Goal: Task Accomplishment & Management: Complete application form

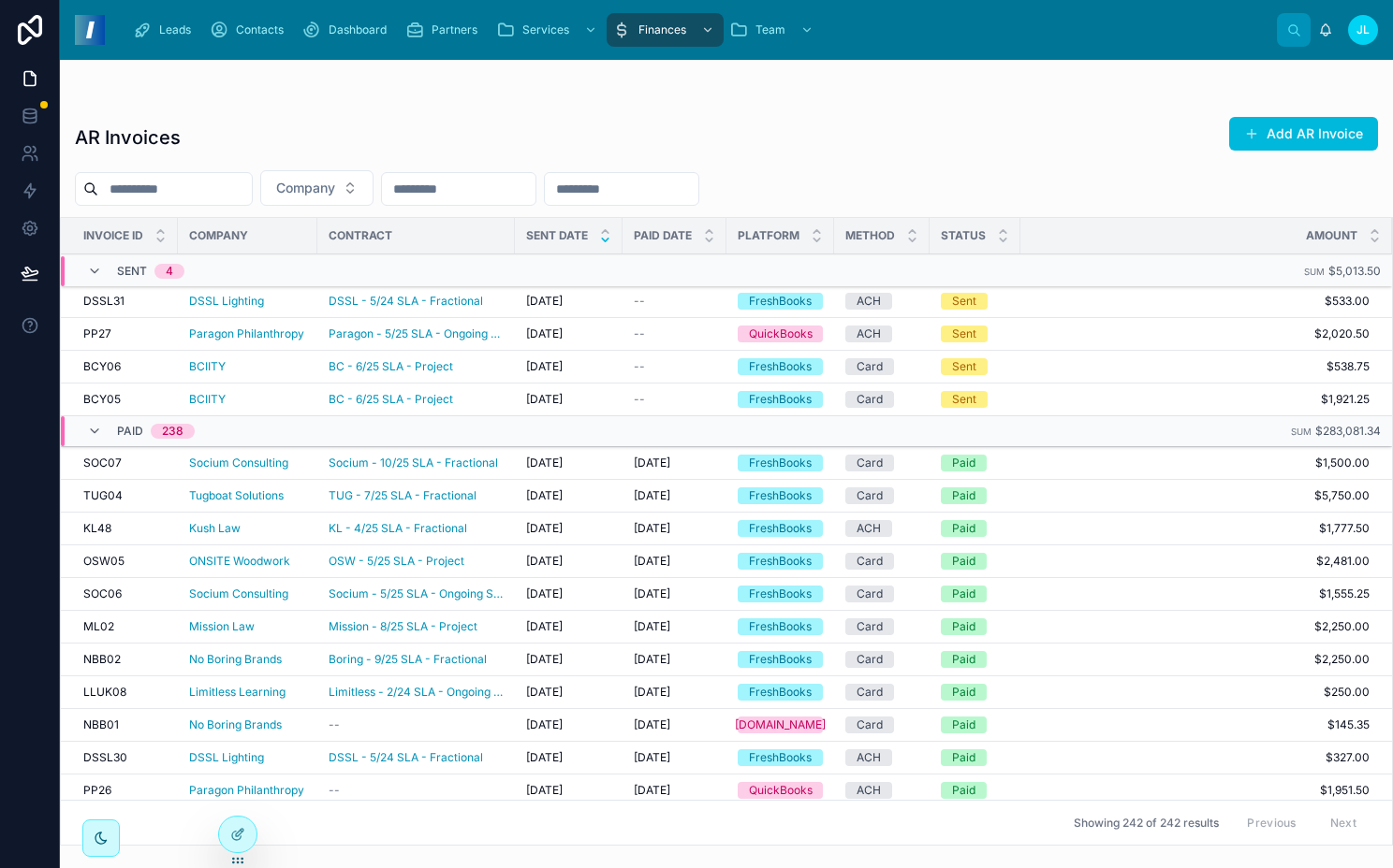
click at [735, 159] on div "AR Invoices Add AR Invoice Company Invoice ID Company Contract Sent Date Paid D…" at bounding box center [726, 475] width 1333 height 741
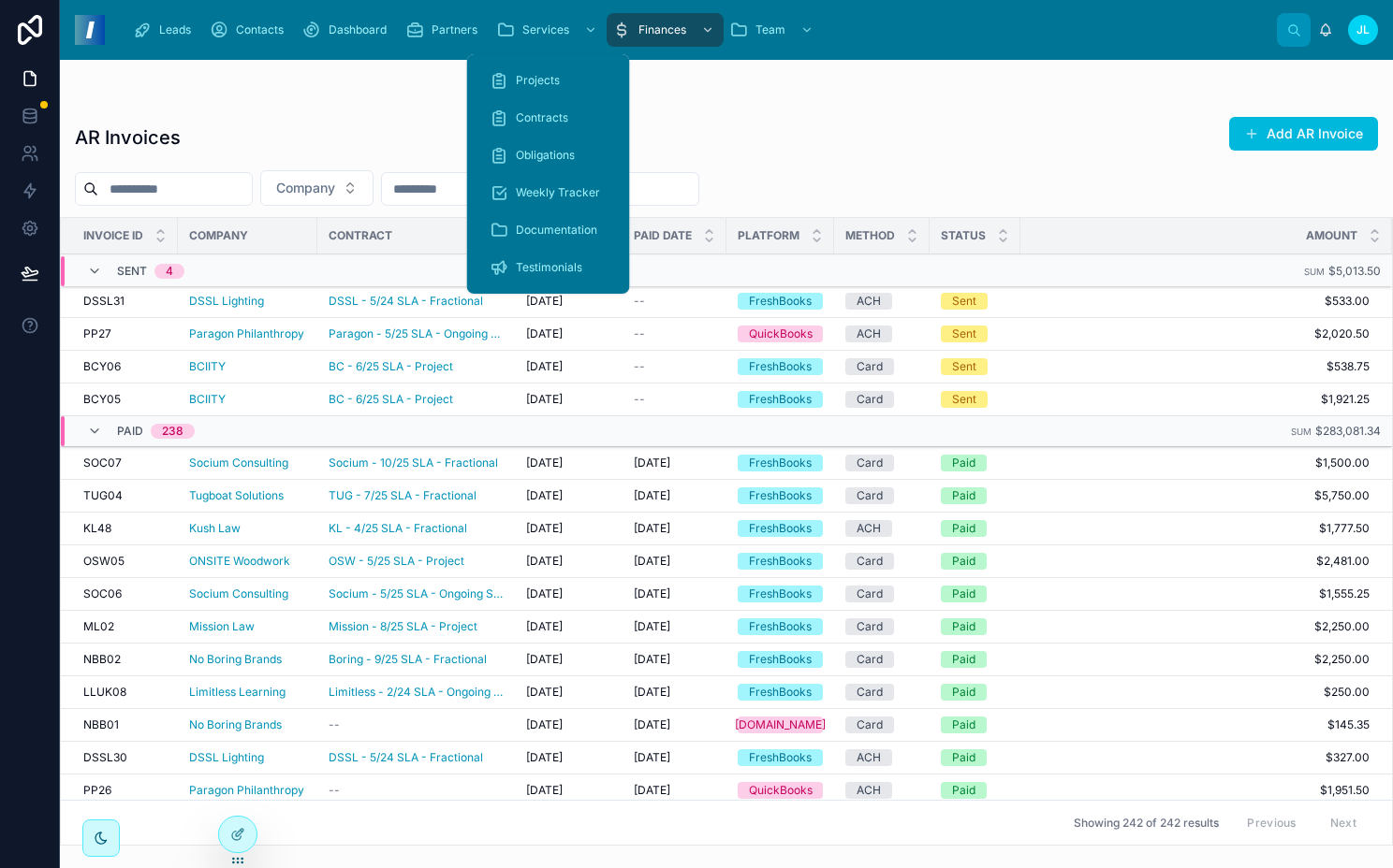
click at [539, 128] on div "Contracts" at bounding box center [548, 118] width 118 height 30
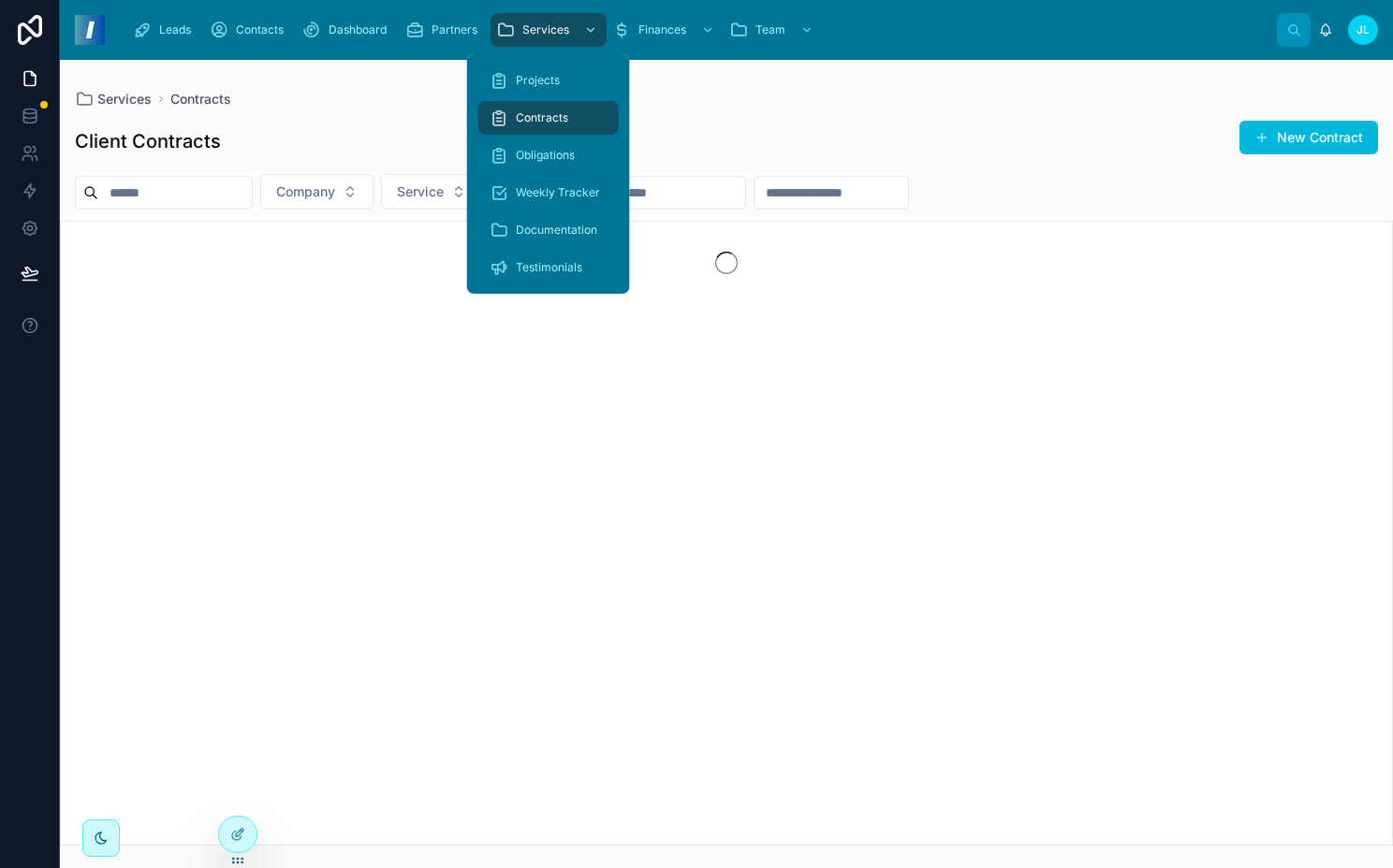
click at [883, 173] on div "Client Contracts New Contract Company Service Billing" at bounding box center [726, 477] width 1333 height 738
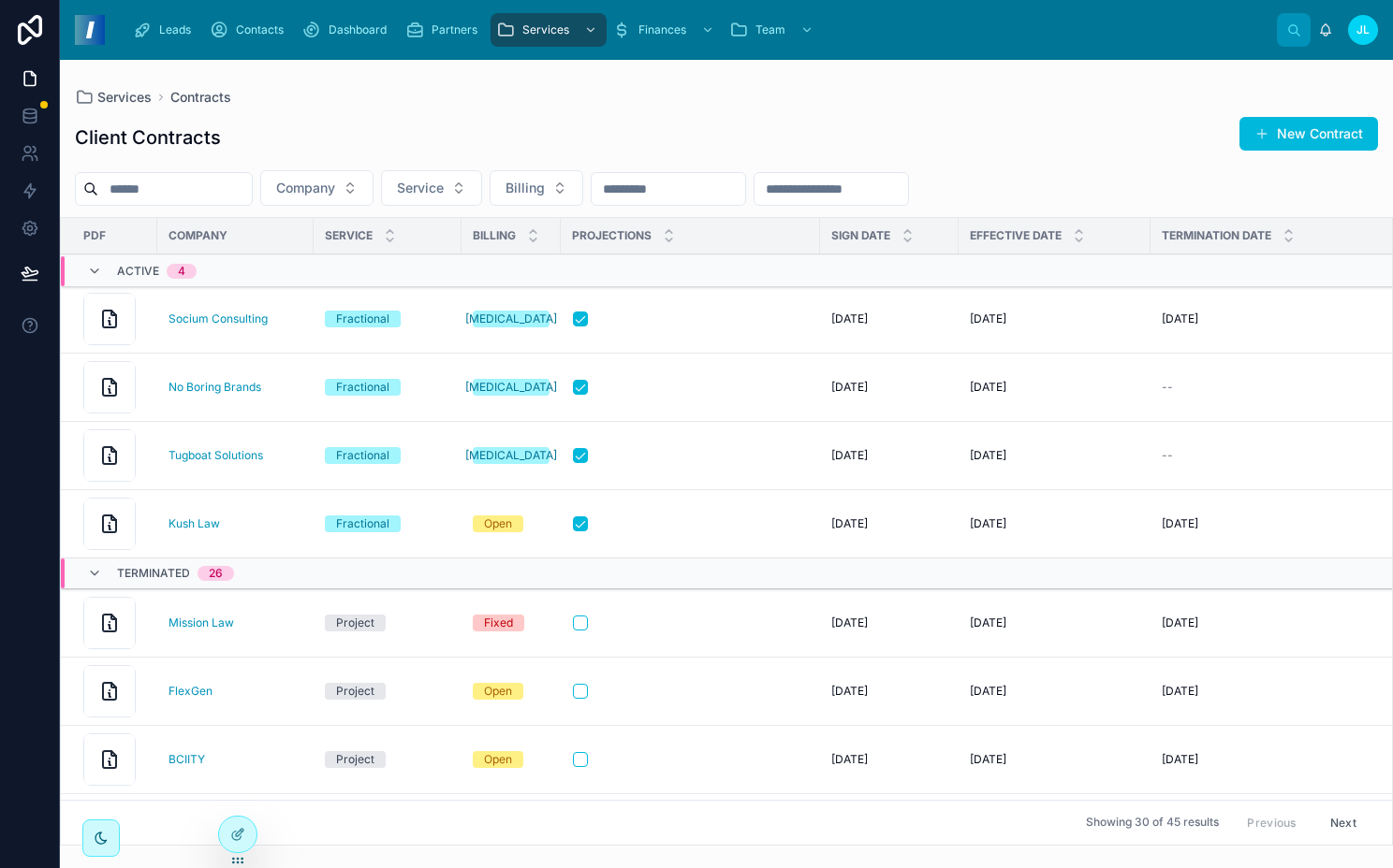
click at [1243, 150] on span "New Contract" at bounding box center [1309, 134] width 139 height 34
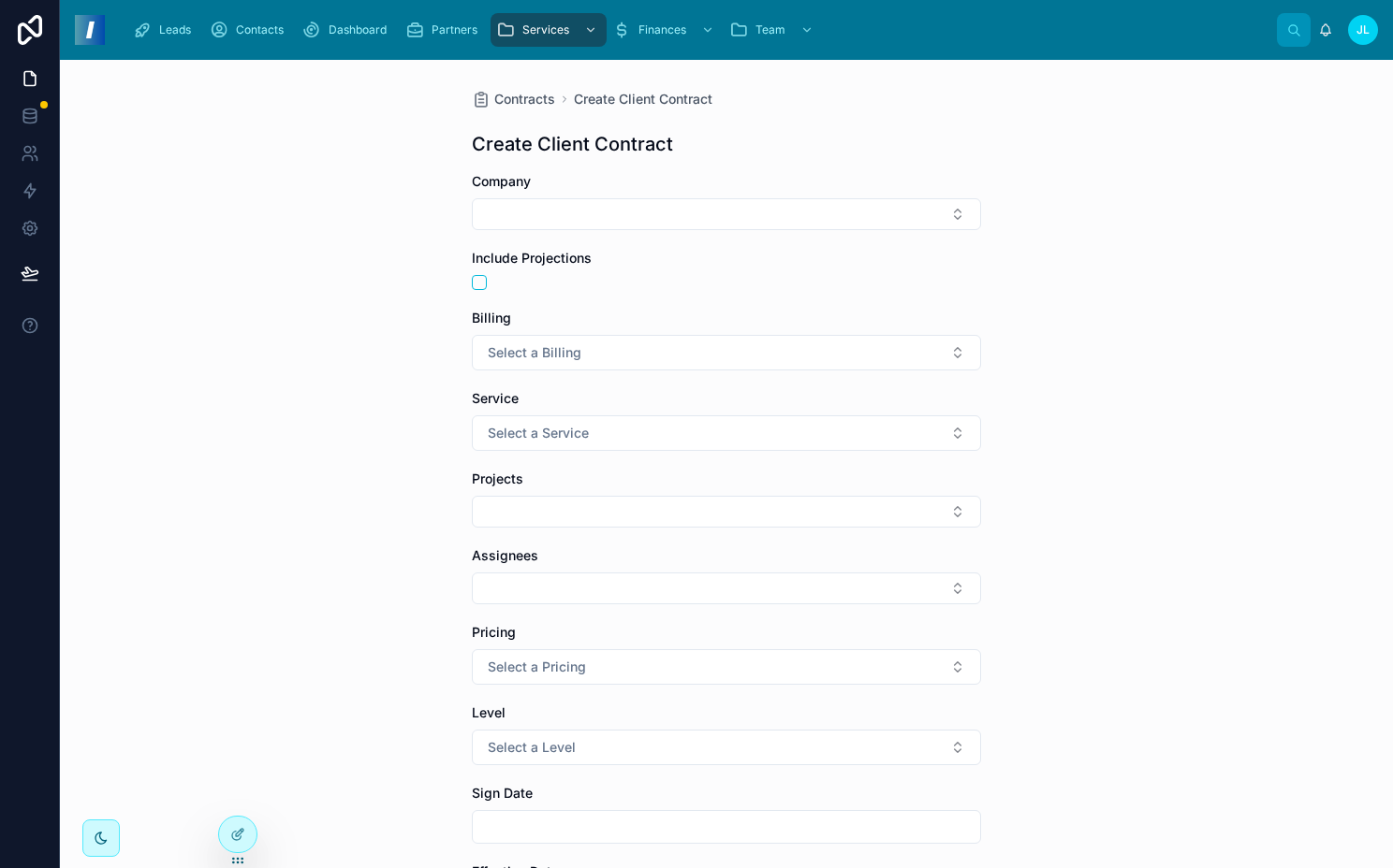
click at [738, 206] on button "Select Button" at bounding box center [726, 214] width 509 height 32
type input "*****"
click at [684, 281] on div at bounding box center [726, 282] width 509 height 15
click at [669, 218] on button "Select Button" at bounding box center [726, 214] width 509 height 32
click at [672, 281] on span "Southern Drapery" at bounding box center [651, 288] width 109 height 19
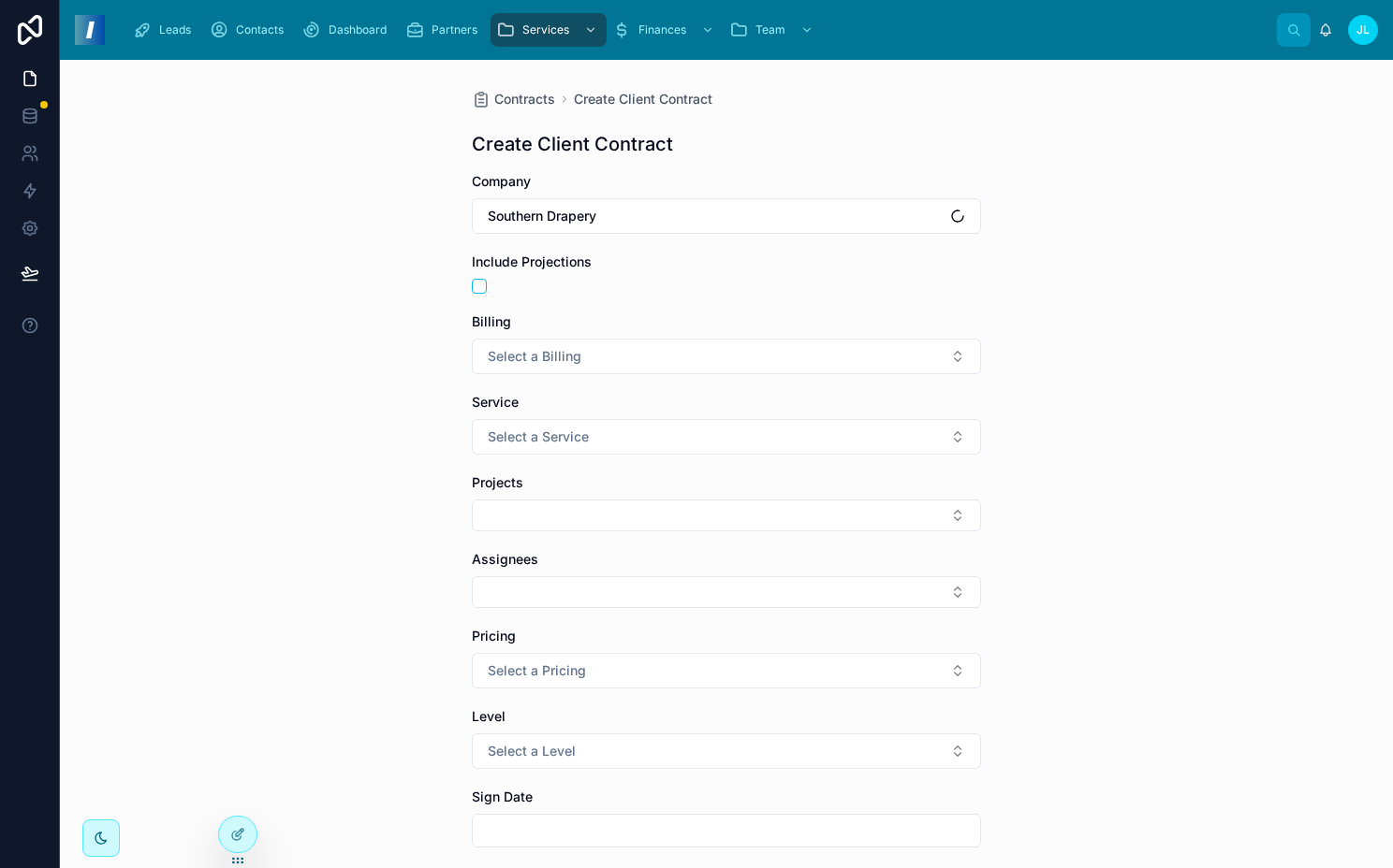
click at [310, 296] on div "Contracts Create Client Contract Create Client Contract Company Southern Draper…" at bounding box center [726, 464] width 1333 height 808
click at [472, 284] on button "button" at bounding box center [479, 286] width 15 height 15
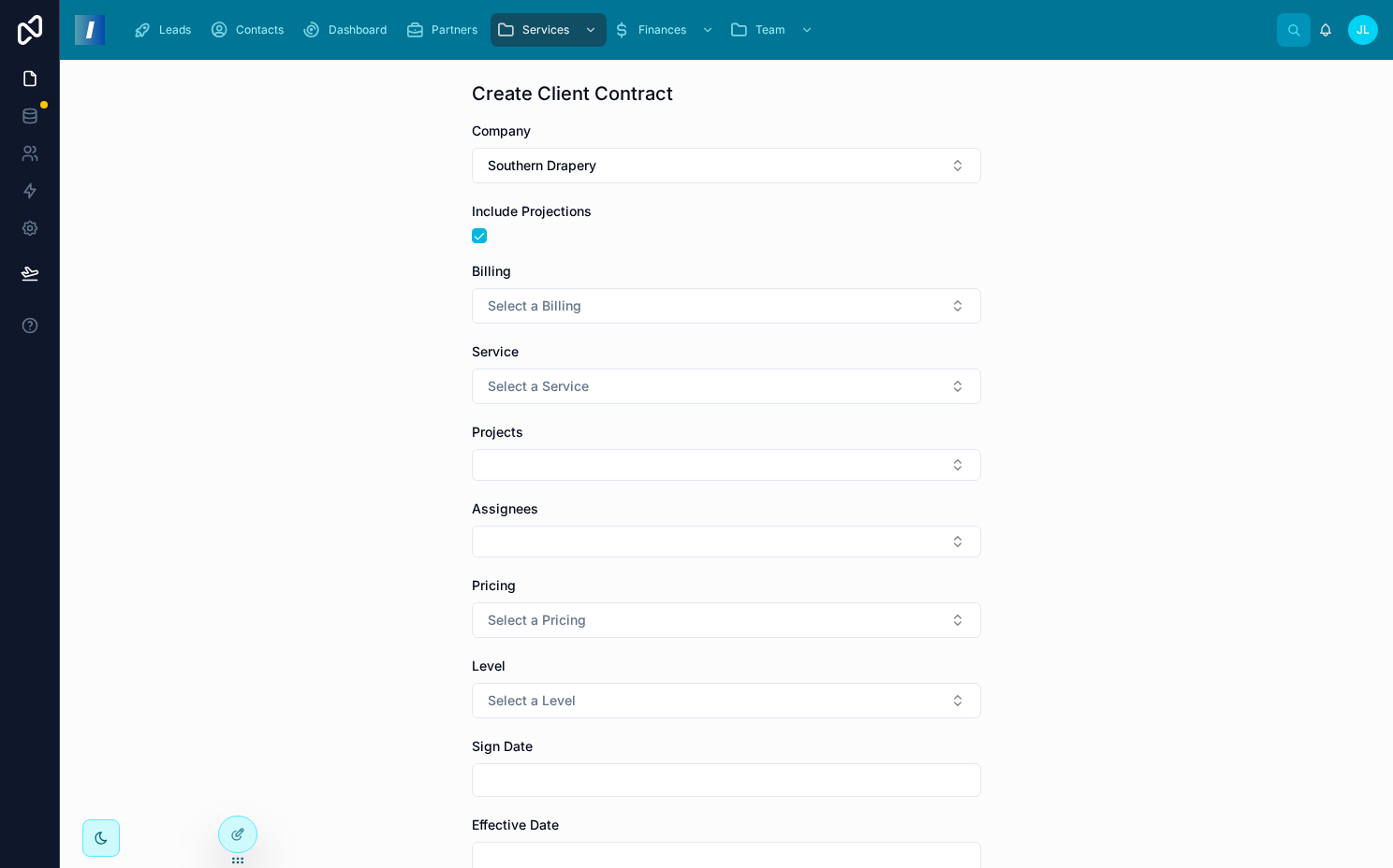
click at [580, 314] on button "Select a Billing" at bounding box center [726, 306] width 509 height 36
click at [617, 461] on div "Retainer" at bounding box center [654, 465] width 92 height 17
click at [530, 379] on span "Select a Service" at bounding box center [538, 386] width 101 height 19
click at [655, 468] on div "Fractional" at bounding box center [635, 462] width 53 height 17
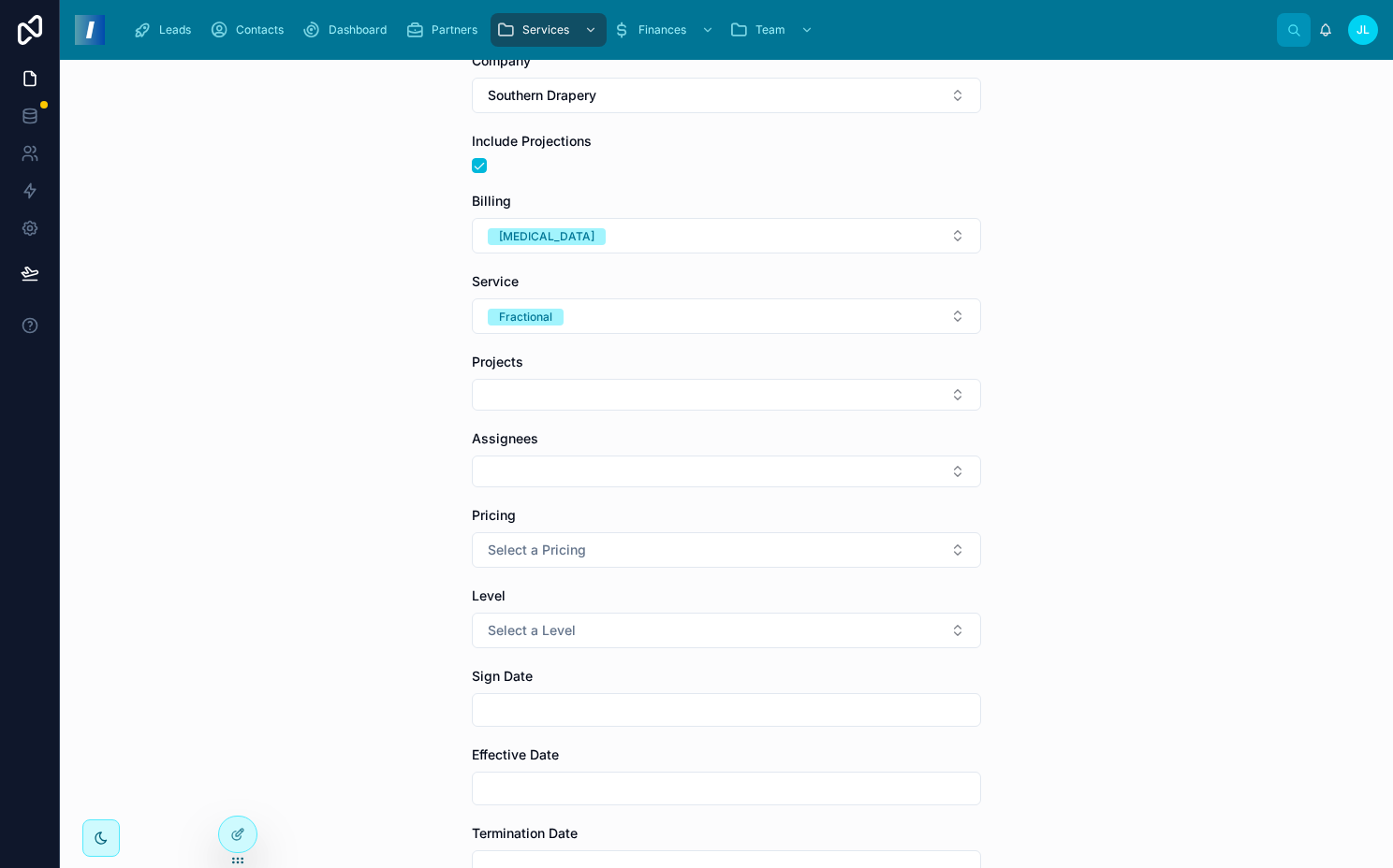
scroll to position [123, 0]
click at [554, 391] on button "Select Button" at bounding box center [726, 393] width 509 height 32
click at [525, 388] on button "Select Button" at bounding box center [726, 393] width 509 height 32
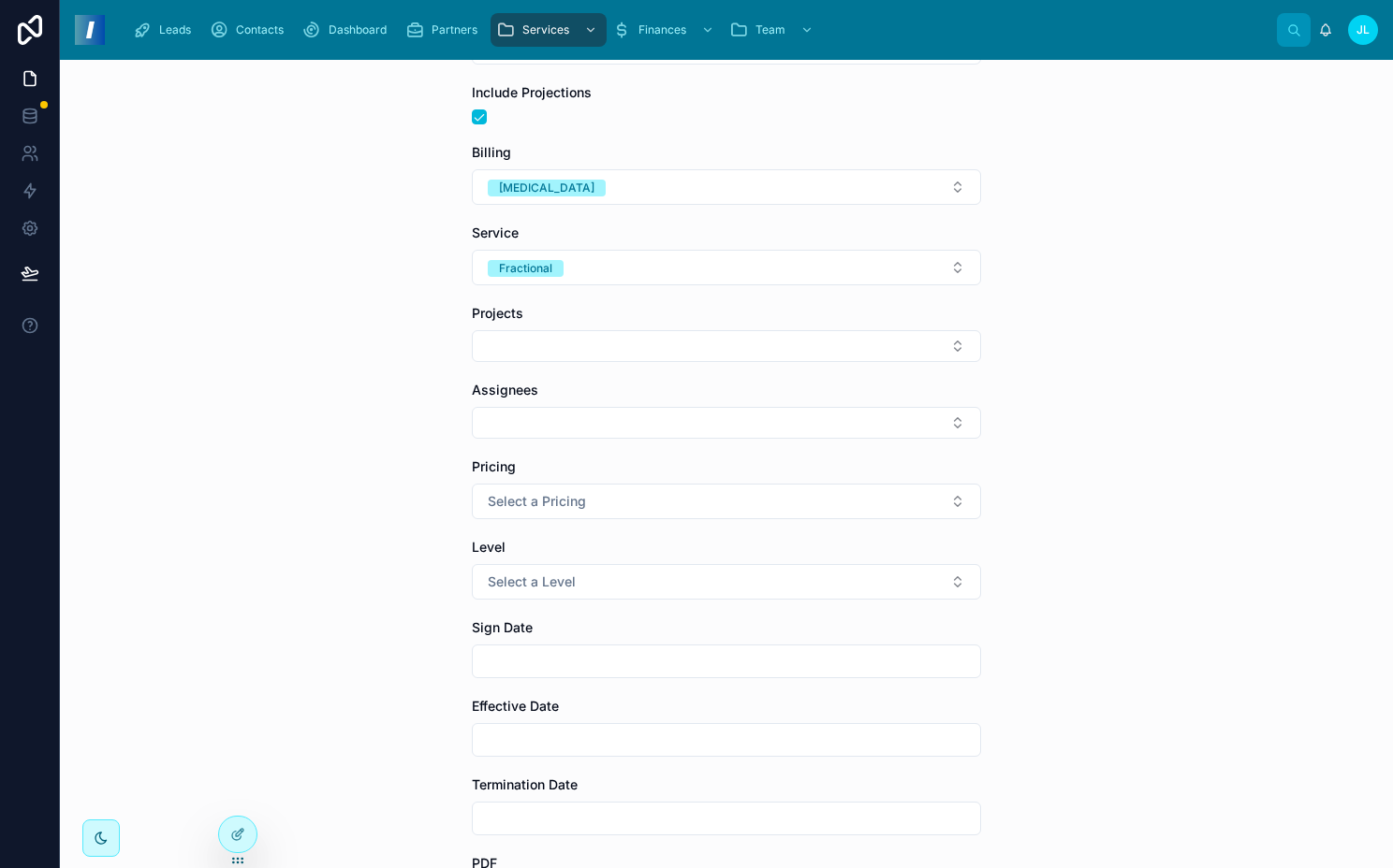
scroll to position [171, 0]
click at [506, 405] on button "Select Button" at bounding box center [726, 421] width 509 height 32
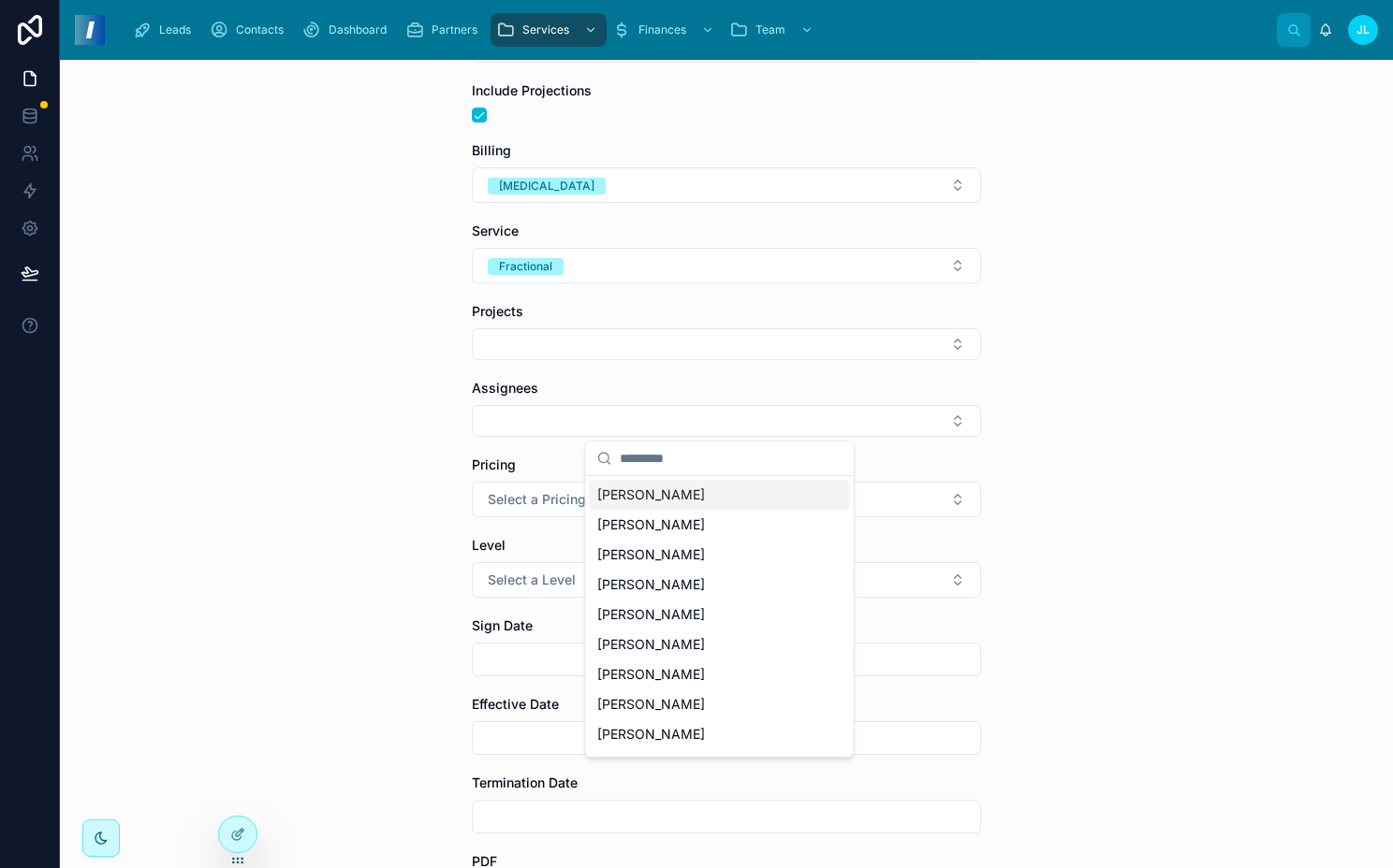
click at [649, 488] on span "Graham Cepica" at bounding box center [651, 495] width 108 height 19
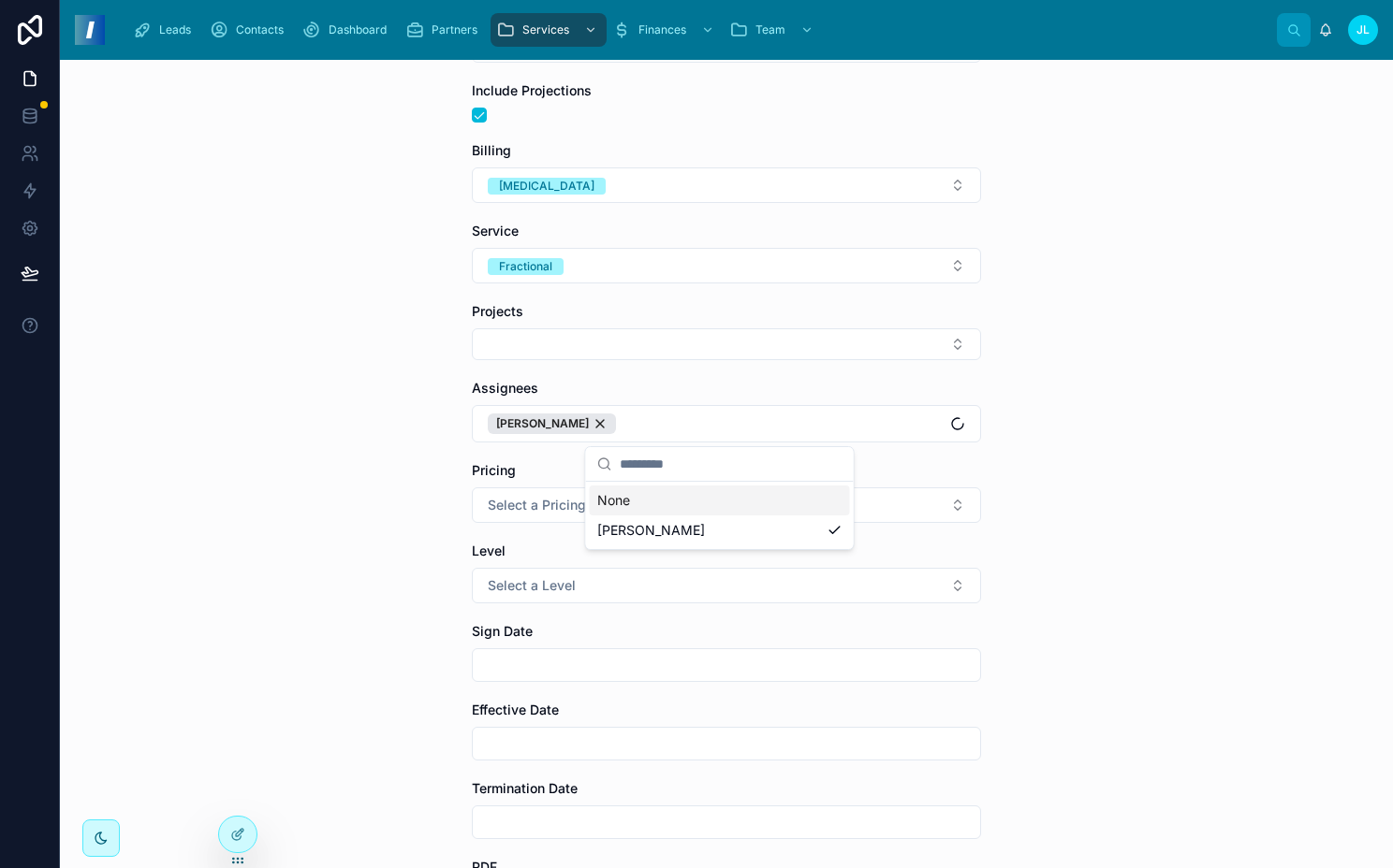
click at [520, 488] on button "Select a Pricing" at bounding box center [726, 505] width 509 height 36
click at [623, 577] on div "Hourly" at bounding box center [627, 580] width 36 height 17
click at [495, 577] on span "Select a Level" at bounding box center [531, 586] width 88 height 19
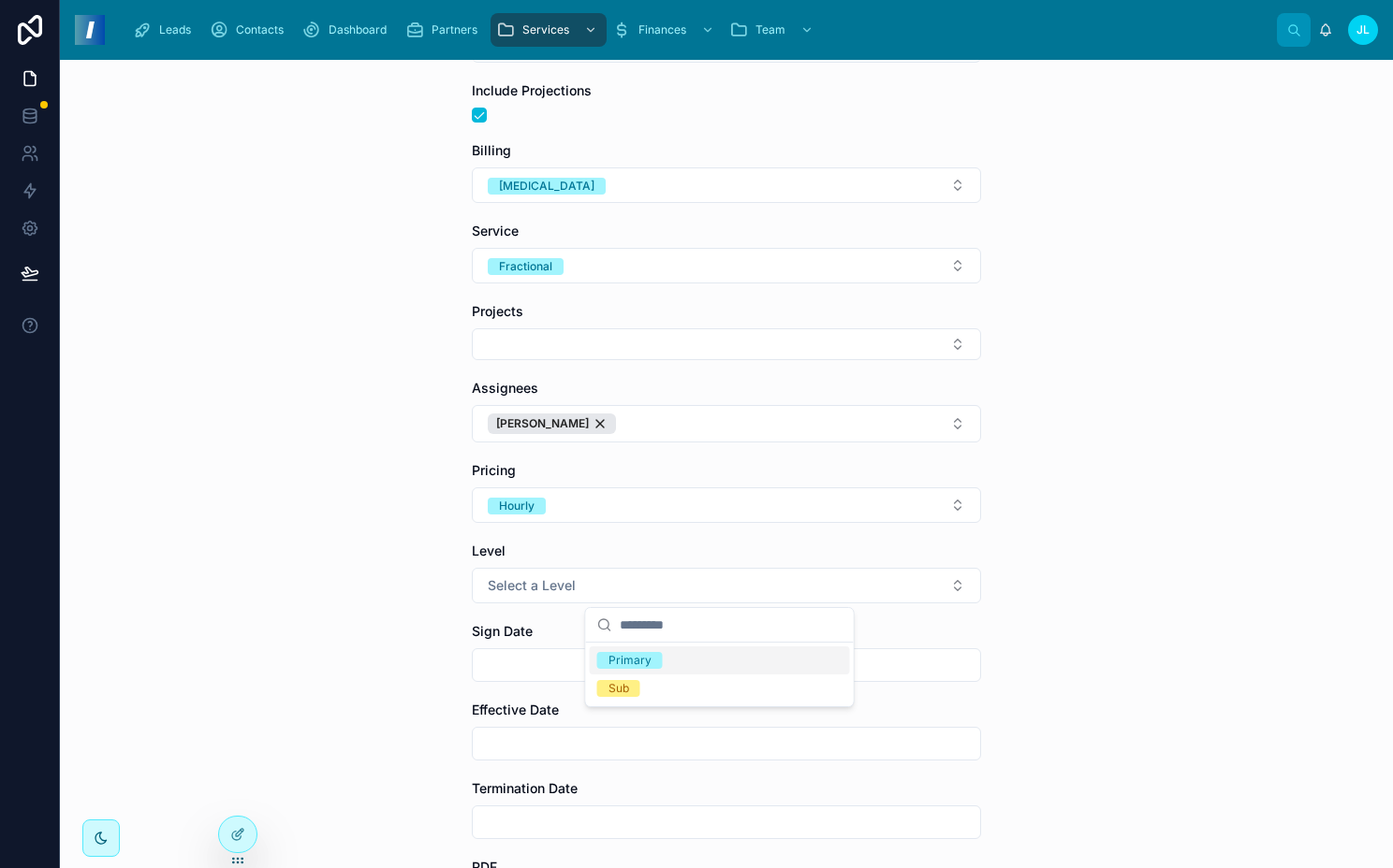
click at [643, 657] on div "Primary" at bounding box center [630, 661] width 43 height 17
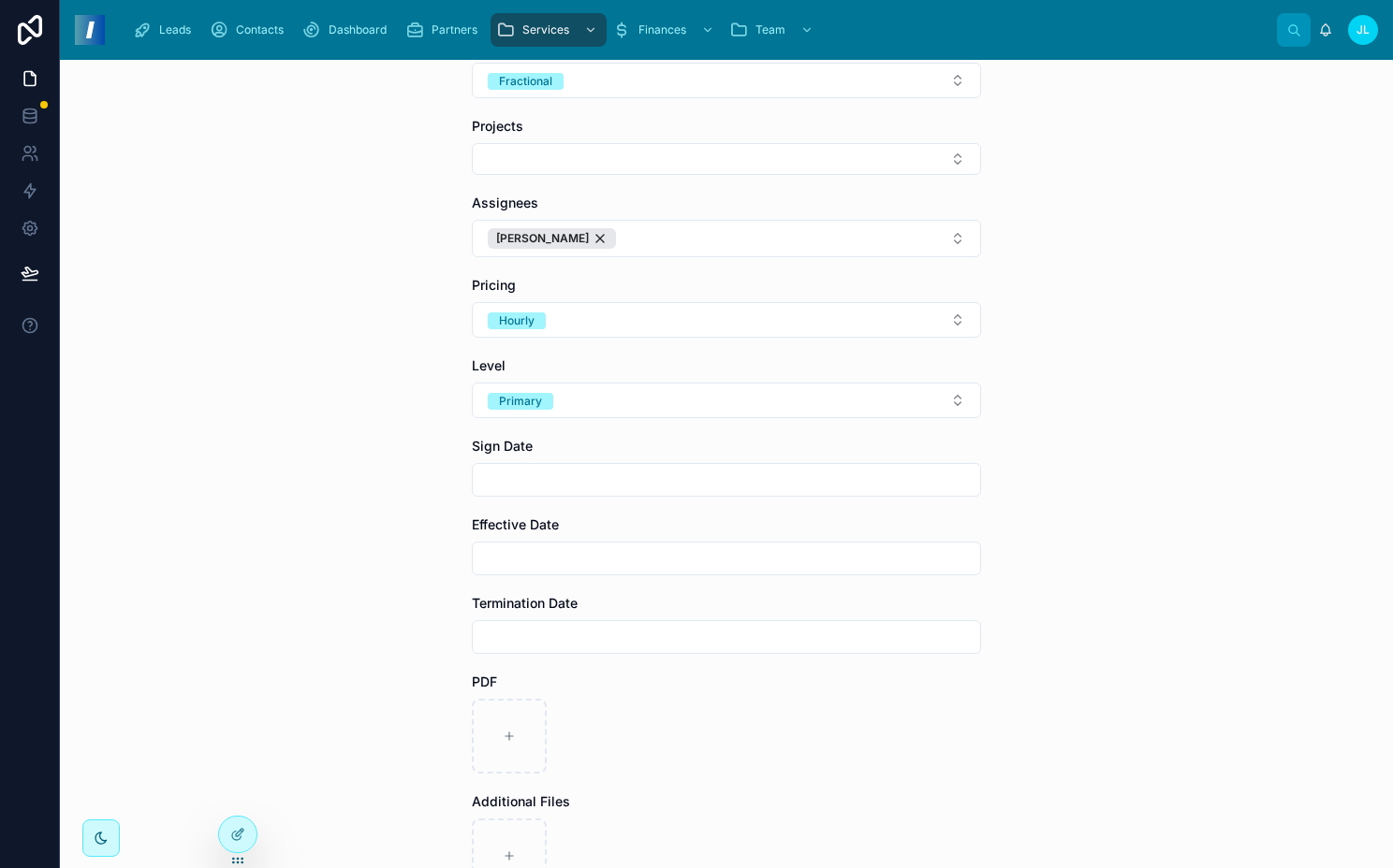
click at [528, 485] on input "text" at bounding box center [726, 480] width 507 height 26
click at [736, 523] on button "Today" at bounding box center [719, 526] width 74 height 34
type input "*********"
click at [510, 547] on input "text" at bounding box center [726, 559] width 507 height 26
click at [645, 384] on button "6" at bounding box center [653, 389] width 34 height 34
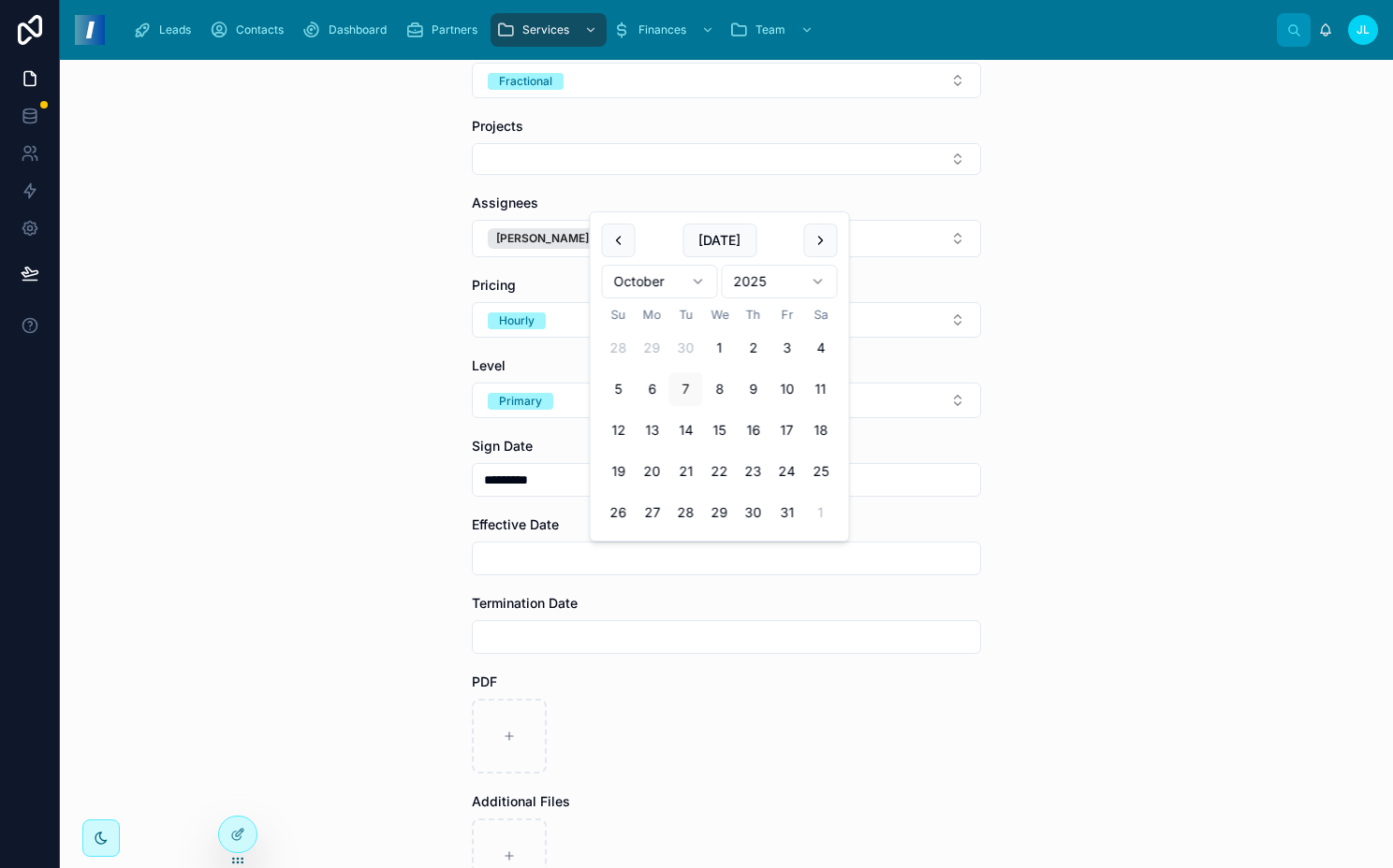
type input "*********"
click at [418, 592] on div "Contracts Create Client Contract Create Client Contract Company Southern Draper…" at bounding box center [726, 464] width 1333 height 808
click at [579, 634] on input "text" at bounding box center [726, 638] width 507 height 26
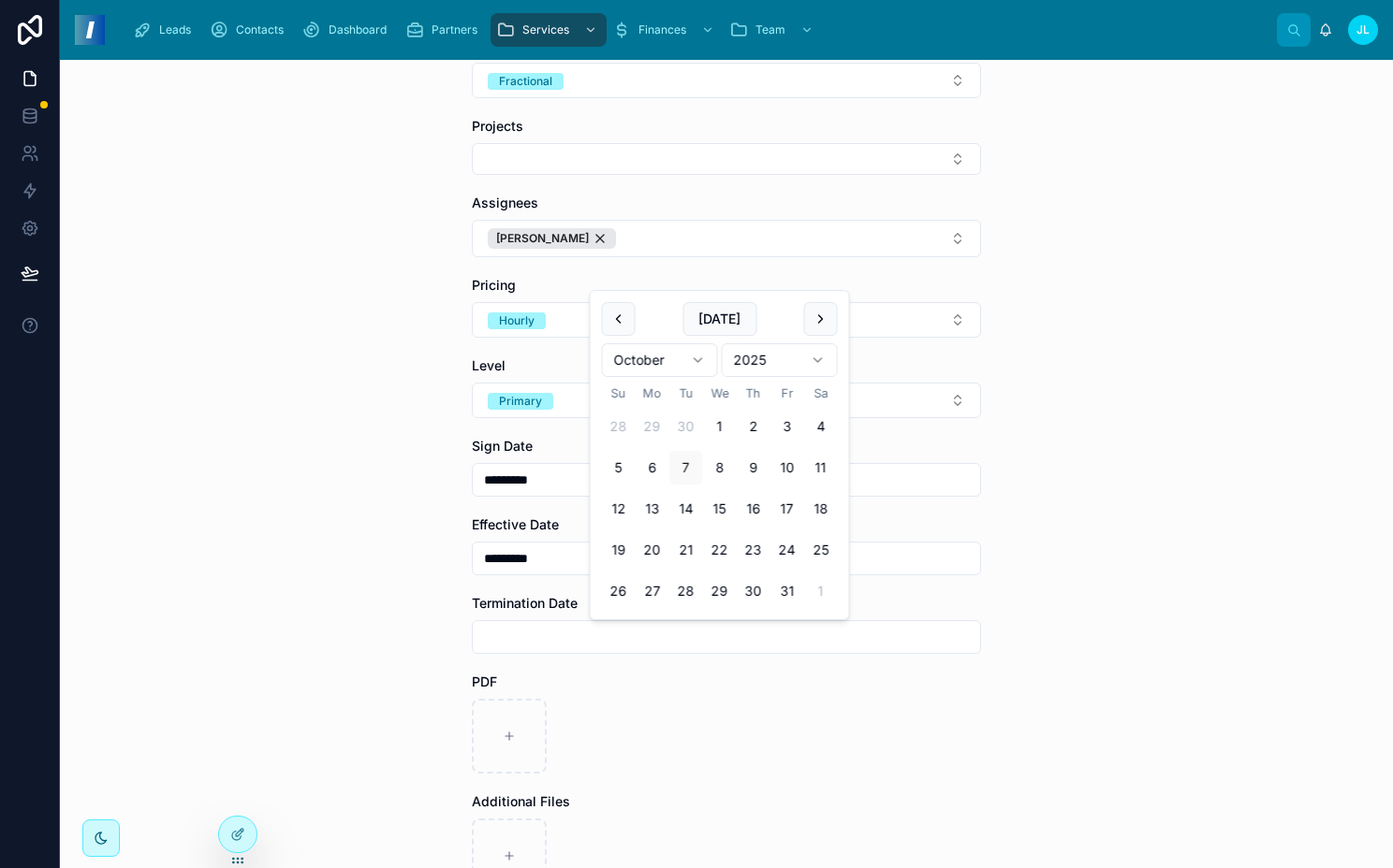
click at [819, 327] on button at bounding box center [821, 319] width 34 height 34
click at [819, 327] on html "Leads Contacts Dashboard Partners Services Finances Team JL Joel Lee Contracts …" at bounding box center [696, 434] width 1393 height 868
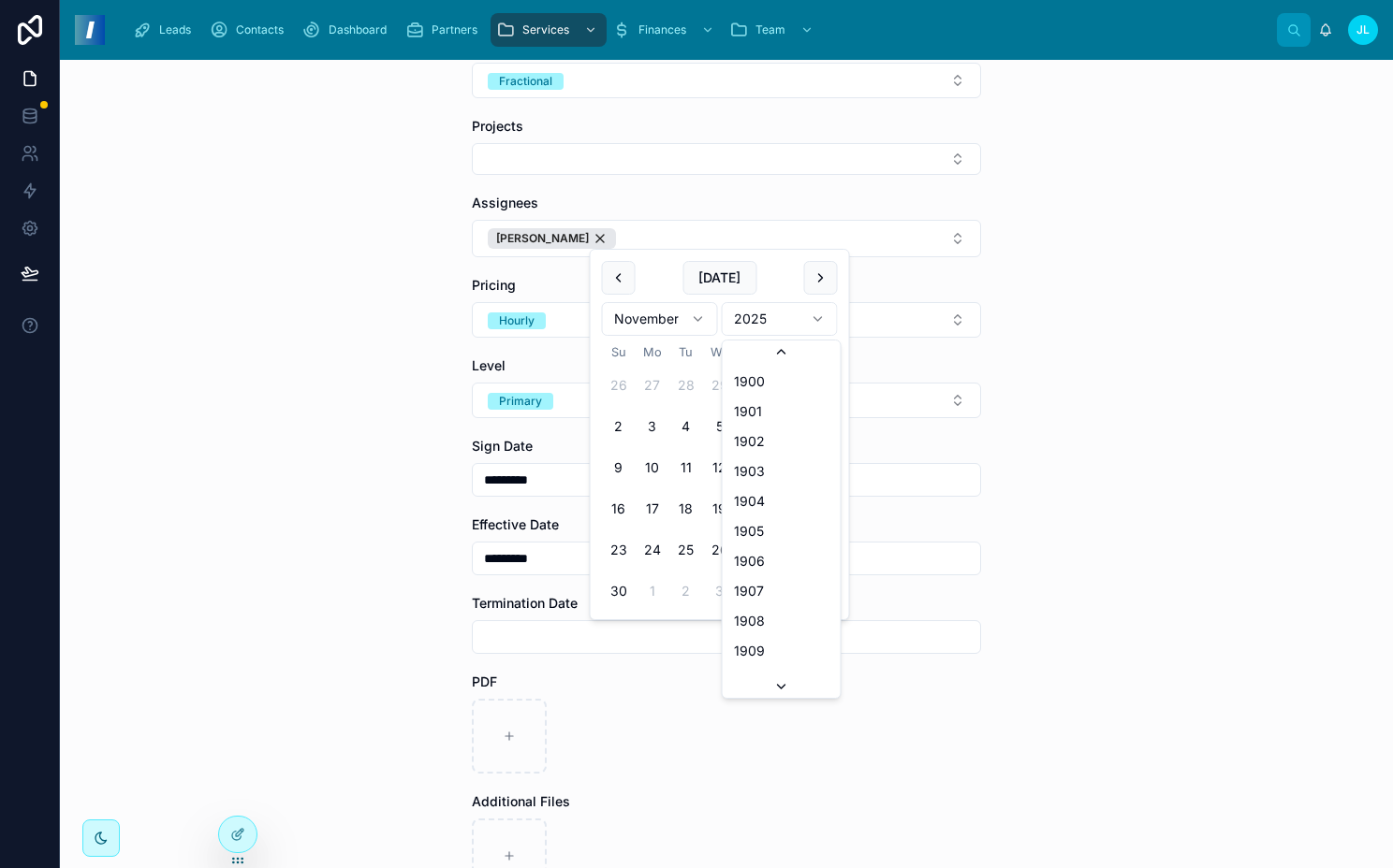
scroll to position [3464, 0]
click at [826, 276] on html "Leads Contacts Dashboard Partners Services Finances Team JL Joel Lee Contracts …" at bounding box center [696, 434] width 1393 height 868
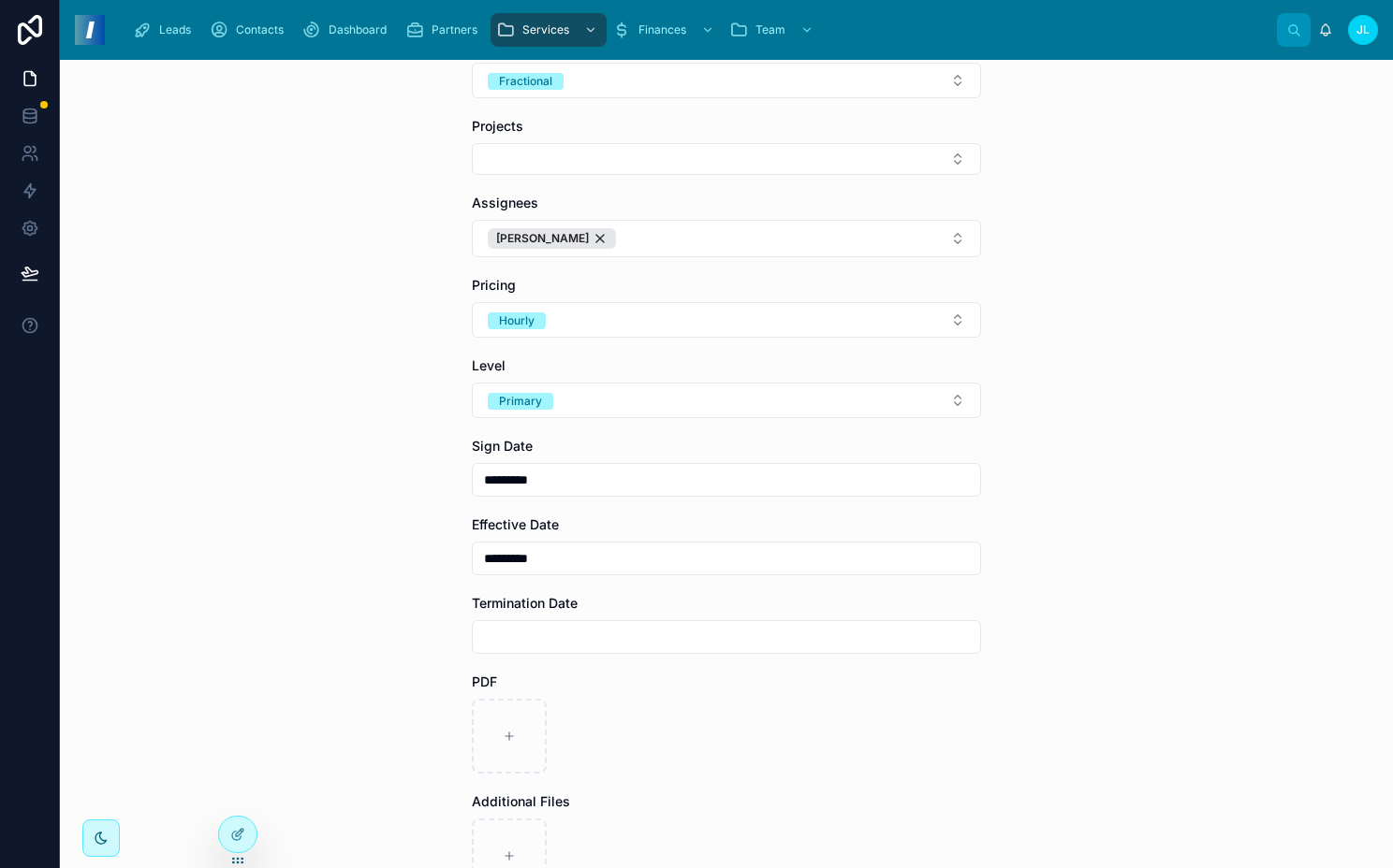
click at [572, 621] on div at bounding box center [726, 638] width 509 height 34
click at [615, 642] on input "text" at bounding box center [726, 638] width 507 height 26
click at [820, 280] on button at bounding box center [821, 278] width 34 height 34
click at [720, 588] on button "31" at bounding box center [720, 591] width 34 height 34
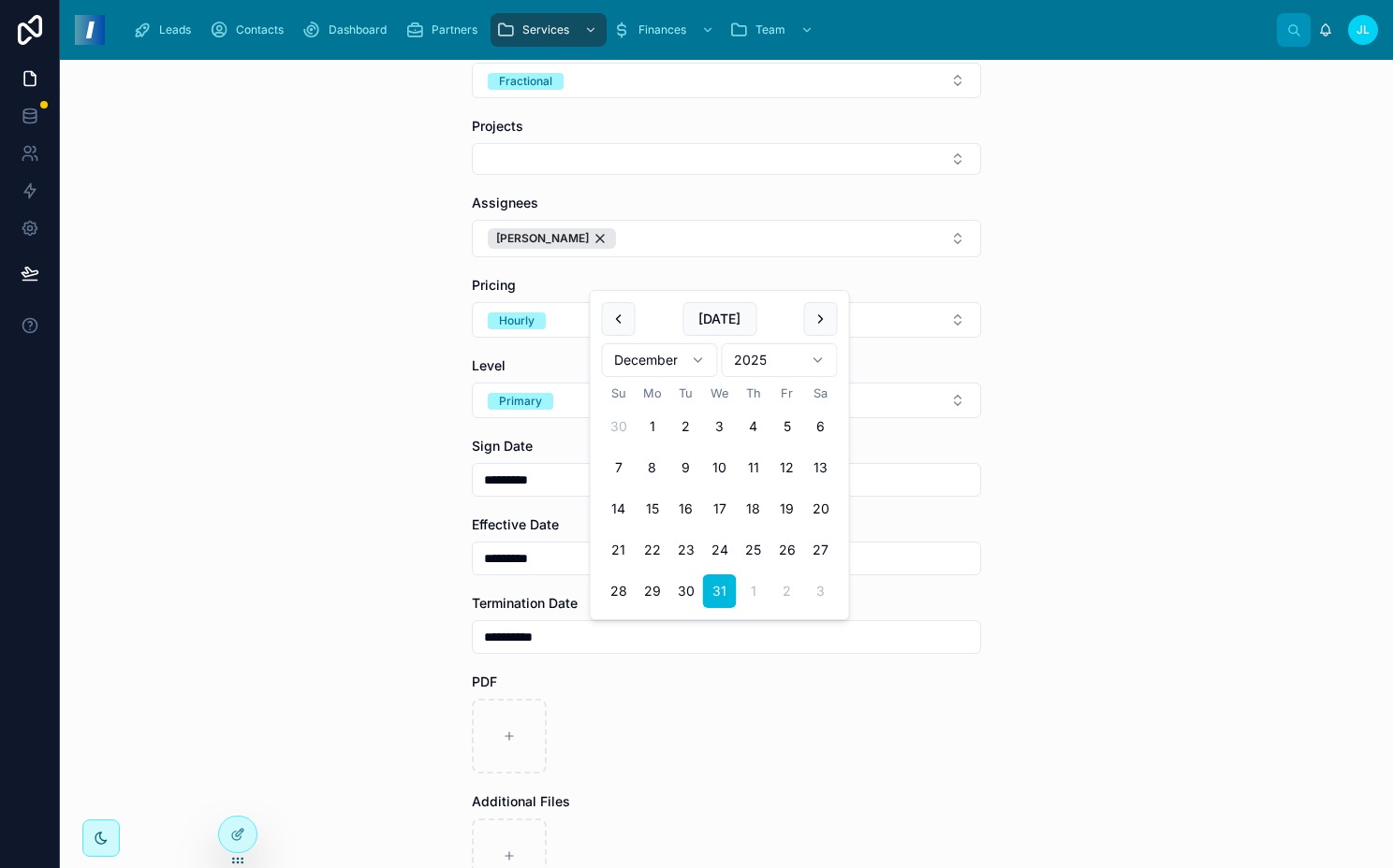
type input "**********"
click at [289, 651] on div "**********" at bounding box center [726, 464] width 1333 height 808
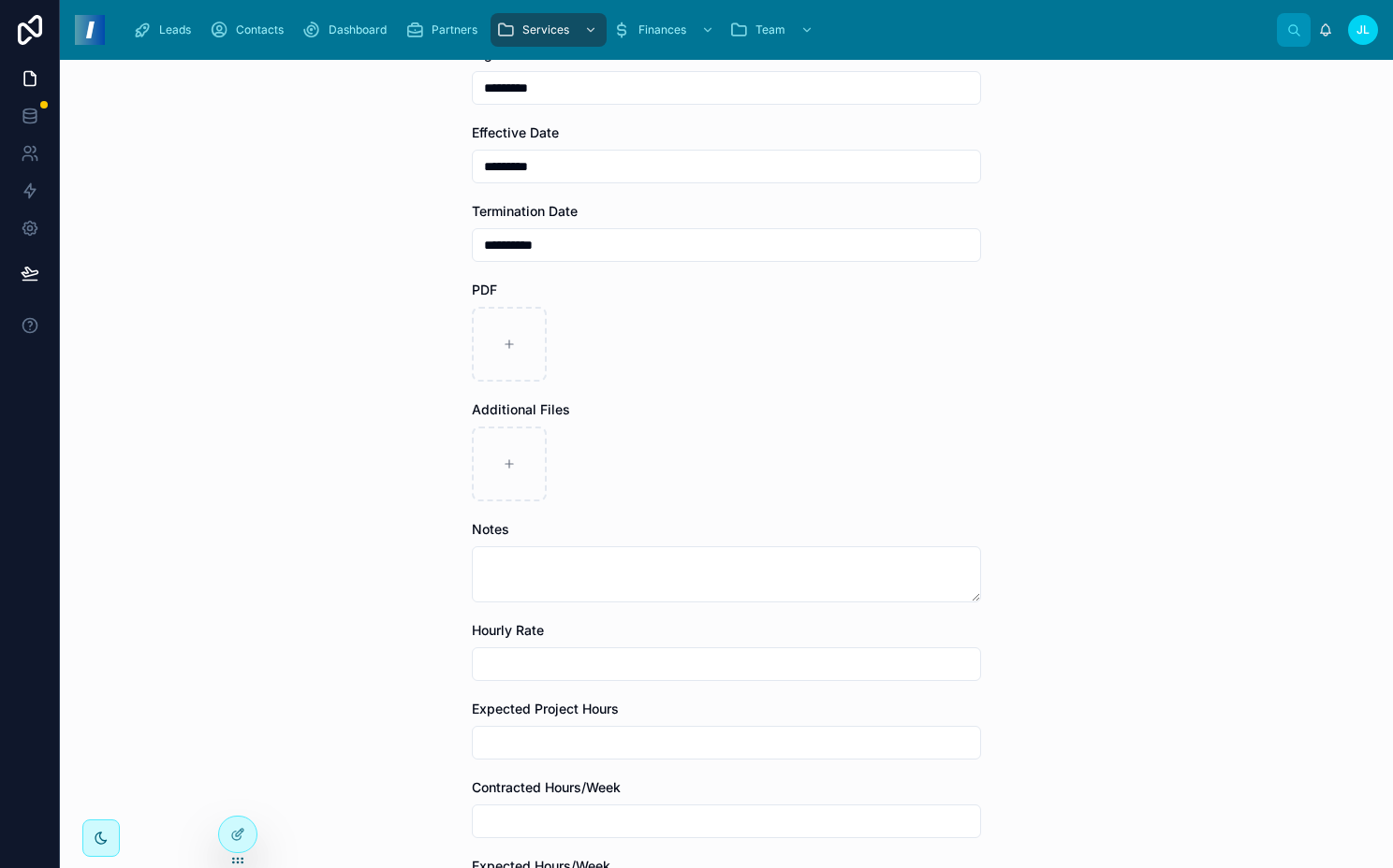
scroll to position [751, 0]
click at [525, 673] on input "text" at bounding box center [726, 663] width 507 height 26
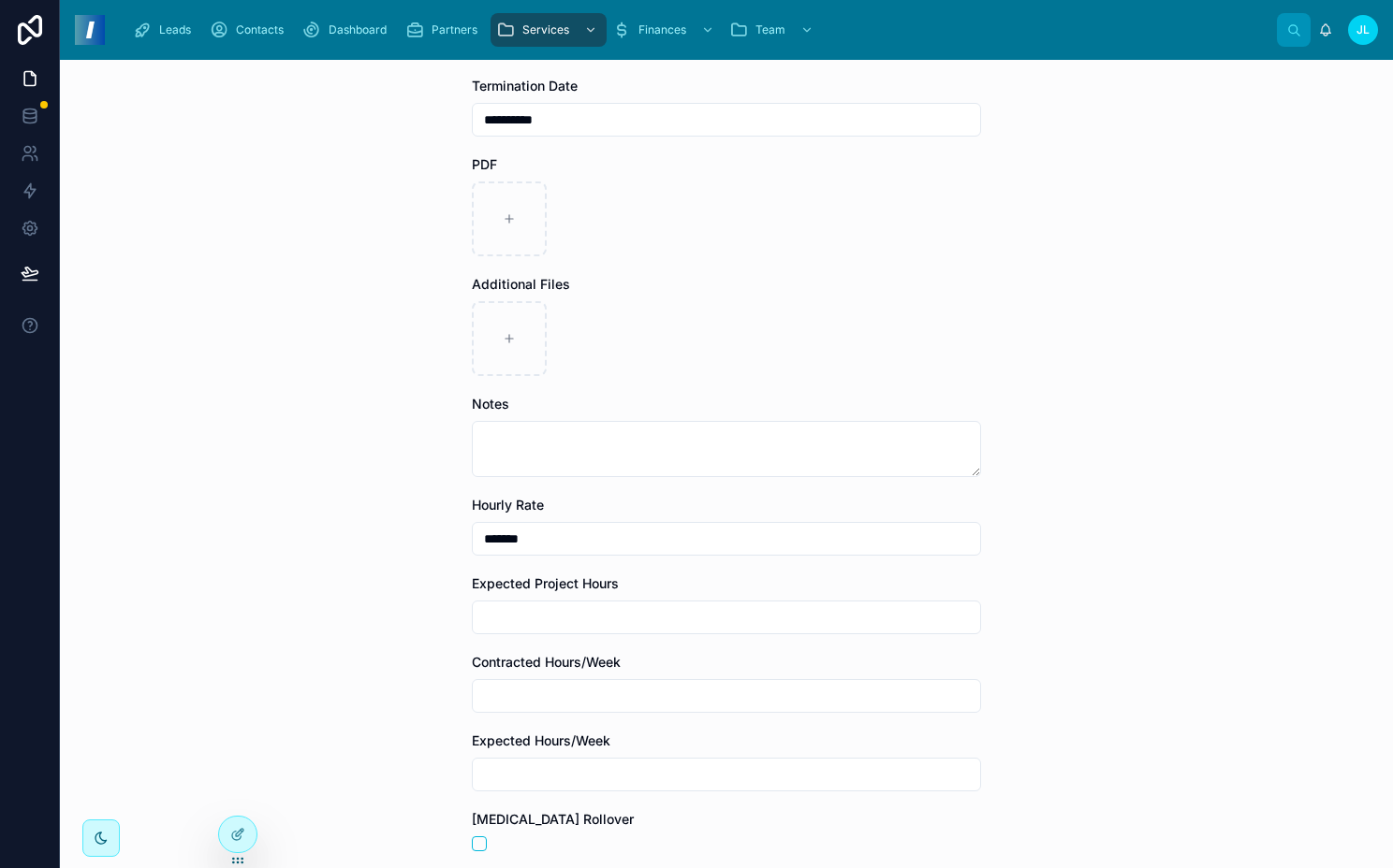
type input "*******"
click at [593, 623] on input "text" at bounding box center [726, 618] width 507 height 26
type input "**"
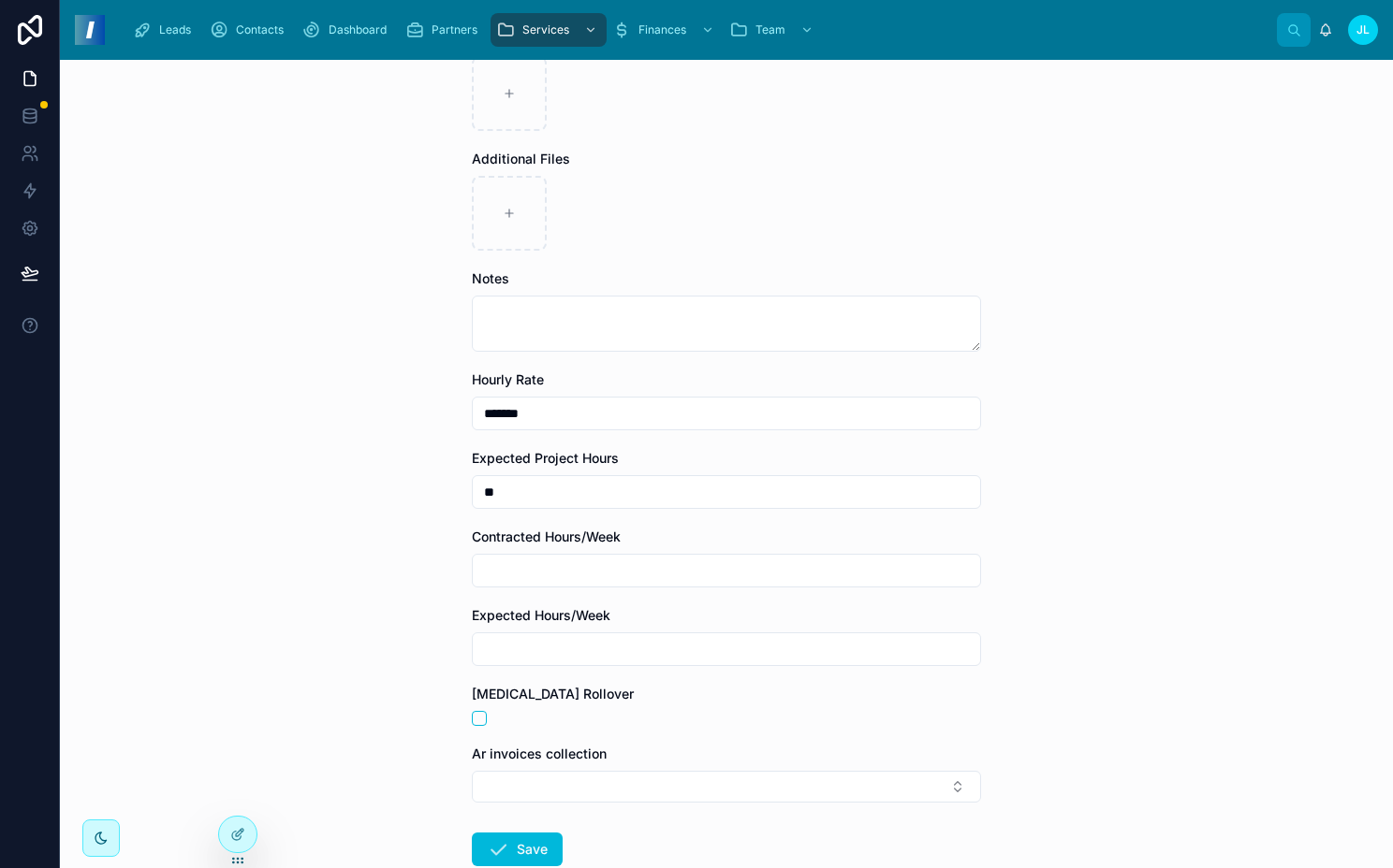
scroll to position [1002, 0]
click at [534, 476] on input "**" at bounding box center [726, 489] width 507 height 26
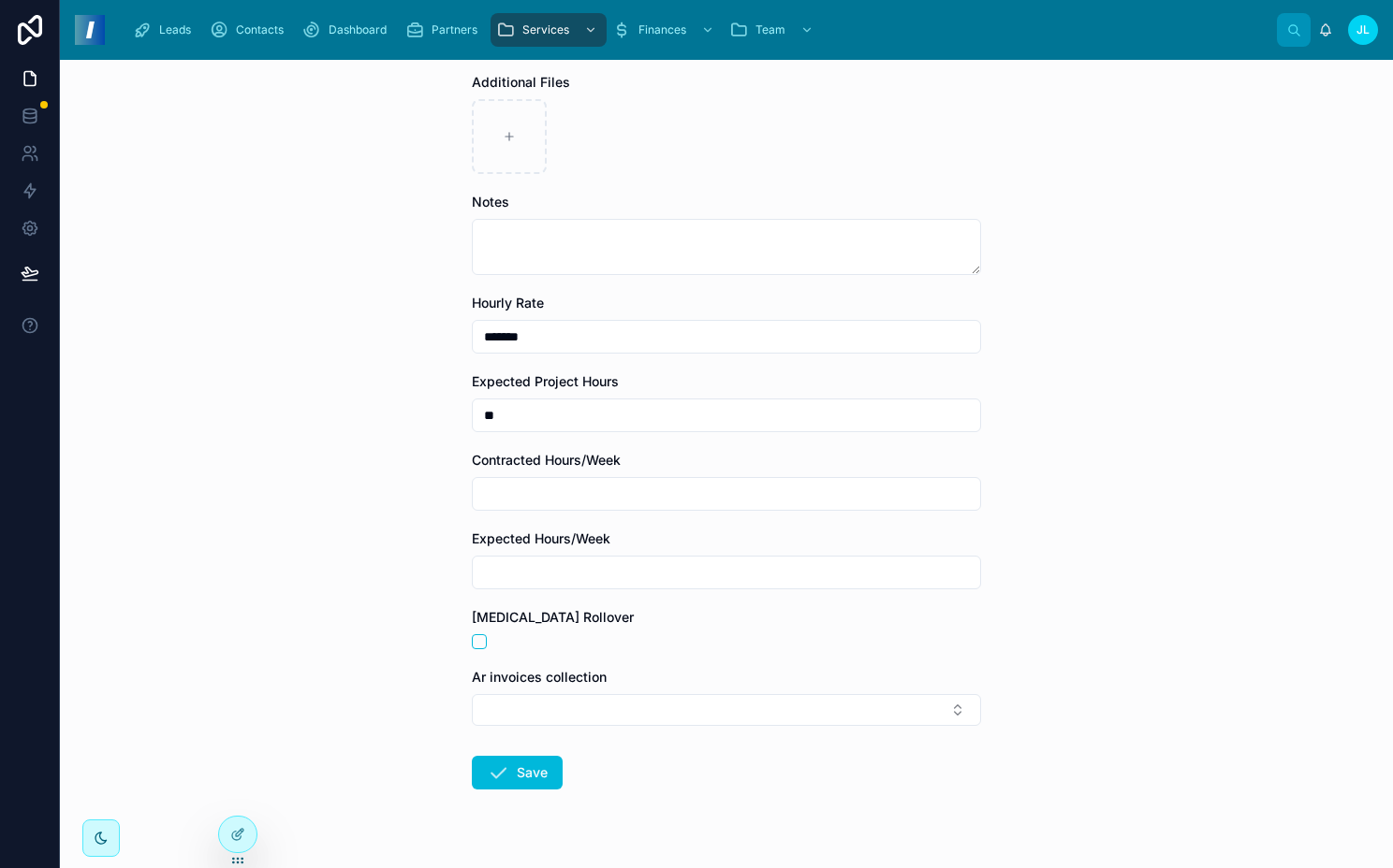
type input "**"
click at [445, 465] on div "**********" at bounding box center [726, 464] width 1333 height 808
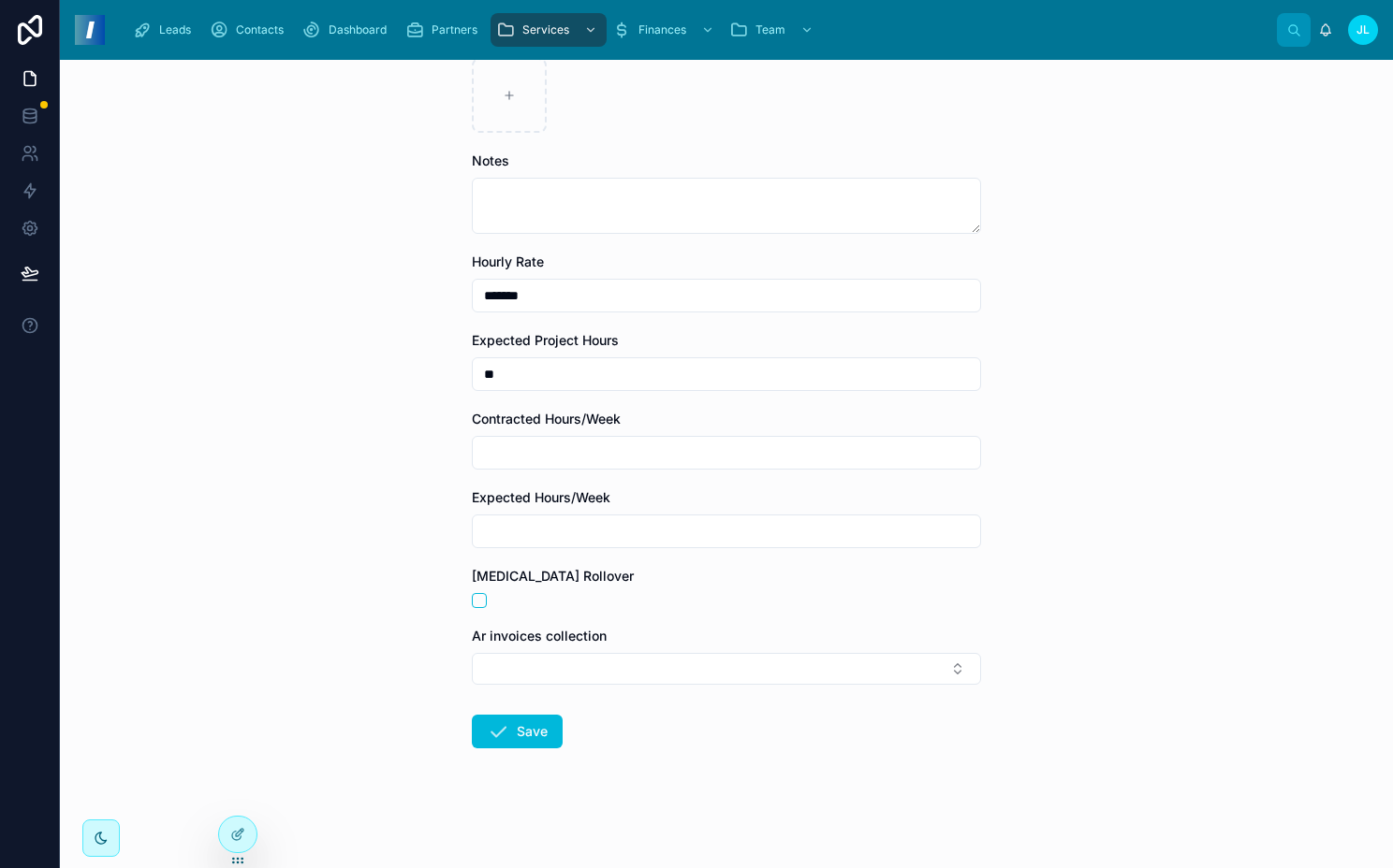
click at [482, 650] on div "Ar invoices collection" at bounding box center [726, 655] width 509 height 58
click at [472, 666] on button "Select Button" at bounding box center [726, 670] width 509 height 32
click at [472, 667] on button "Select Button" at bounding box center [726, 670] width 509 height 32
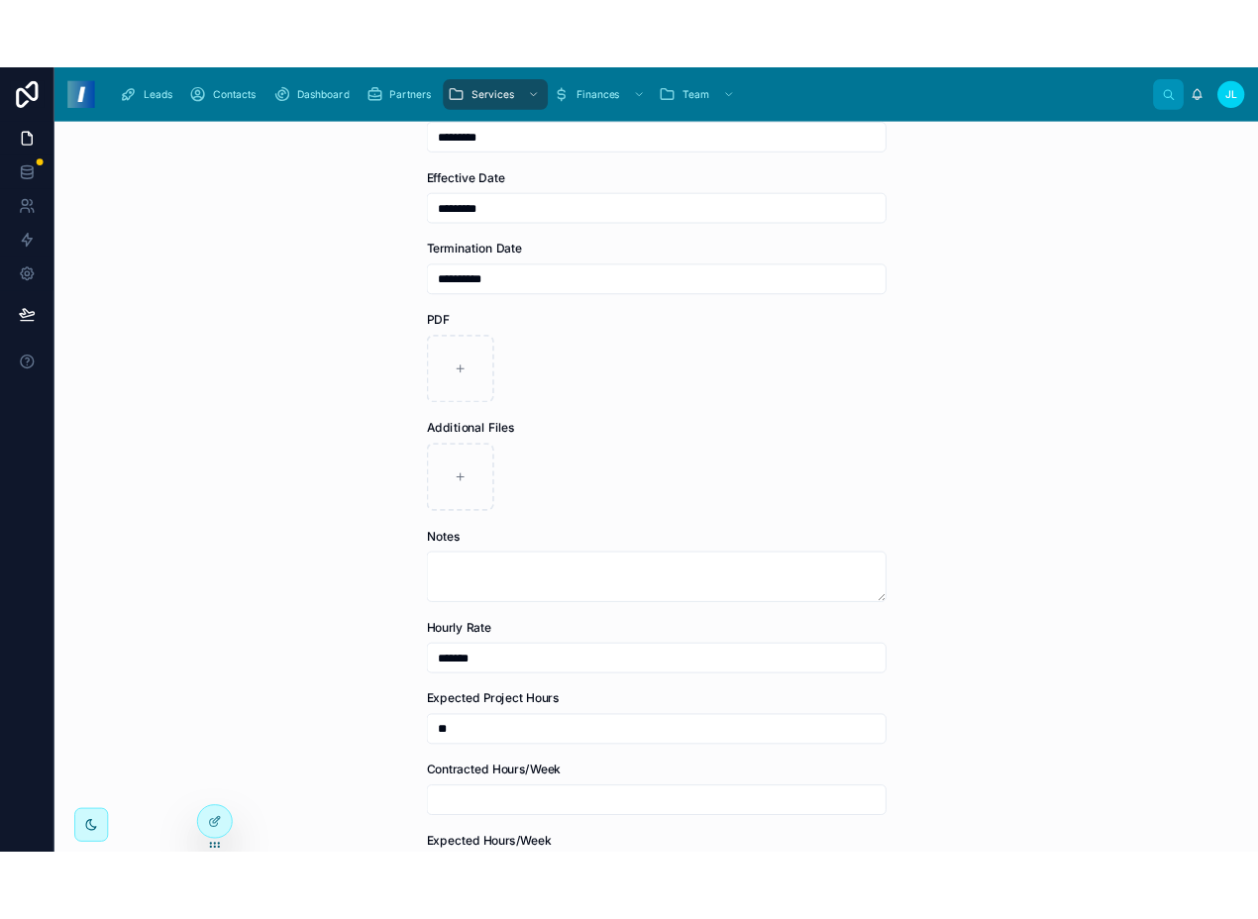
scroll to position [769, 0]
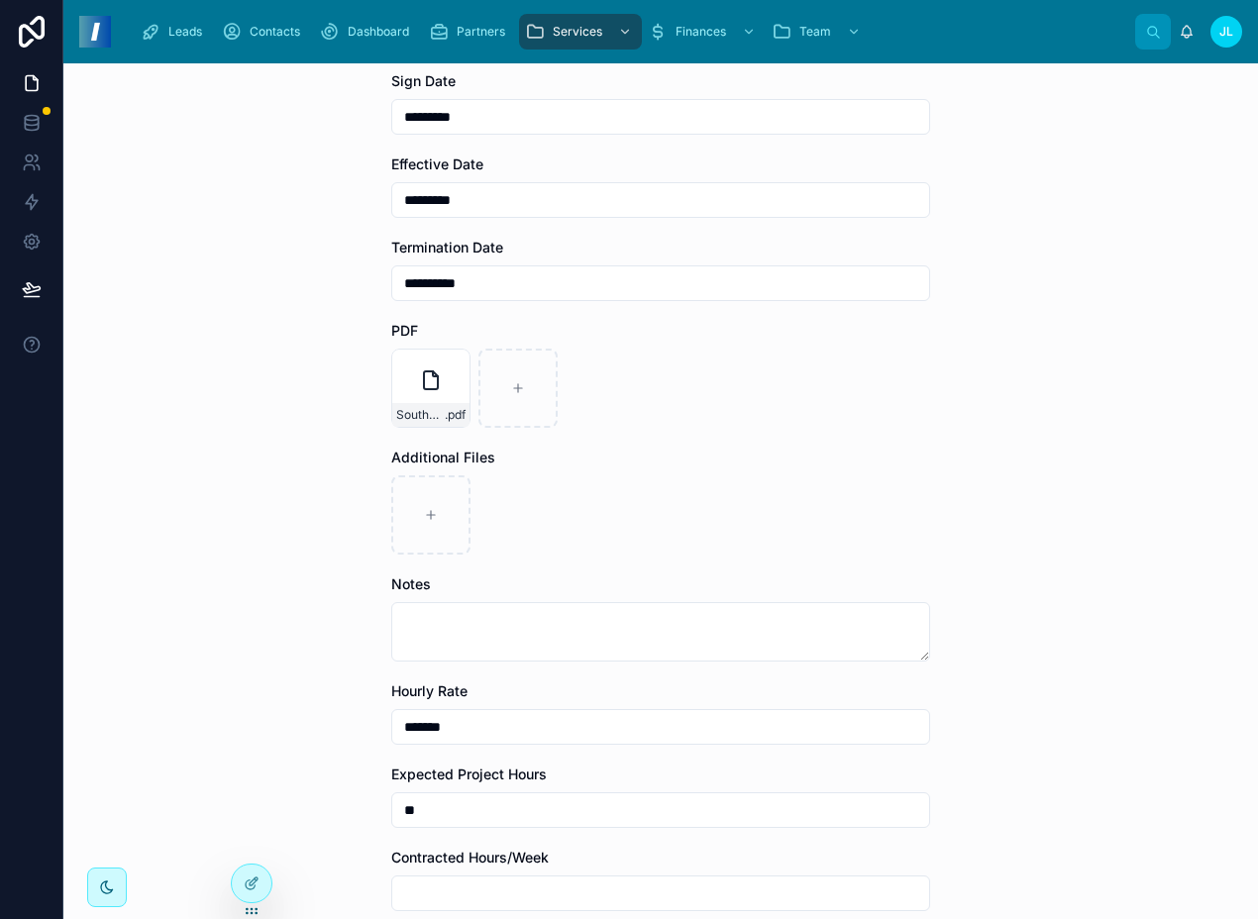
click at [690, 511] on div at bounding box center [660, 515] width 539 height 79
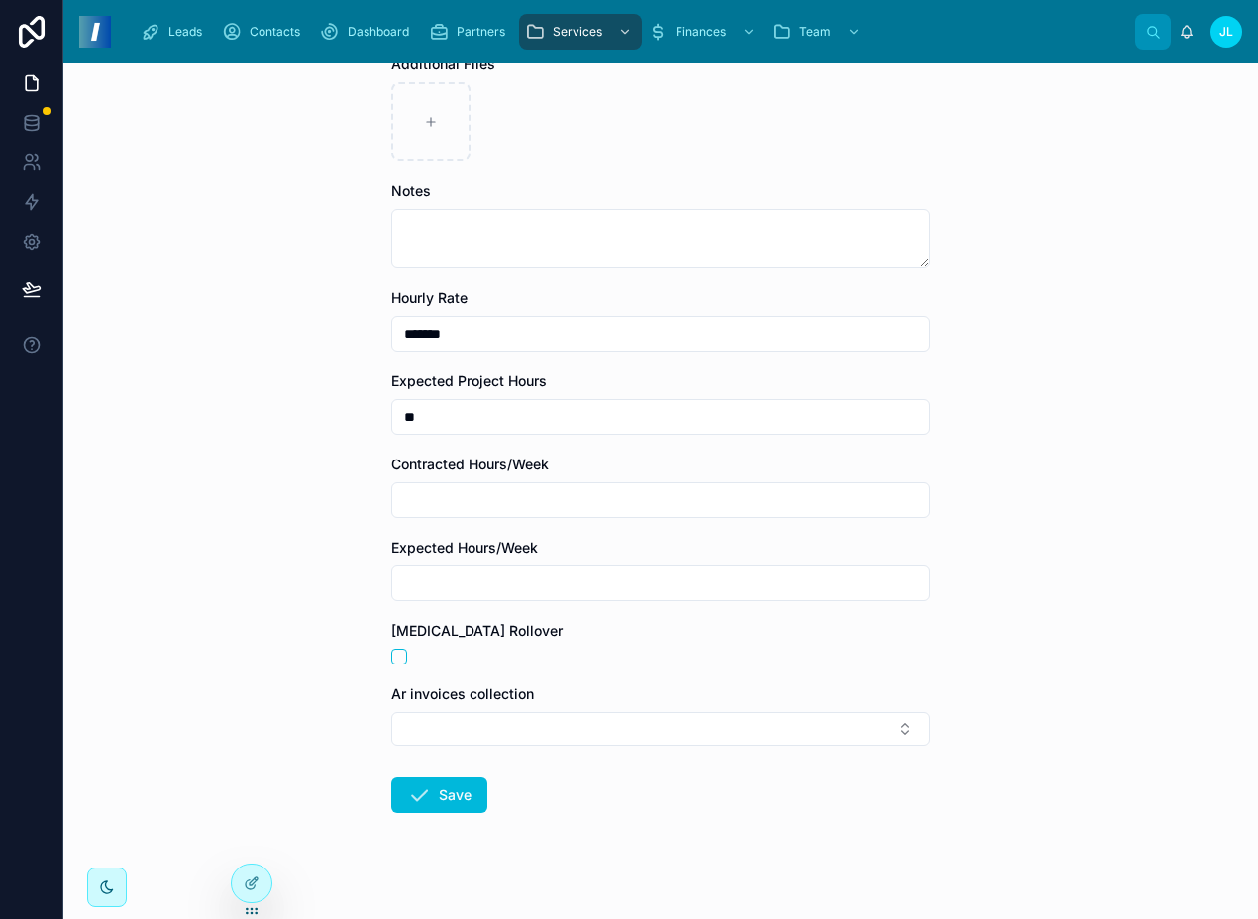
click at [448, 799] on button "Save" at bounding box center [439, 796] width 96 height 36
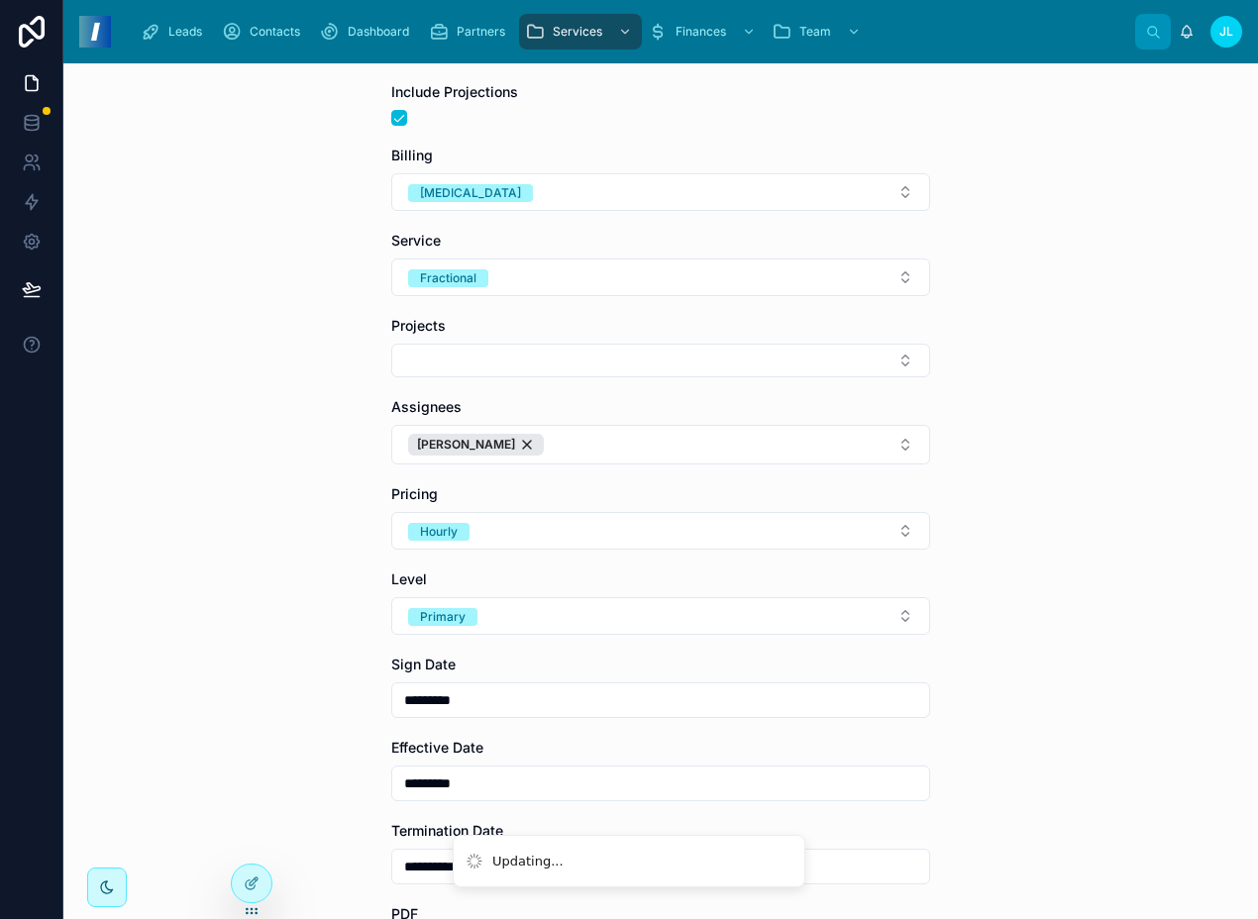
scroll to position [0, 0]
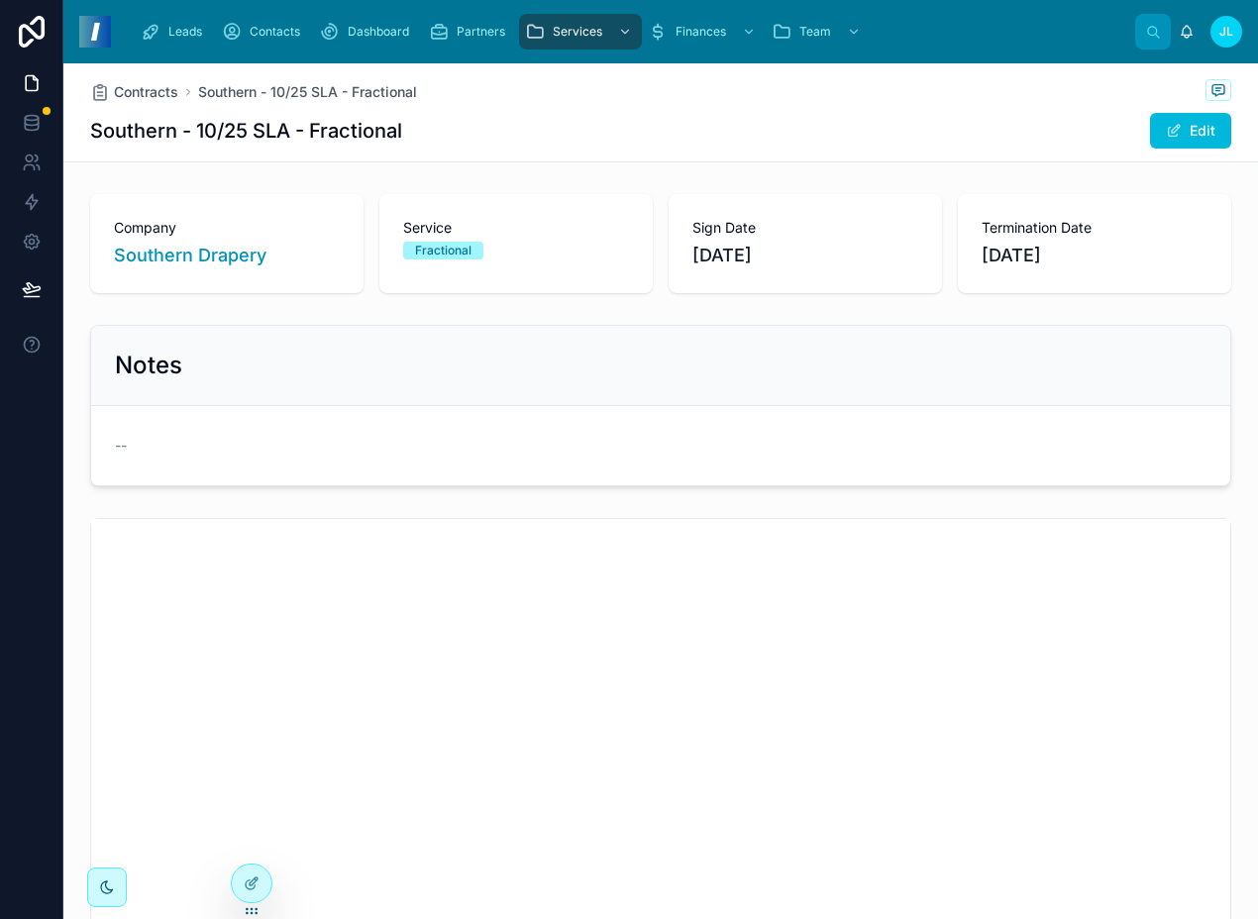
click at [351, 341] on div "Notes" at bounding box center [660, 366] width 1139 height 80
click at [1154, 111] on div "Contracts Southern - 10/25 SLA - Fractional Southern - 10/25 SLA - Fractional E…" at bounding box center [660, 112] width 1141 height 98
click at [1168, 122] on button "Edit" at bounding box center [1190, 131] width 81 height 36
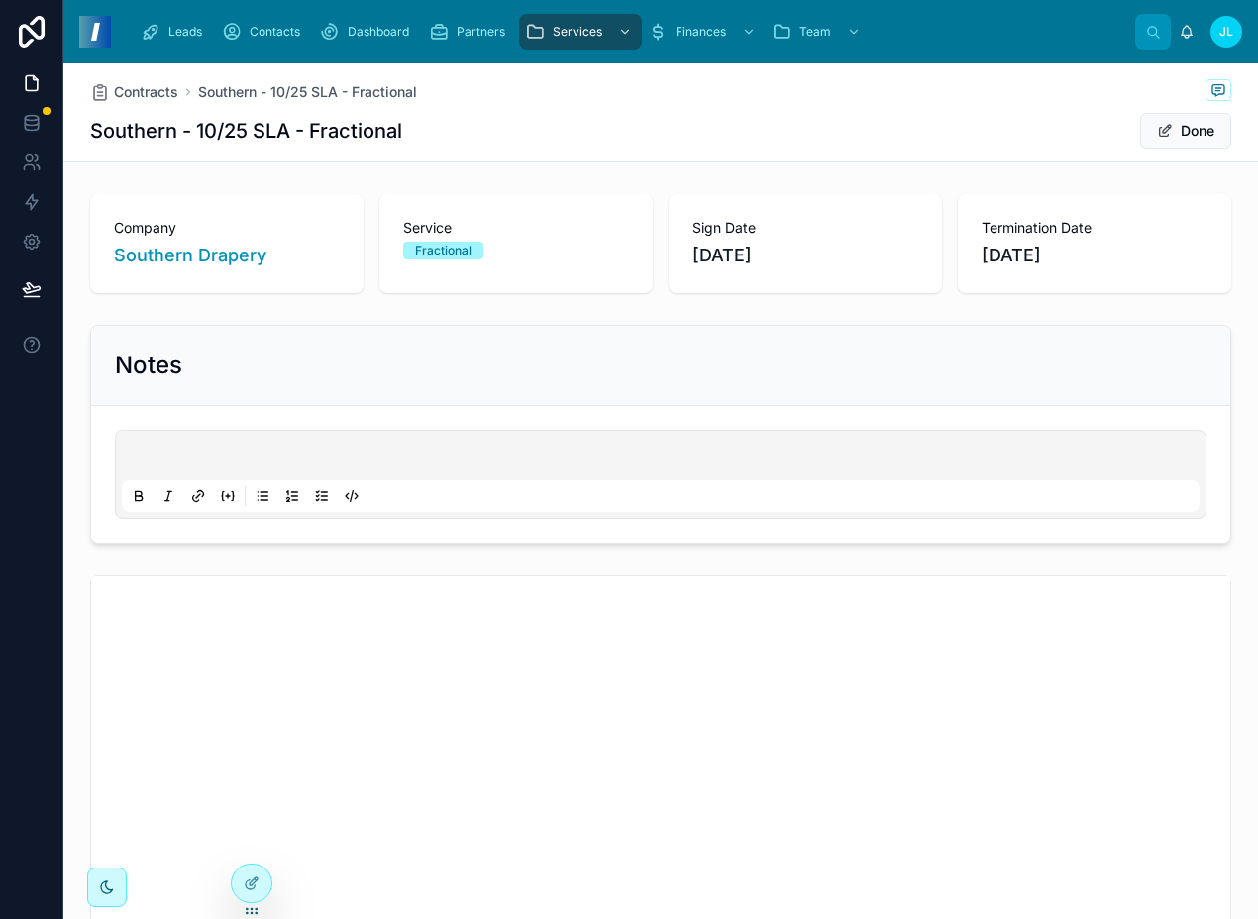
click at [1168, 122] on button "Done" at bounding box center [1185, 131] width 91 height 36
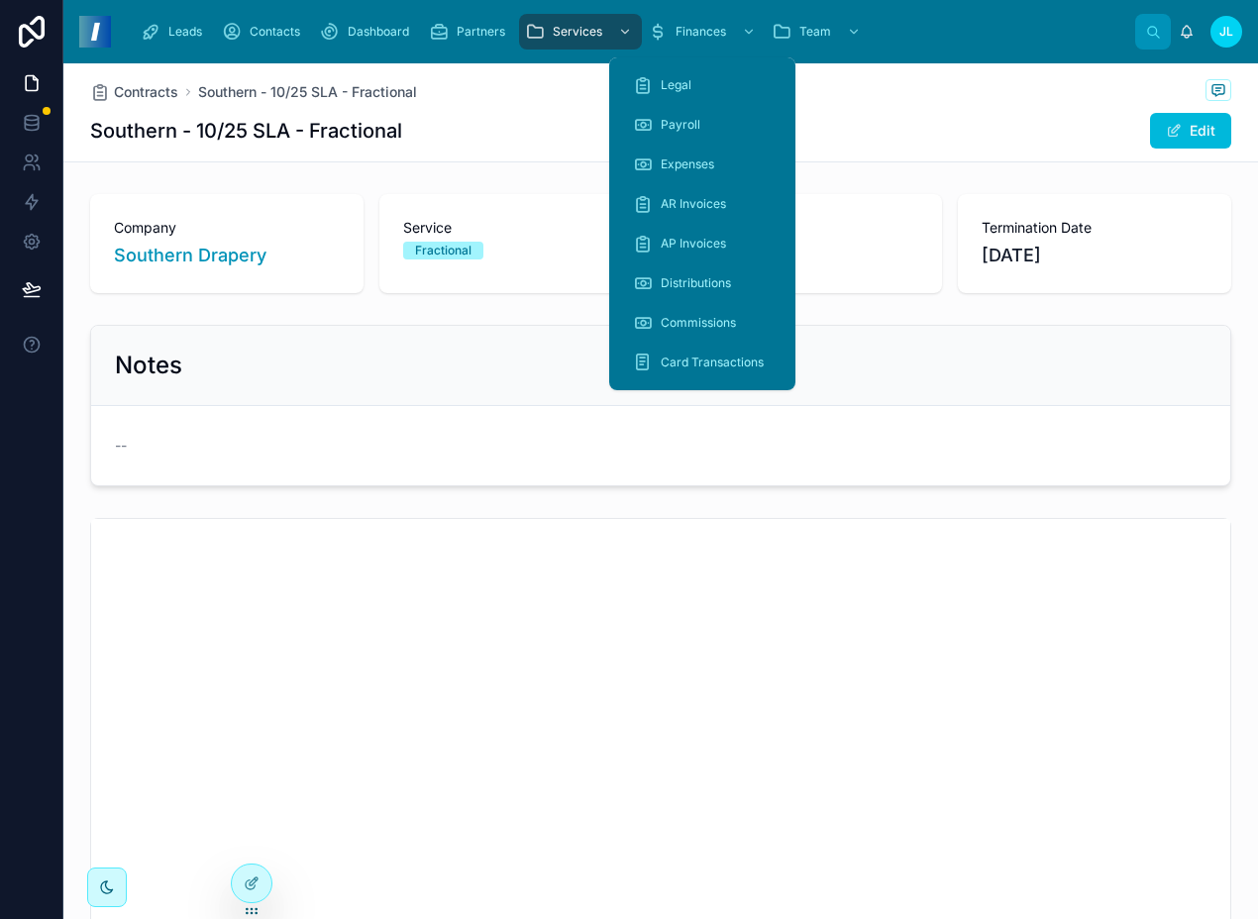
click at [687, 213] on div "AR Invoices" at bounding box center [702, 204] width 139 height 32
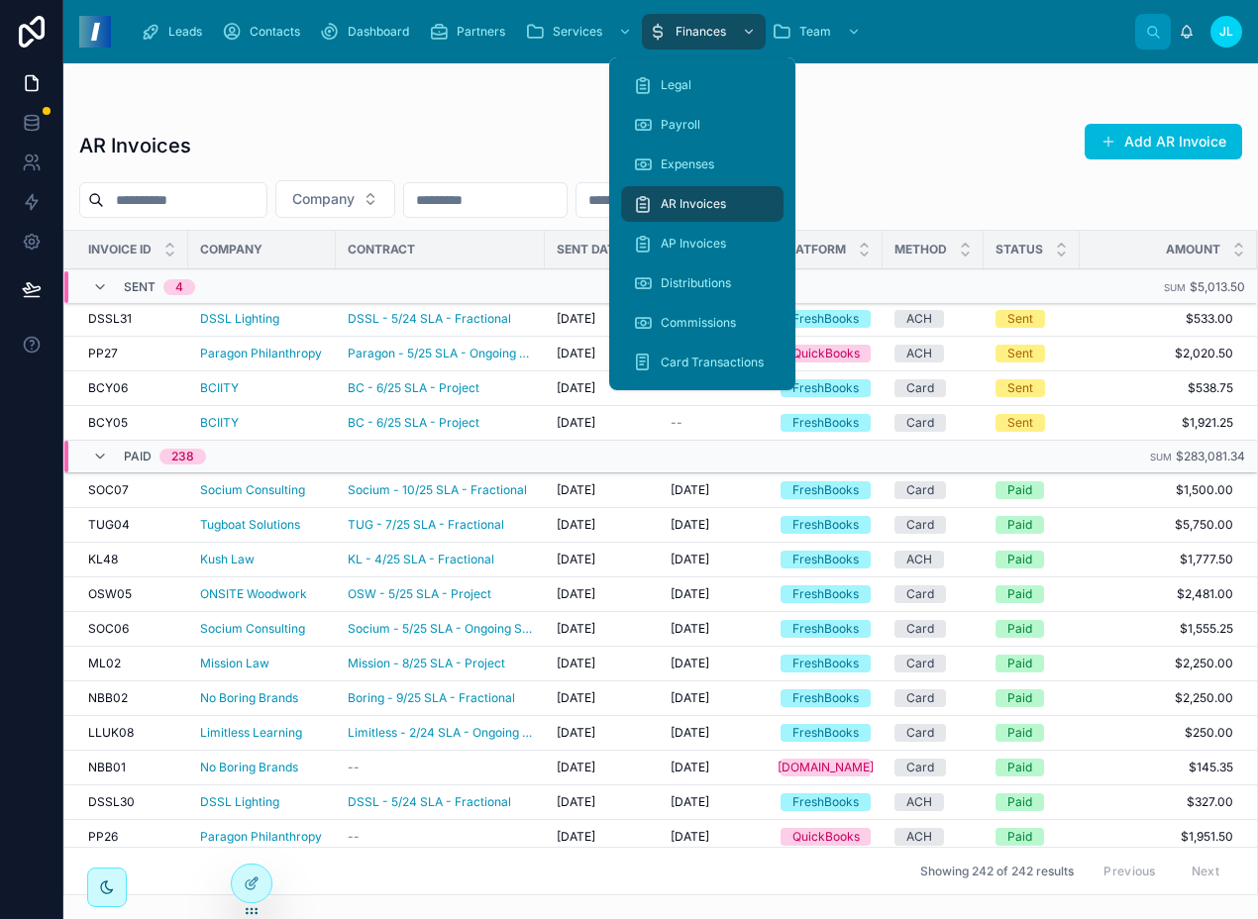
click at [491, 124] on div "AR Invoices Add AR Invoice" at bounding box center [660, 146] width 1163 height 46
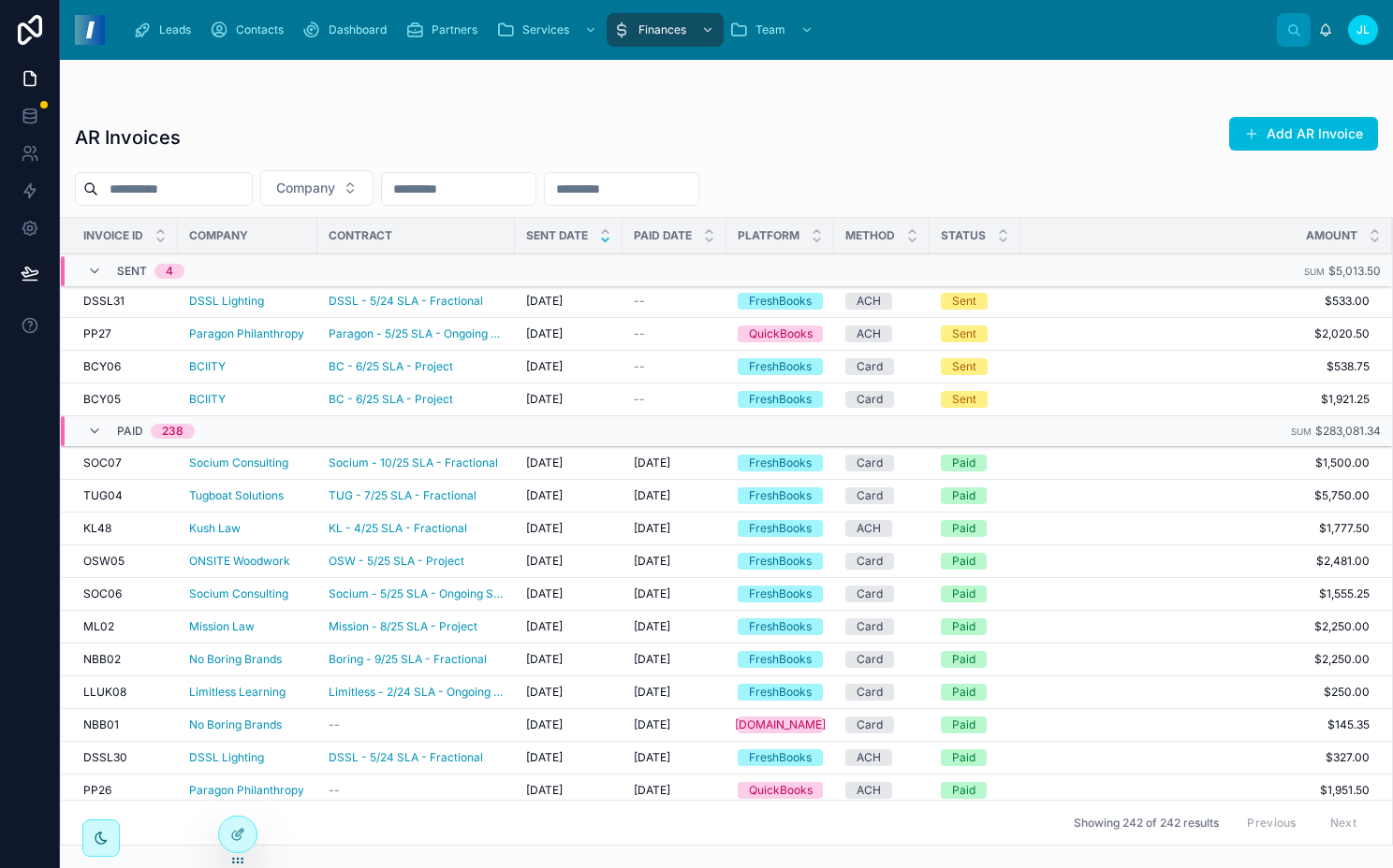
click at [1335, 129] on button "Add AR Invoice" at bounding box center [1304, 134] width 149 height 34
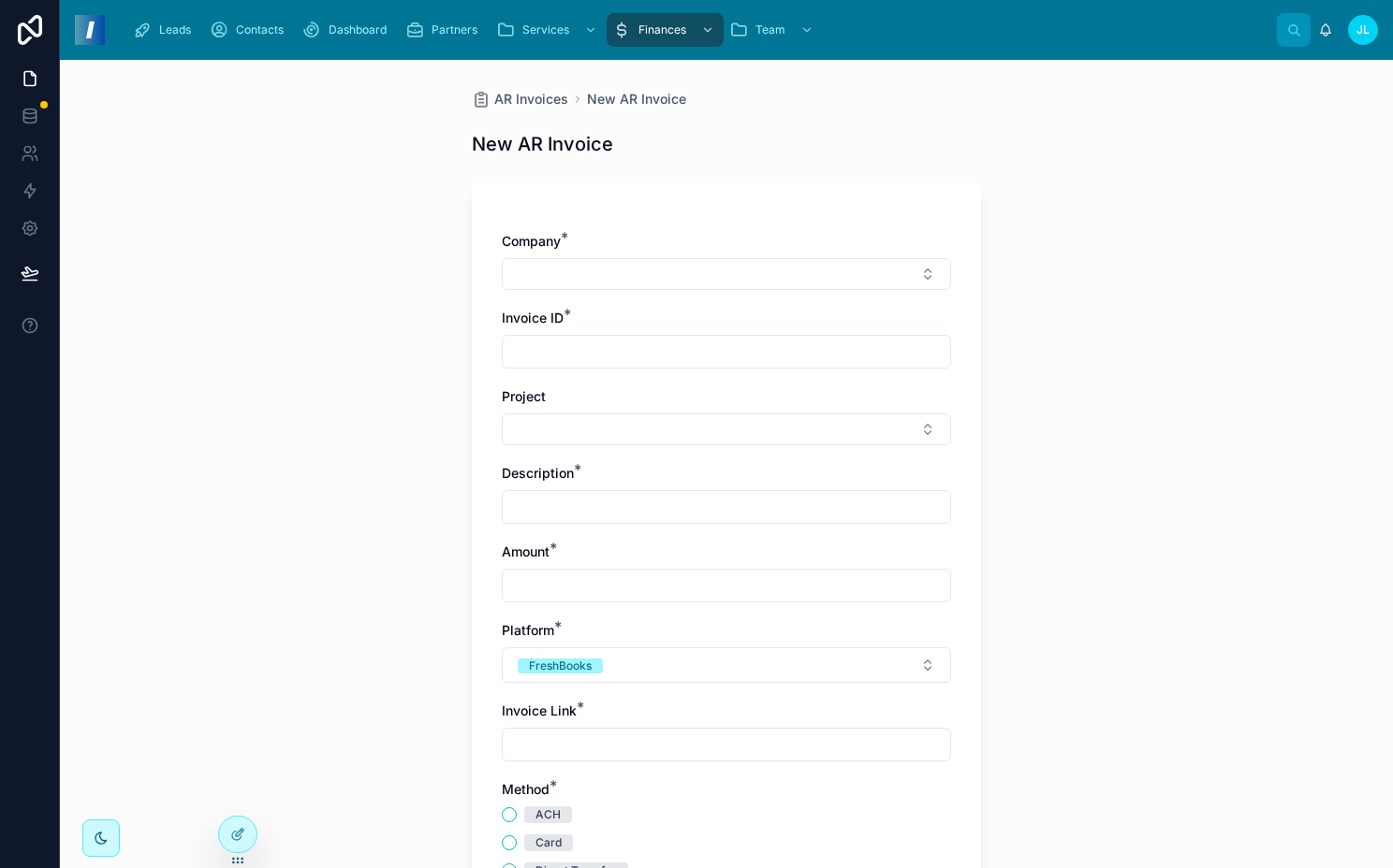
click at [606, 279] on button "Select Button" at bounding box center [727, 274] width 450 height 32
type input "***"
click at [675, 341] on span "Southern Drapery" at bounding box center [651, 349] width 109 height 19
type input "****"
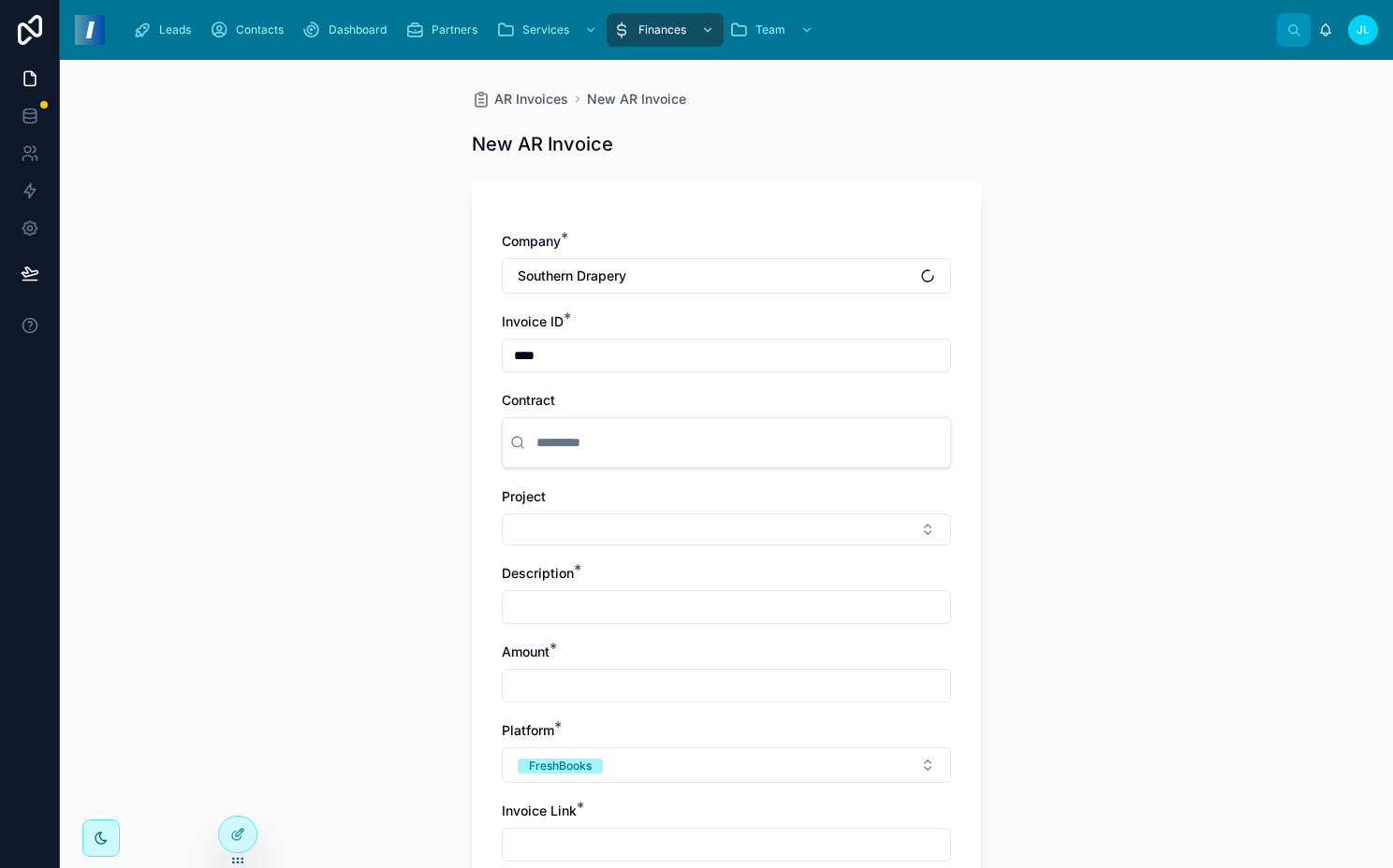
click at [608, 358] on input "****" at bounding box center [727, 356] width 448 height 26
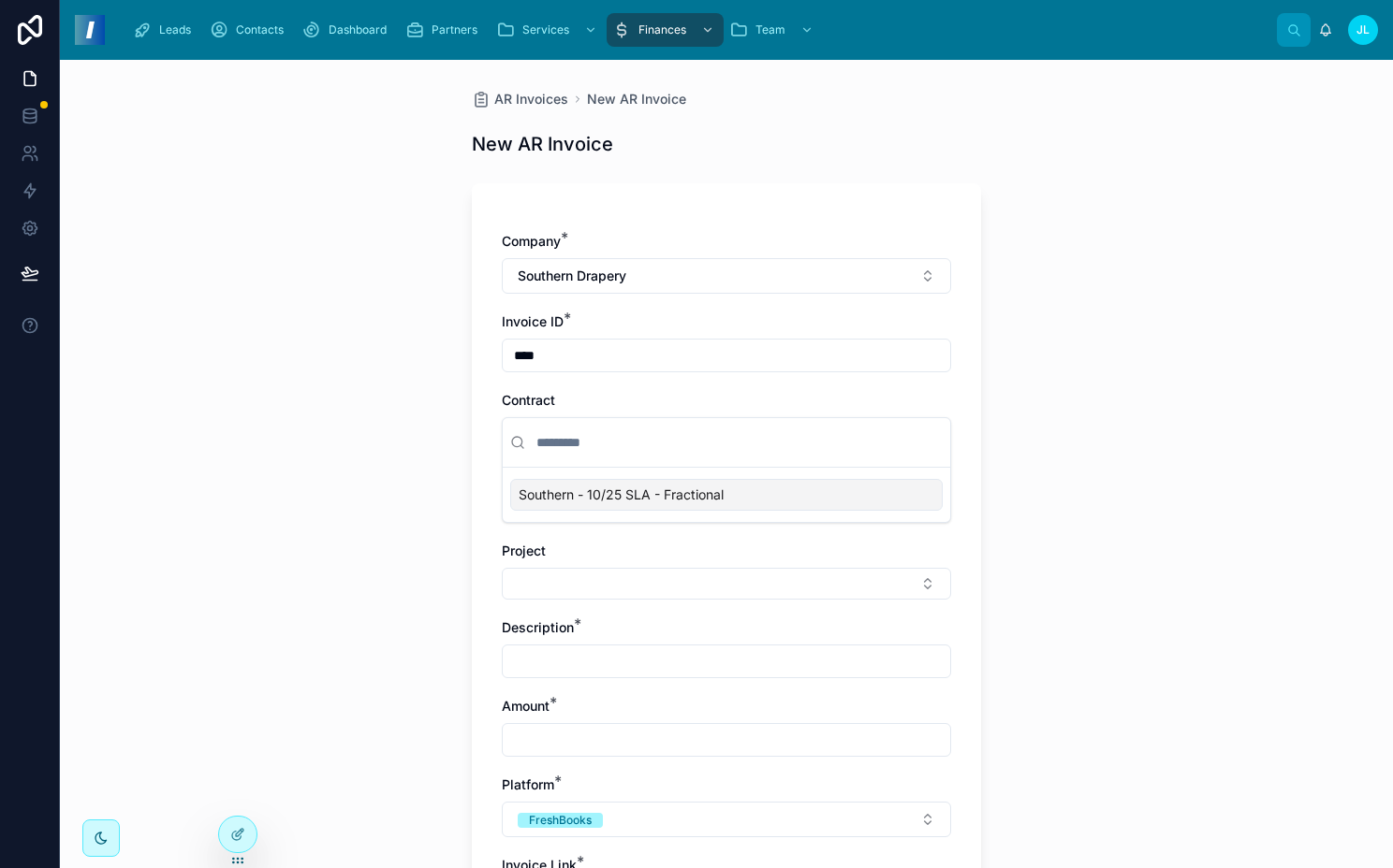
click at [375, 402] on div "AR Invoices New AR Invoice New AR Invoice Company * Southern Drapery Invoice ID…" at bounding box center [726, 464] width 1333 height 808
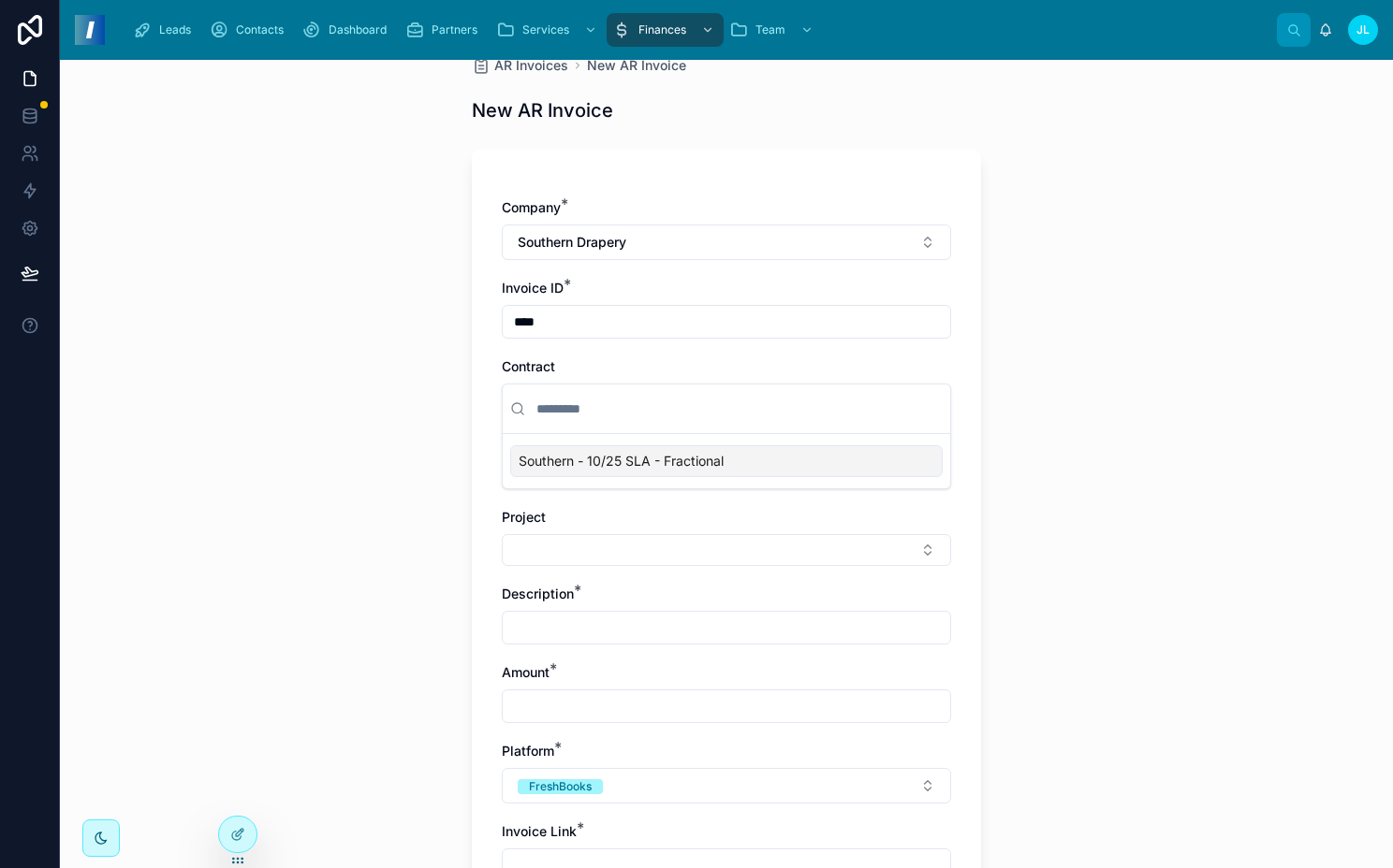
click at [565, 468] on span "Southern - 10/25 SLA - Fractional" at bounding box center [621, 462] width 205 height 19
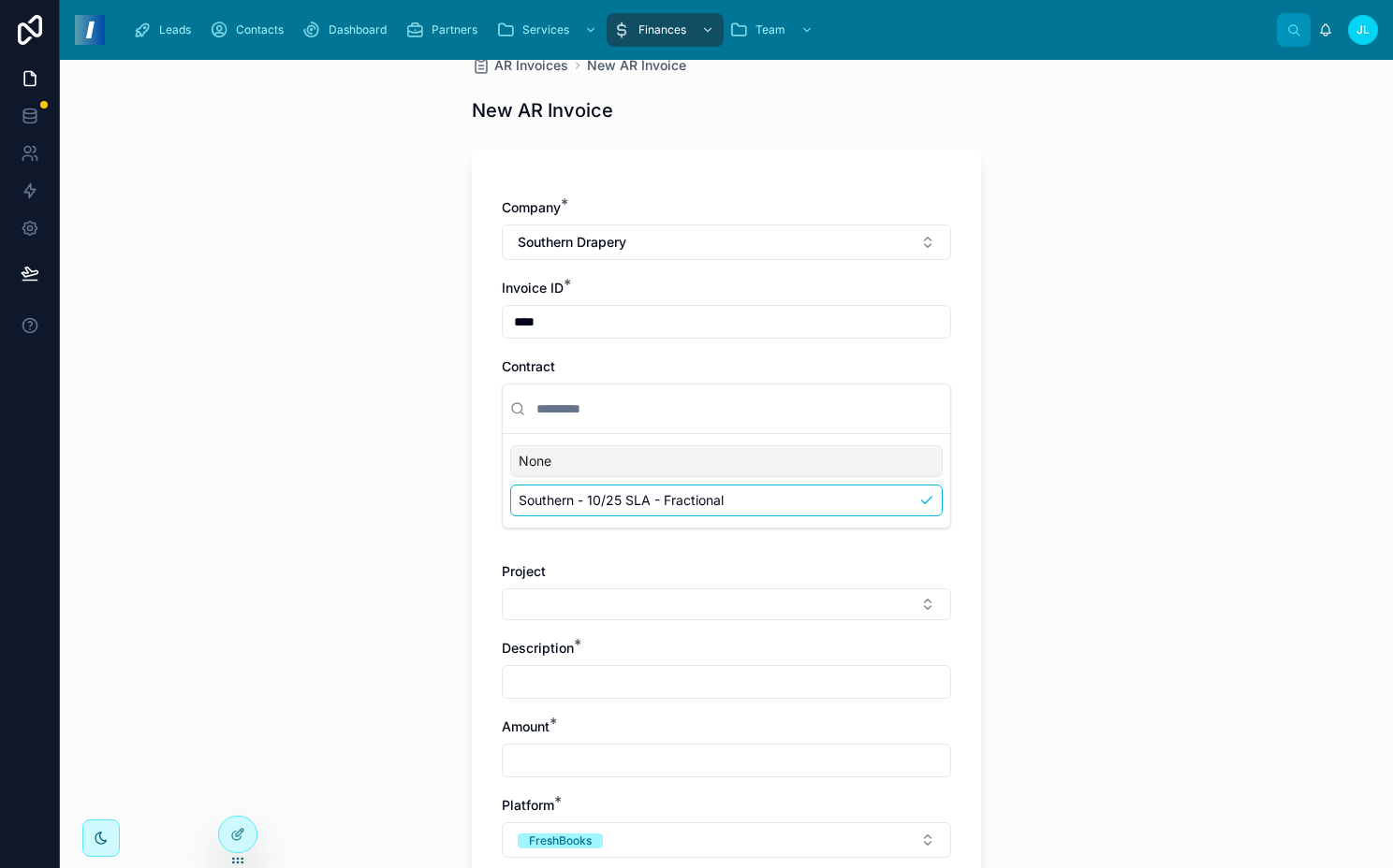
click at [370, 485] on div "AR Invoices New AR Invoice New AR Invoice Company * Southern Drapery Invoice ID…" at bounding box center [726, 464] width 1333 height 808
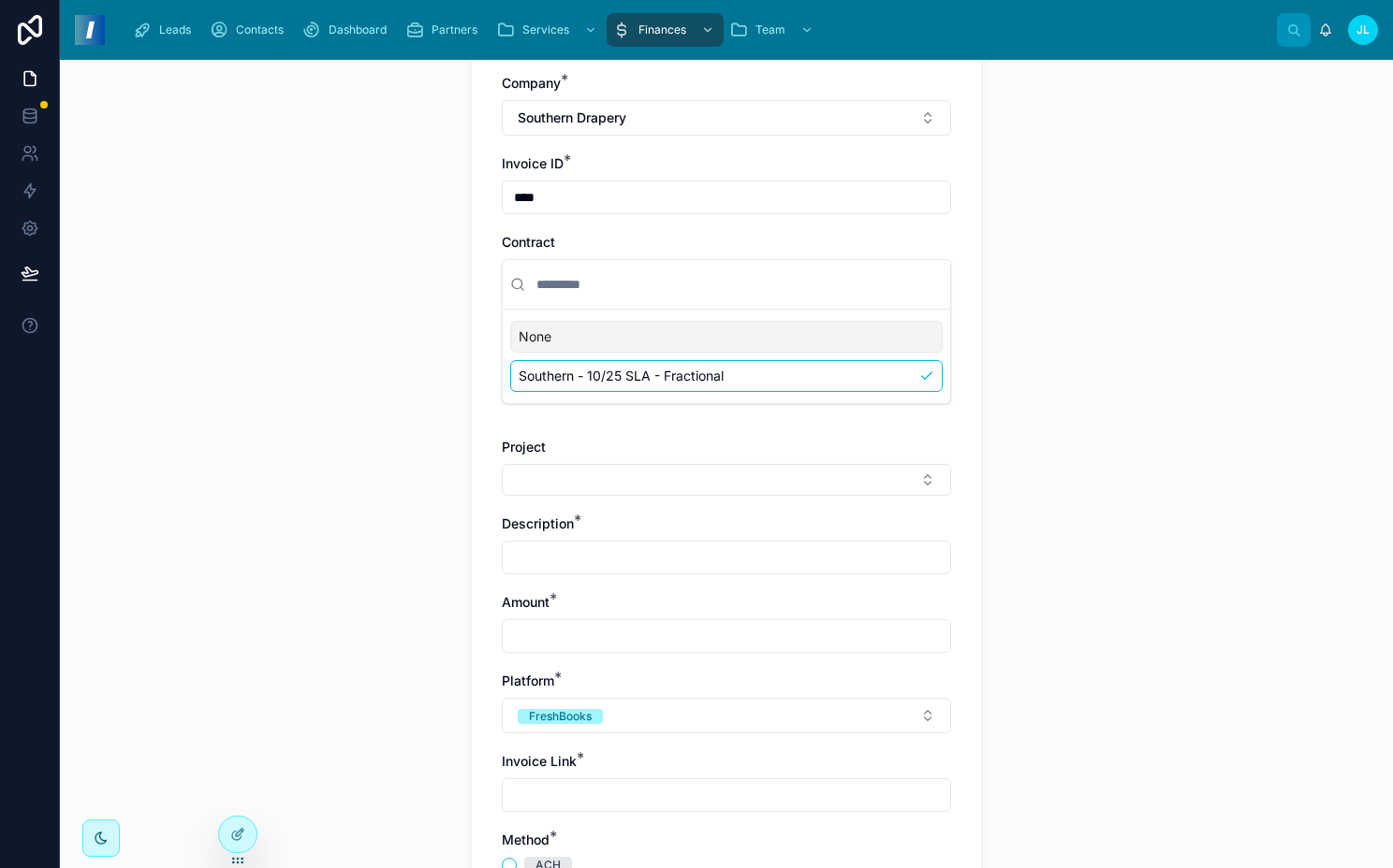
scroll to position [189, 0]
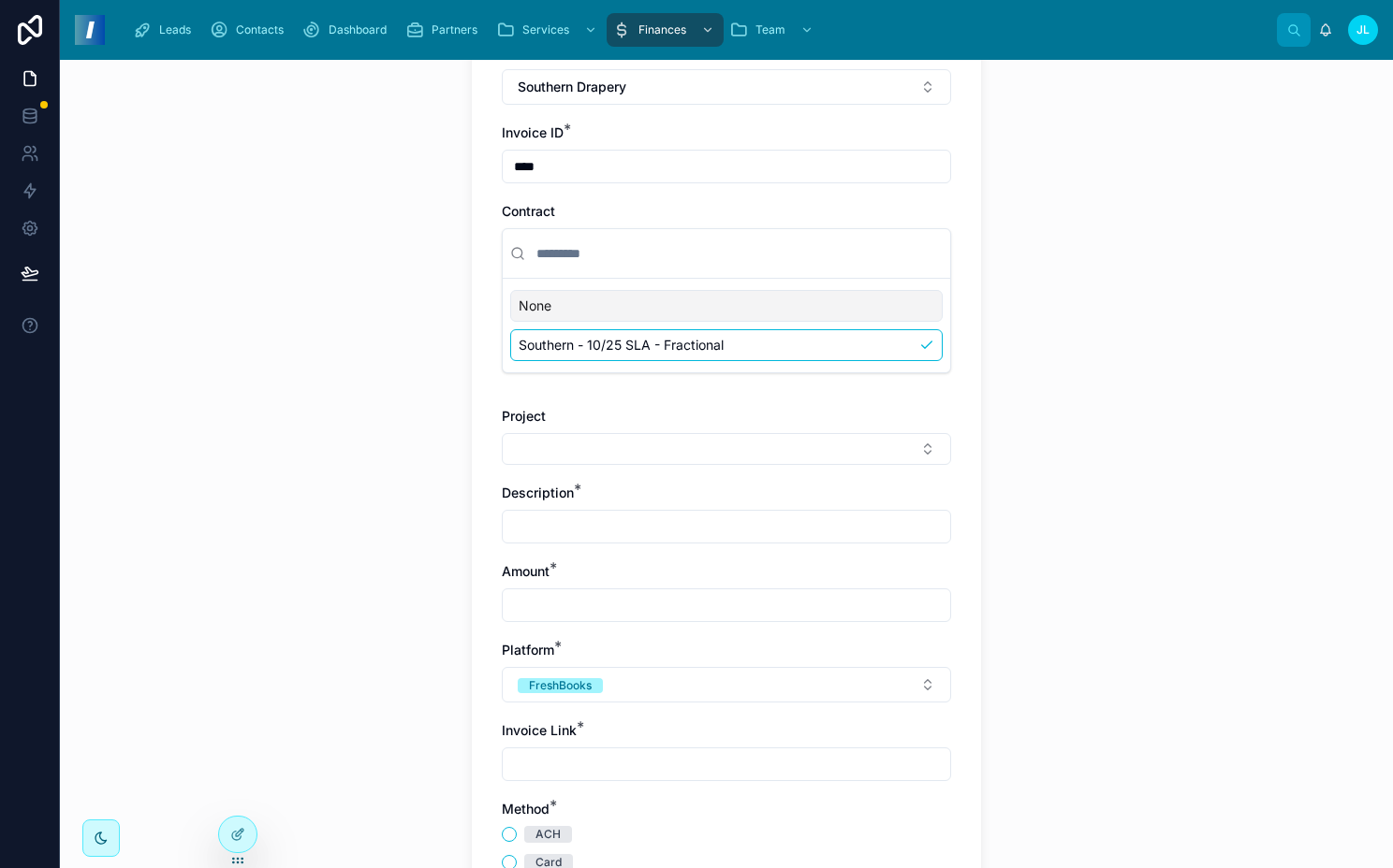
click at [563, 448] on button "Select Button" at bounding box center [727, 450] width 450 height 32
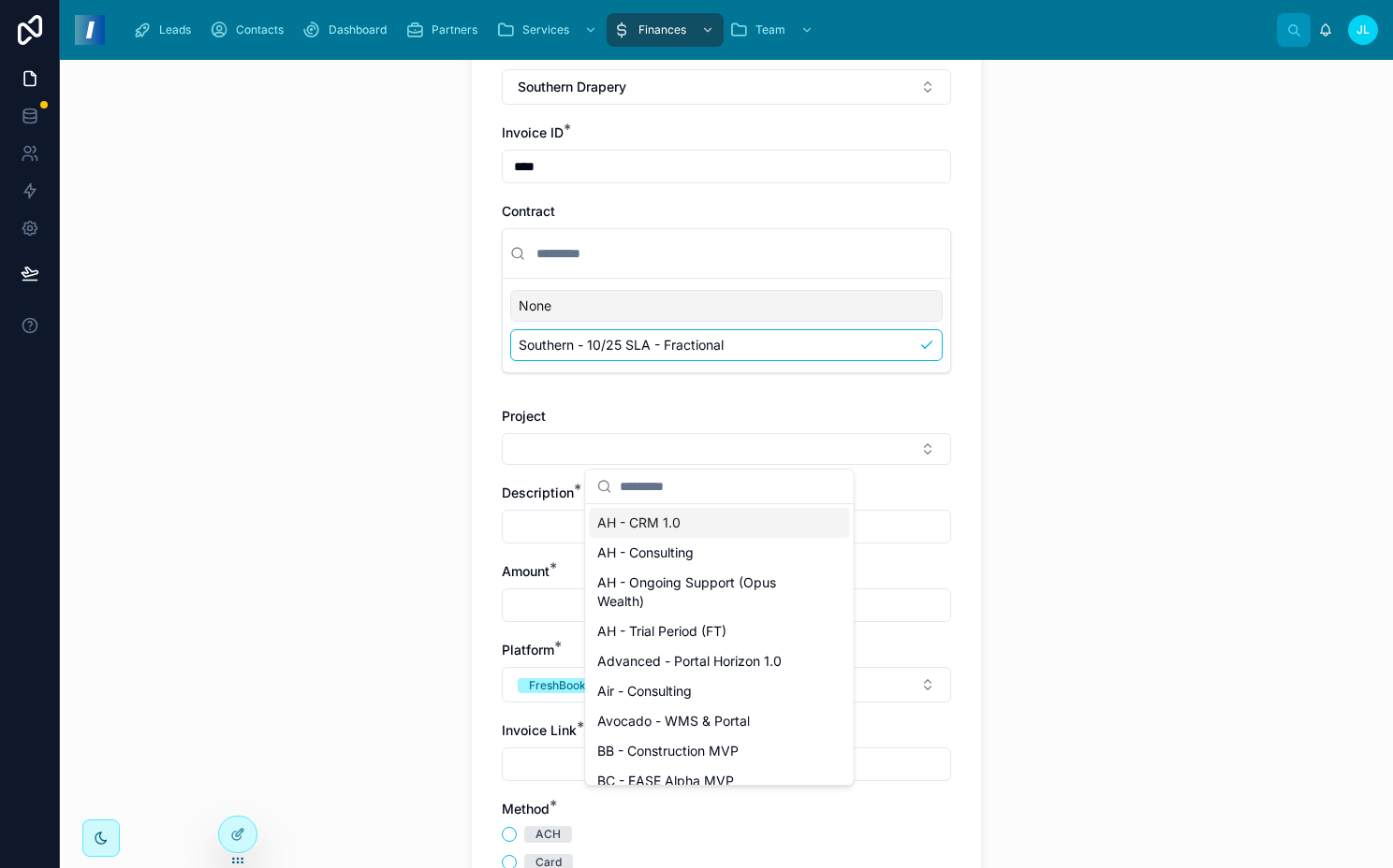
click at [563, 448] on button "Select Button" at bounding box center [727, 450] width 450 height 32
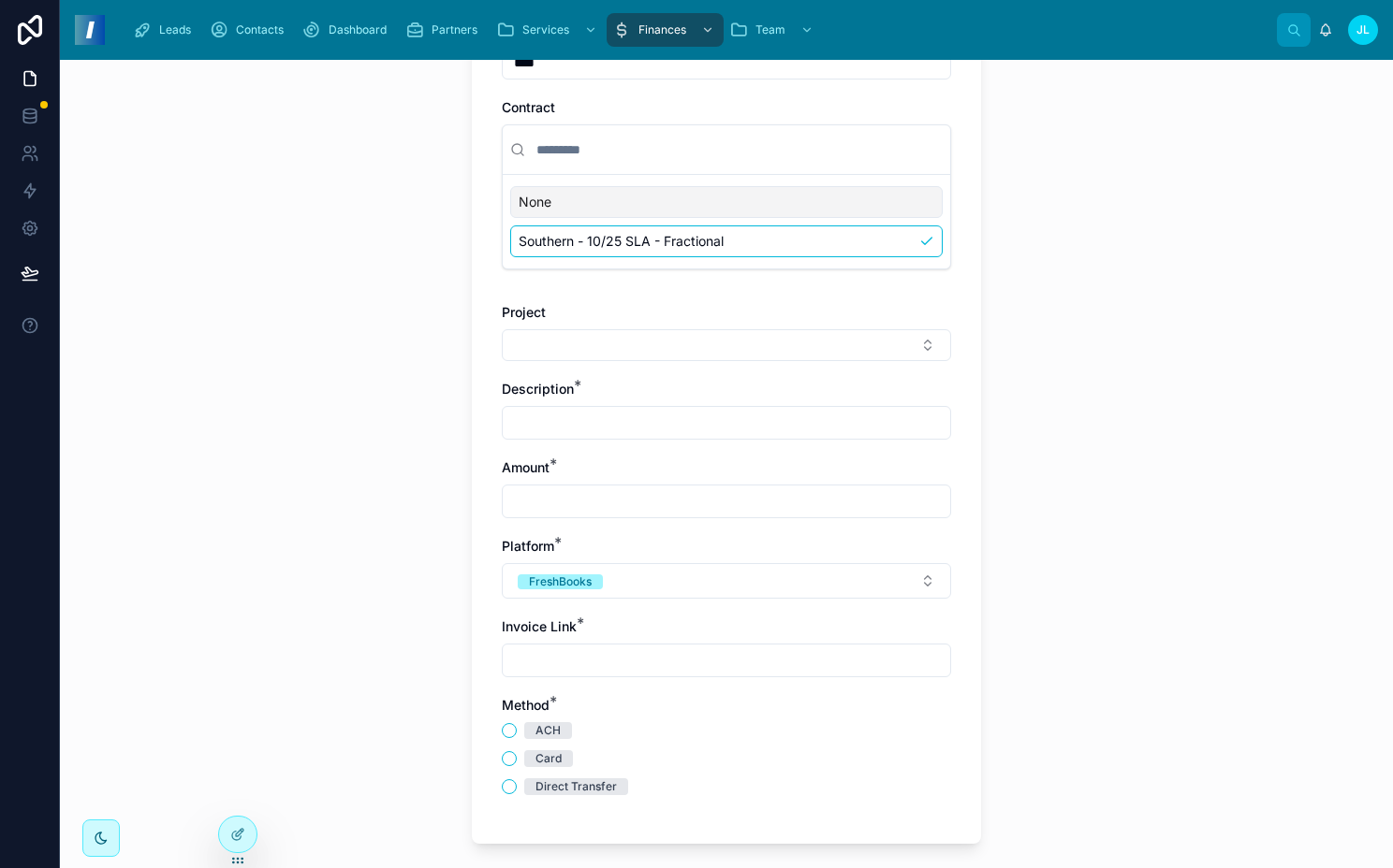
scroll to position [297, 0]
click at [536, 408] on input "text" at bounding box center [727, 419] width 448 height 26
type input "**********"
click at [611, 492] on input "text" at bounding box center [727, 498] width 448 height 26
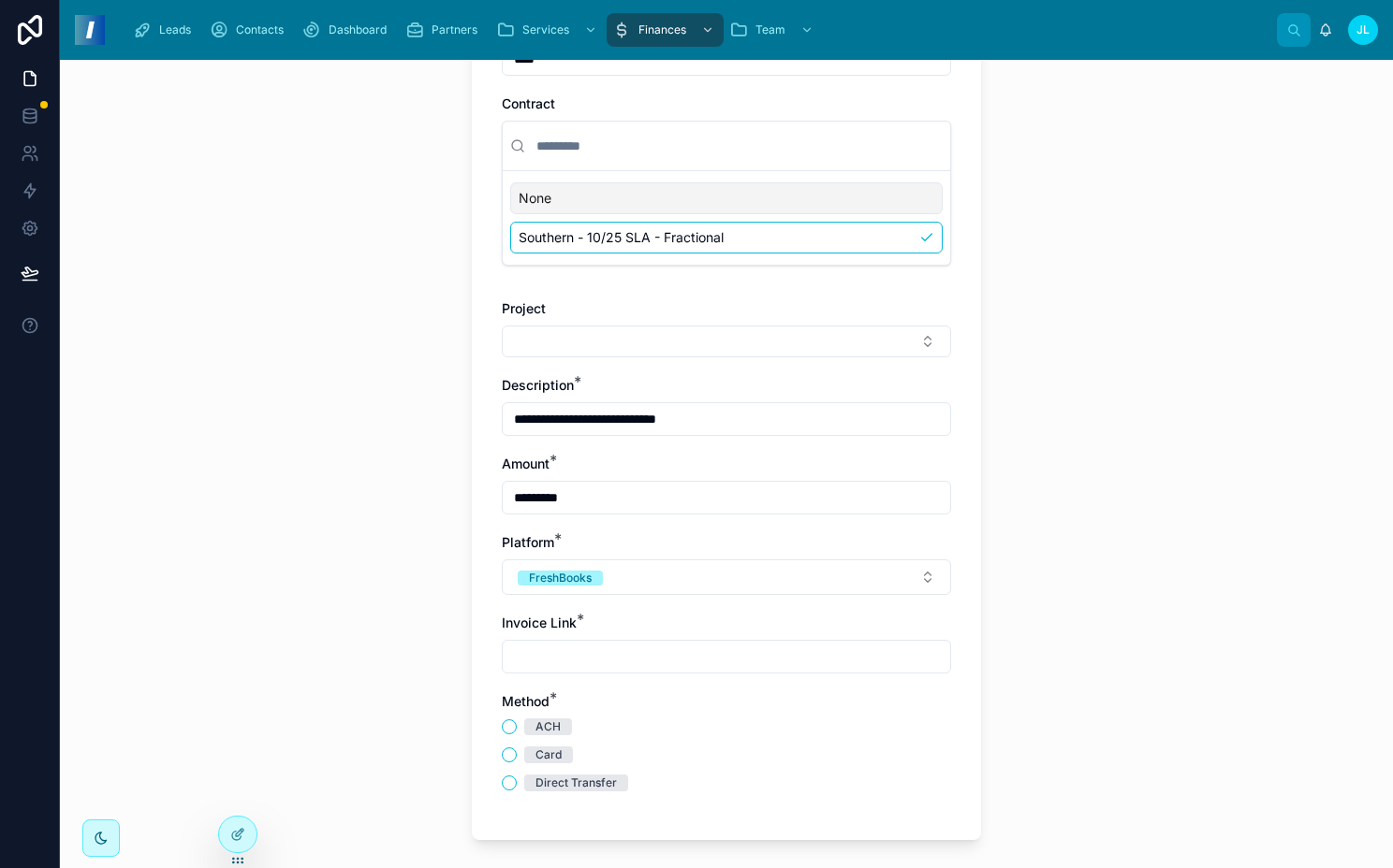
type input "*********"
click at [605, 668] on input "text" at bounding box center [727, 657] width 448 height 26
paste input "**********"
type input "**********"
click at [536, 753] on div "Card" at bounding box center [549, 756] width 26 height 17
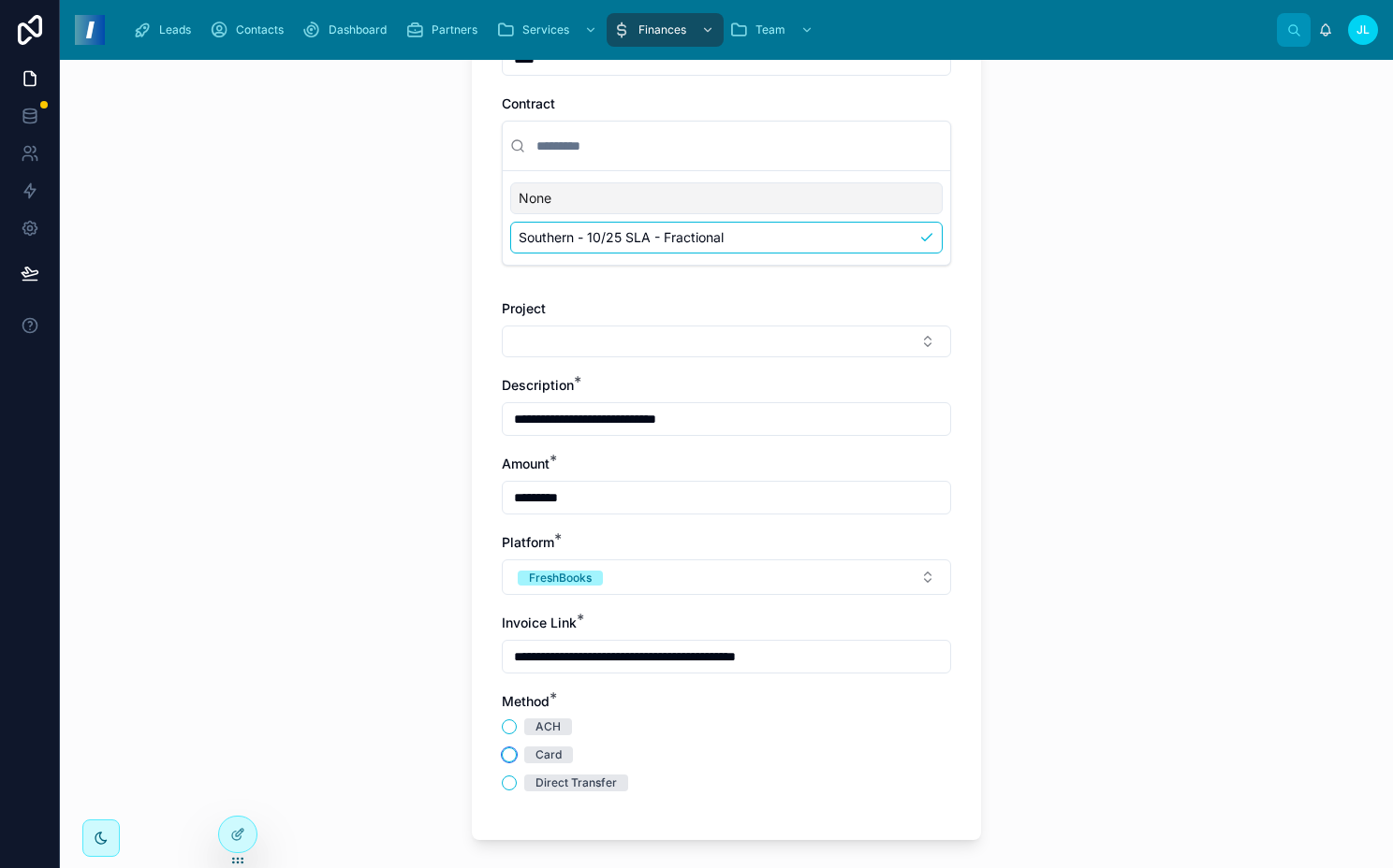
click at [517, 753] on button "Card" at bounding box center [509, 756] width 15 height 15
type button "CARD"
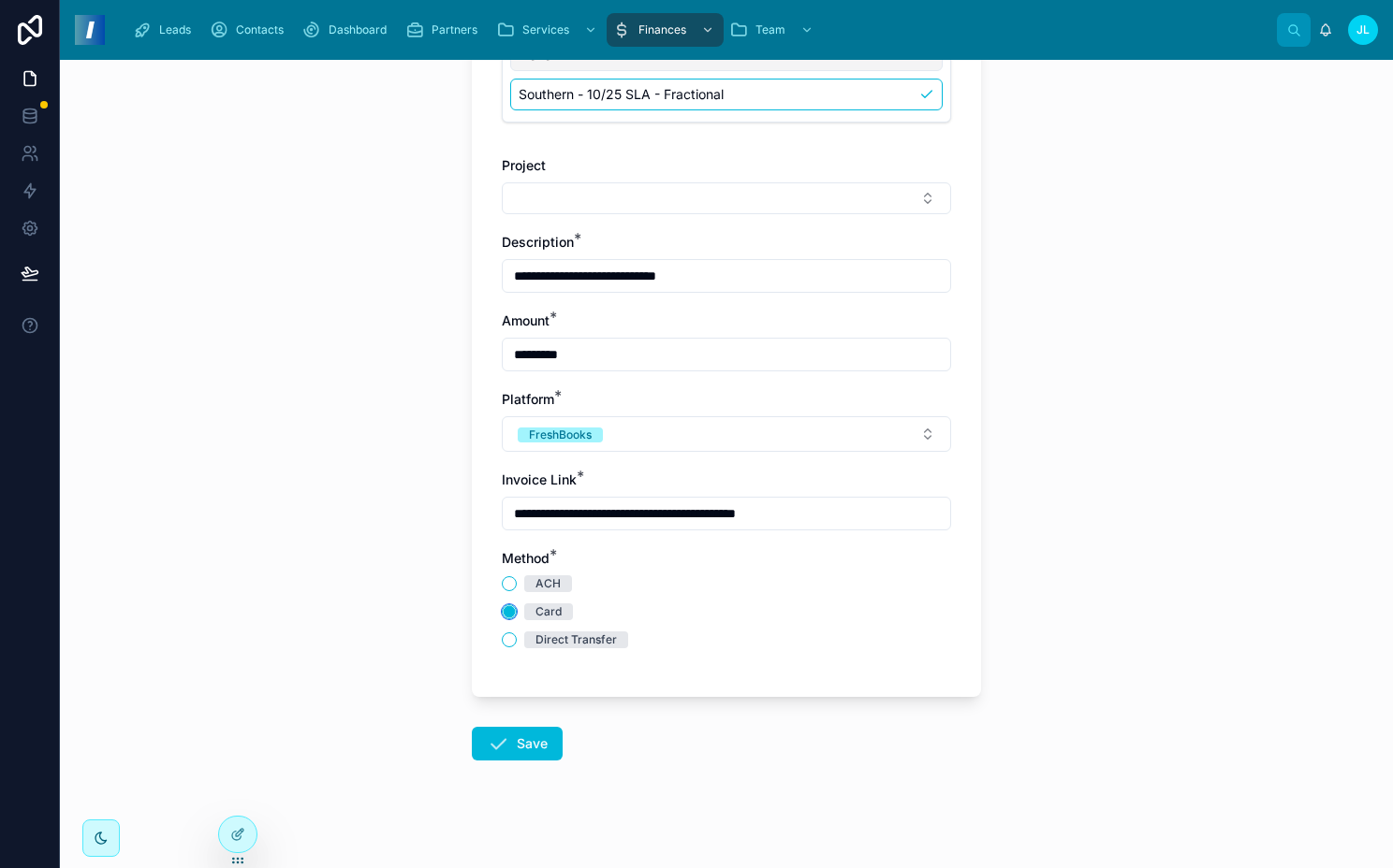
scroll to position [438, 0]
click at [519, 743] on button "Save" at bounding box center [517, 746] width 91 height 34
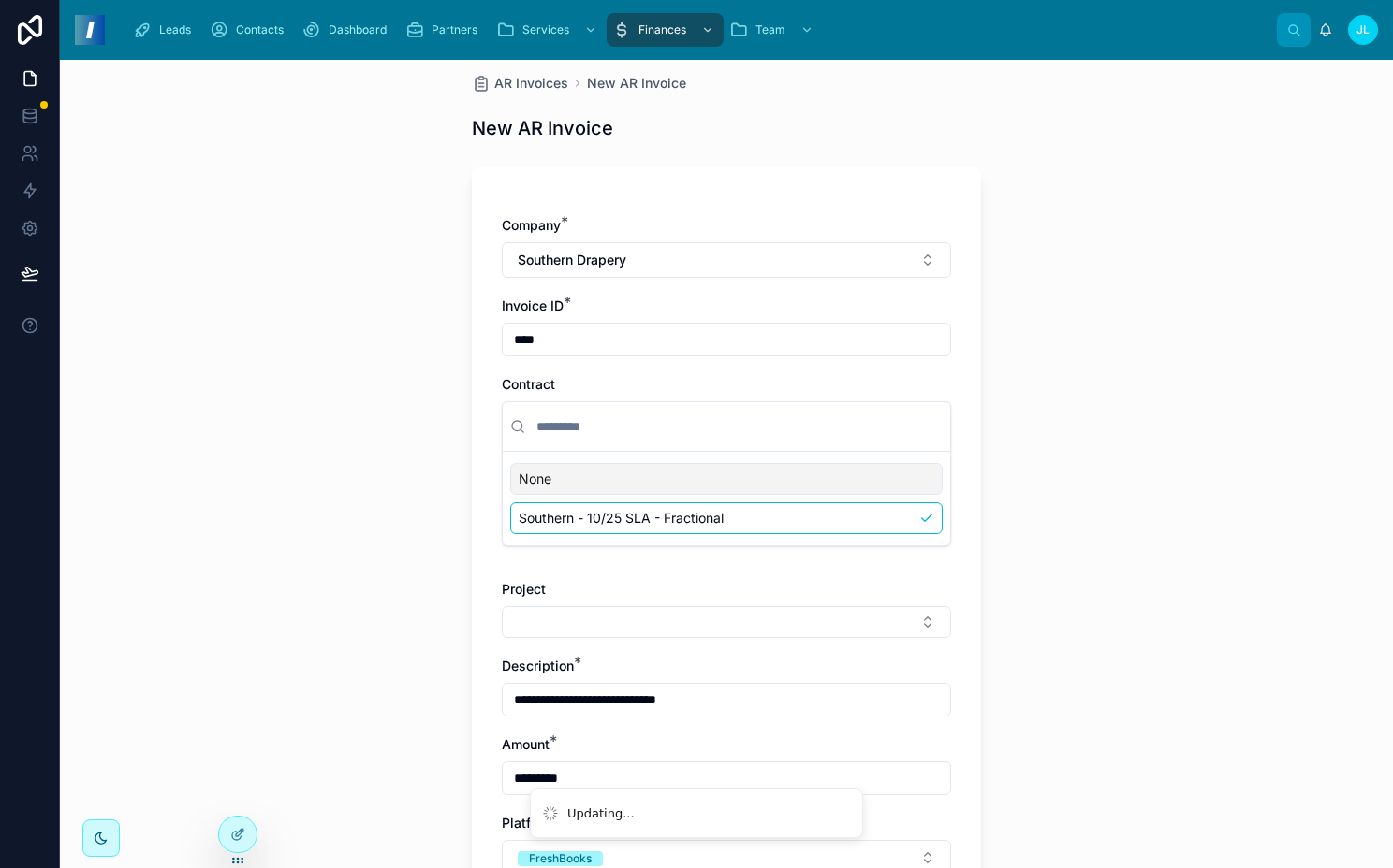
scroll to position [0, 0]
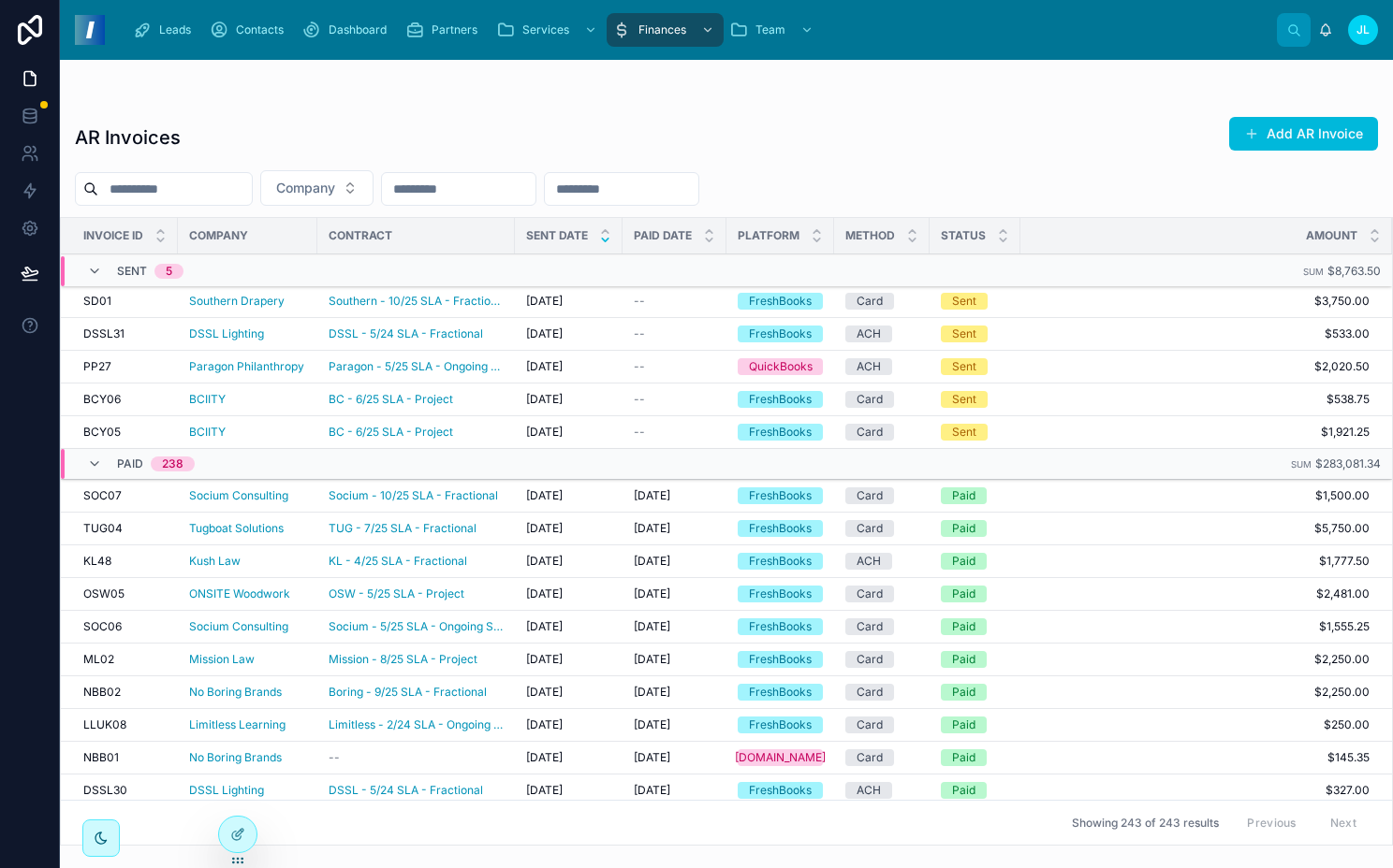
click at [0, 0] on icon at bounding box center [0, 0] width 0 height 0
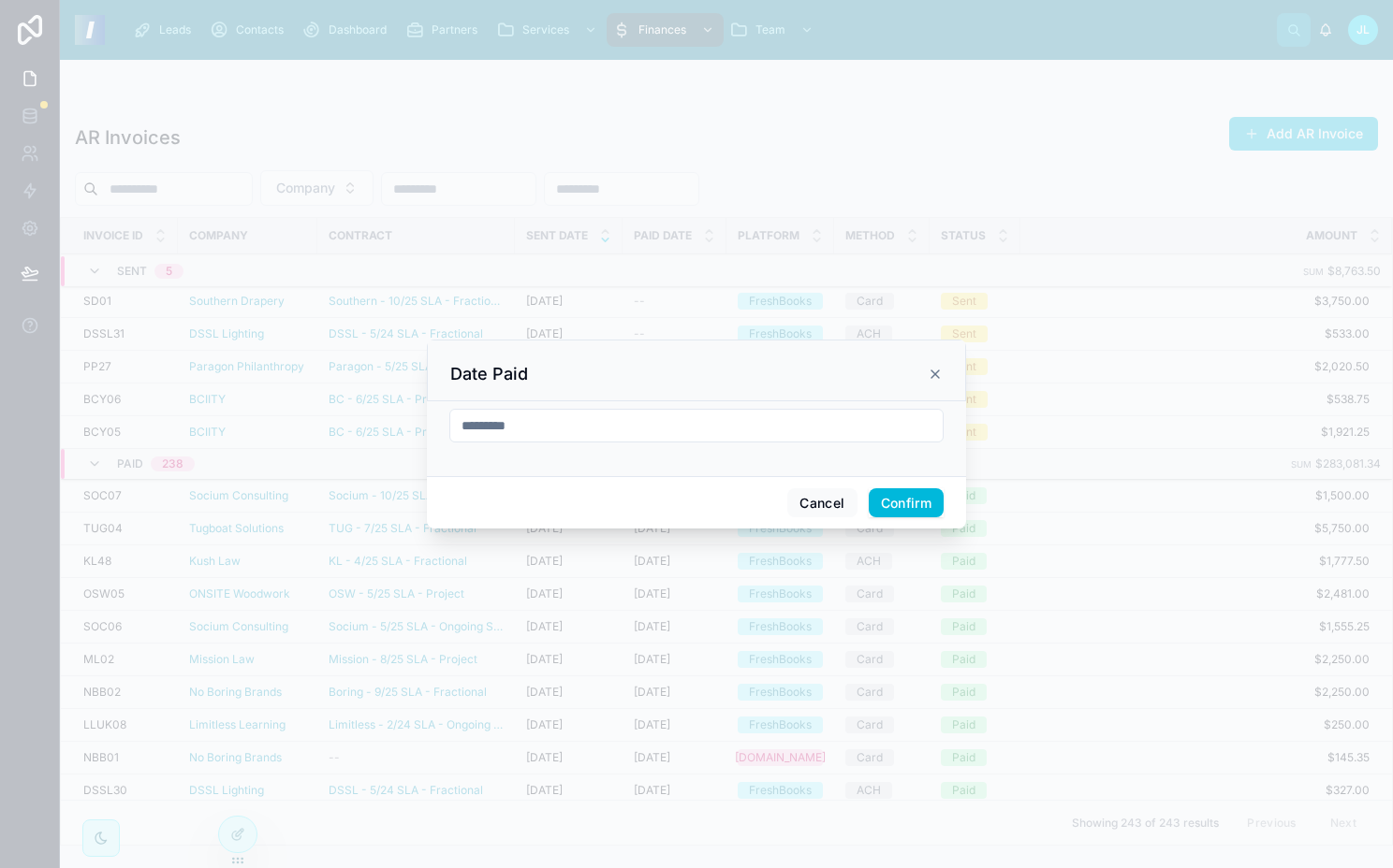
click at [887, 500] on button "Confirm" at bounding box center [905, 503] width 75 height 30
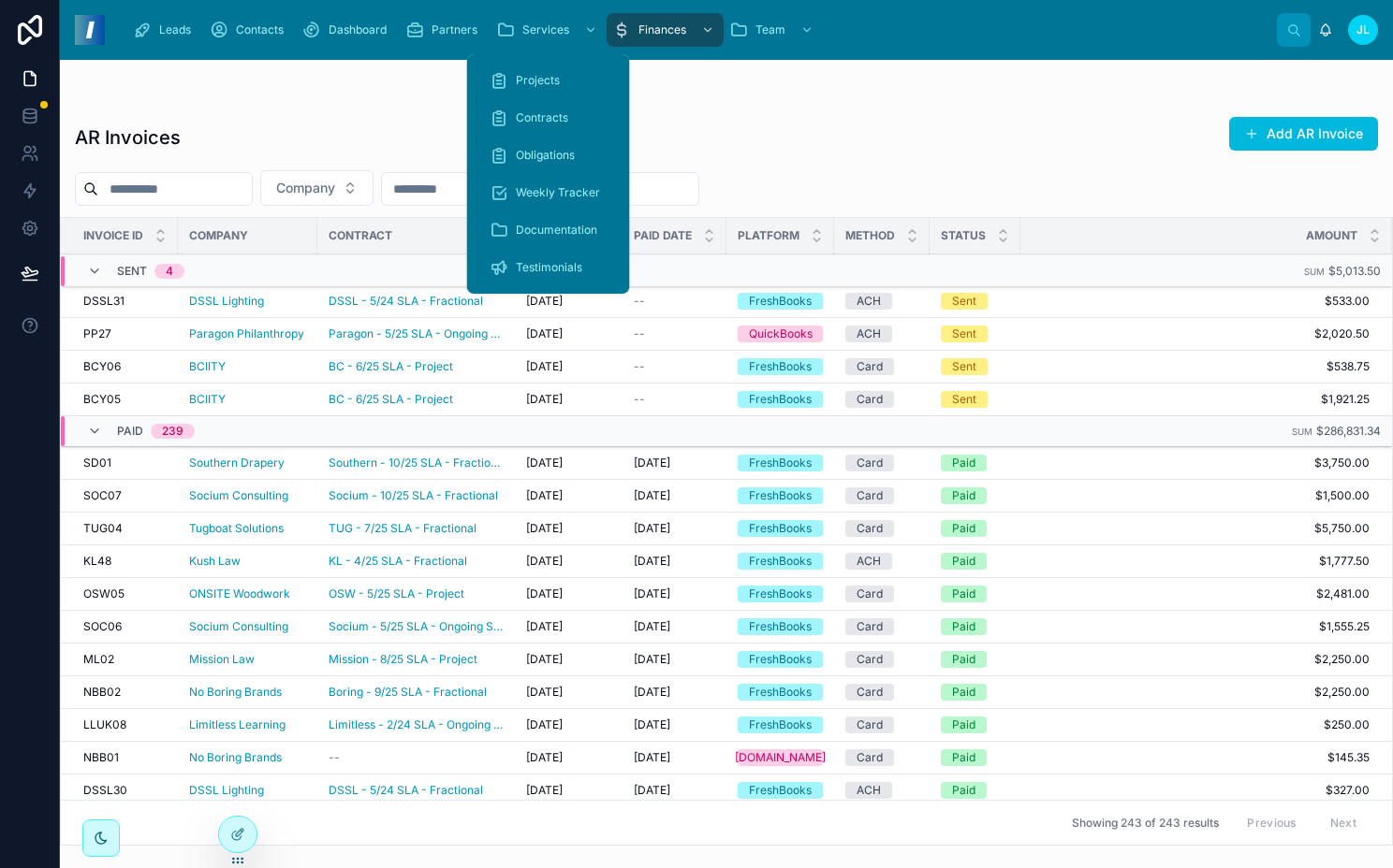
click at [393, 23] on div "Dashboard" at bounding box center [348, 30] width 92 height 30
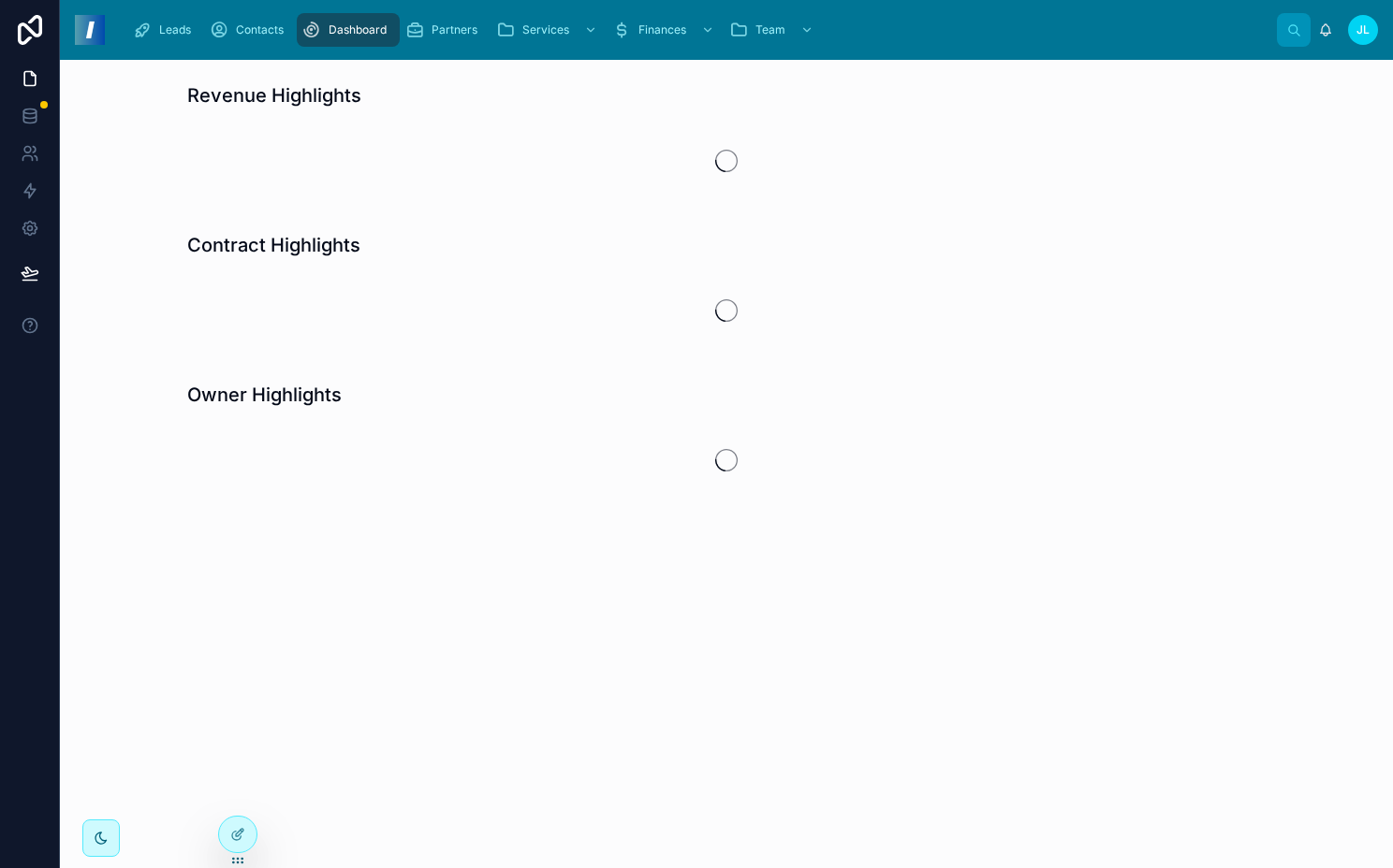
click at [435, 30] on span "Partners" at bounding box center [455, 30] width 46 height 15
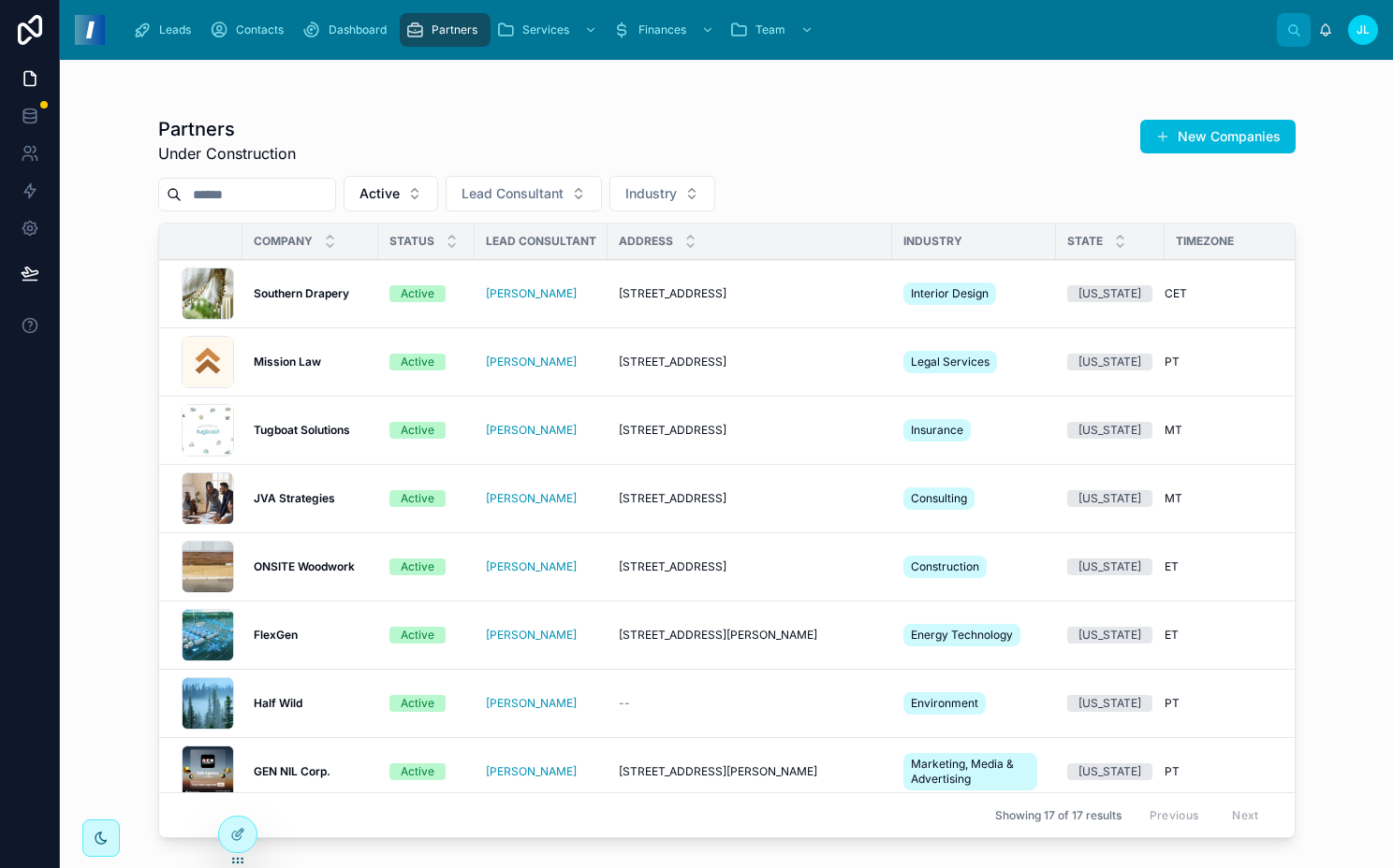
click at [376, 291] on td "Southern Drapery Southern Drapery" at bounding box center [311, 294] width 136 height 68
click at [417, 292] on div "Active" at bounding box center [418, 294] width 34 height 17
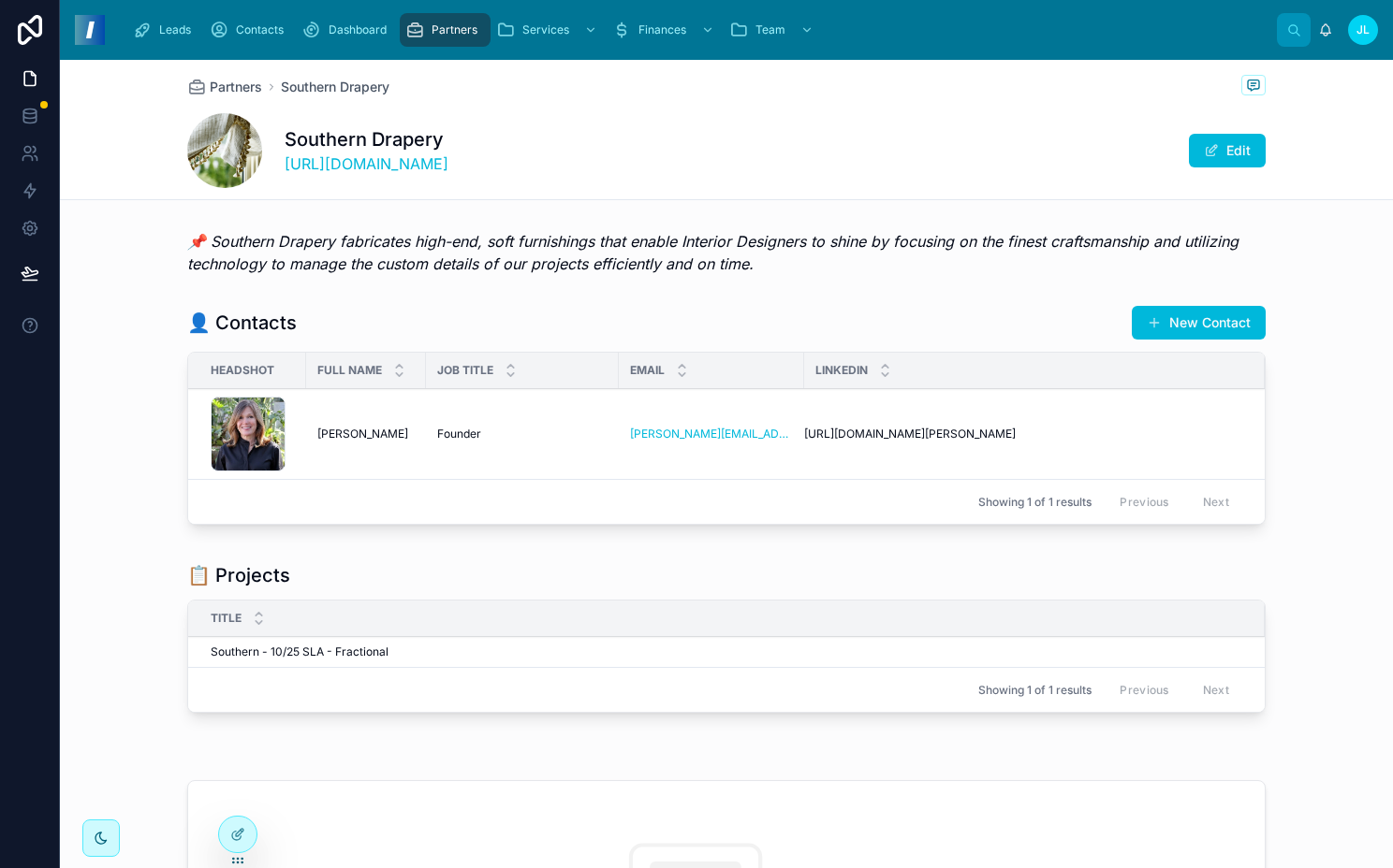
click at [800, 651] on div "Southern - 10/25 SLA - Fractional Southern - 10/25 SLA - Fractional" at bounding box center [727, 653] width 1032 height 15
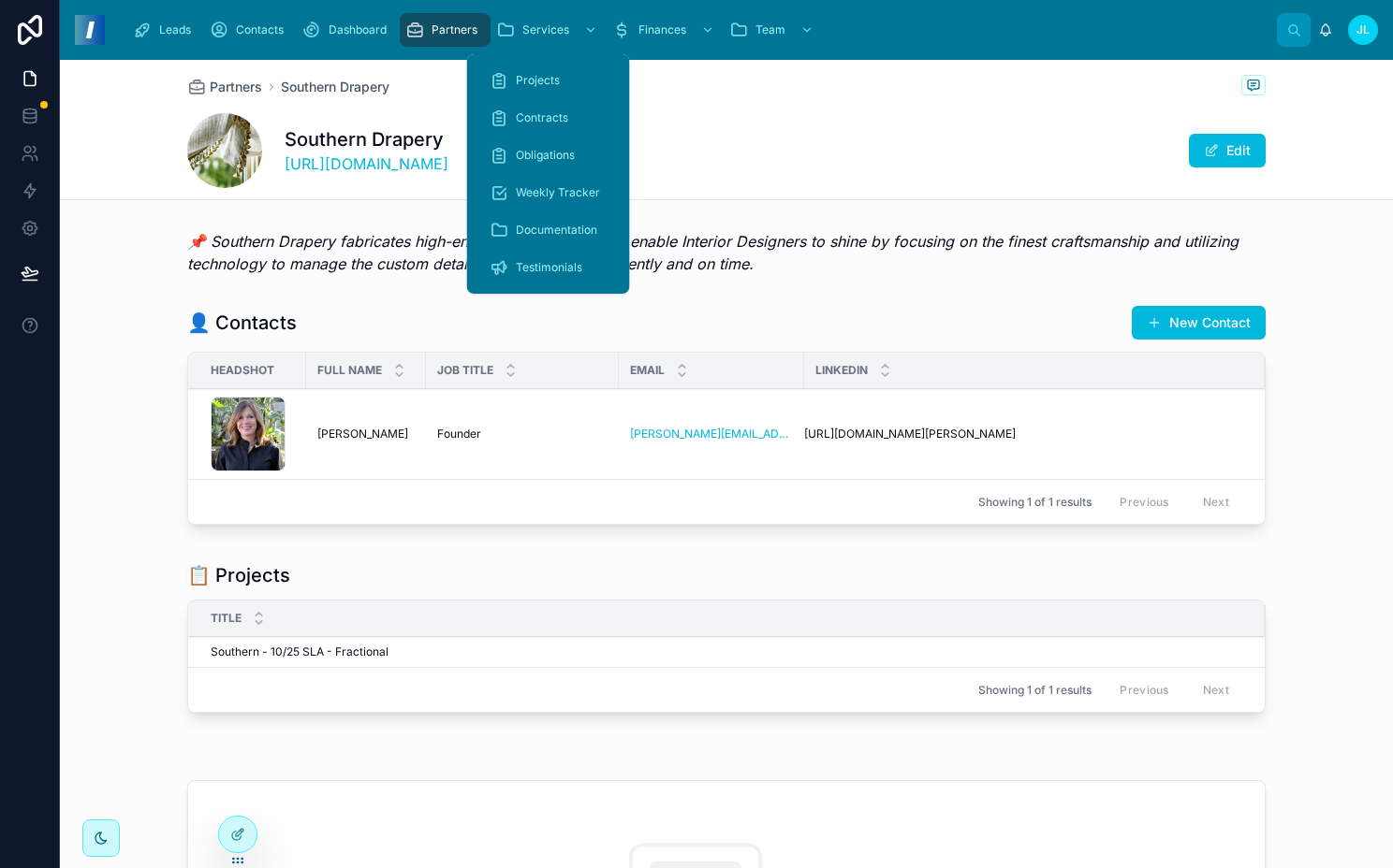
click at [525, 79] on span "Projects" at bounding box center [538, 80] width 44 height 15
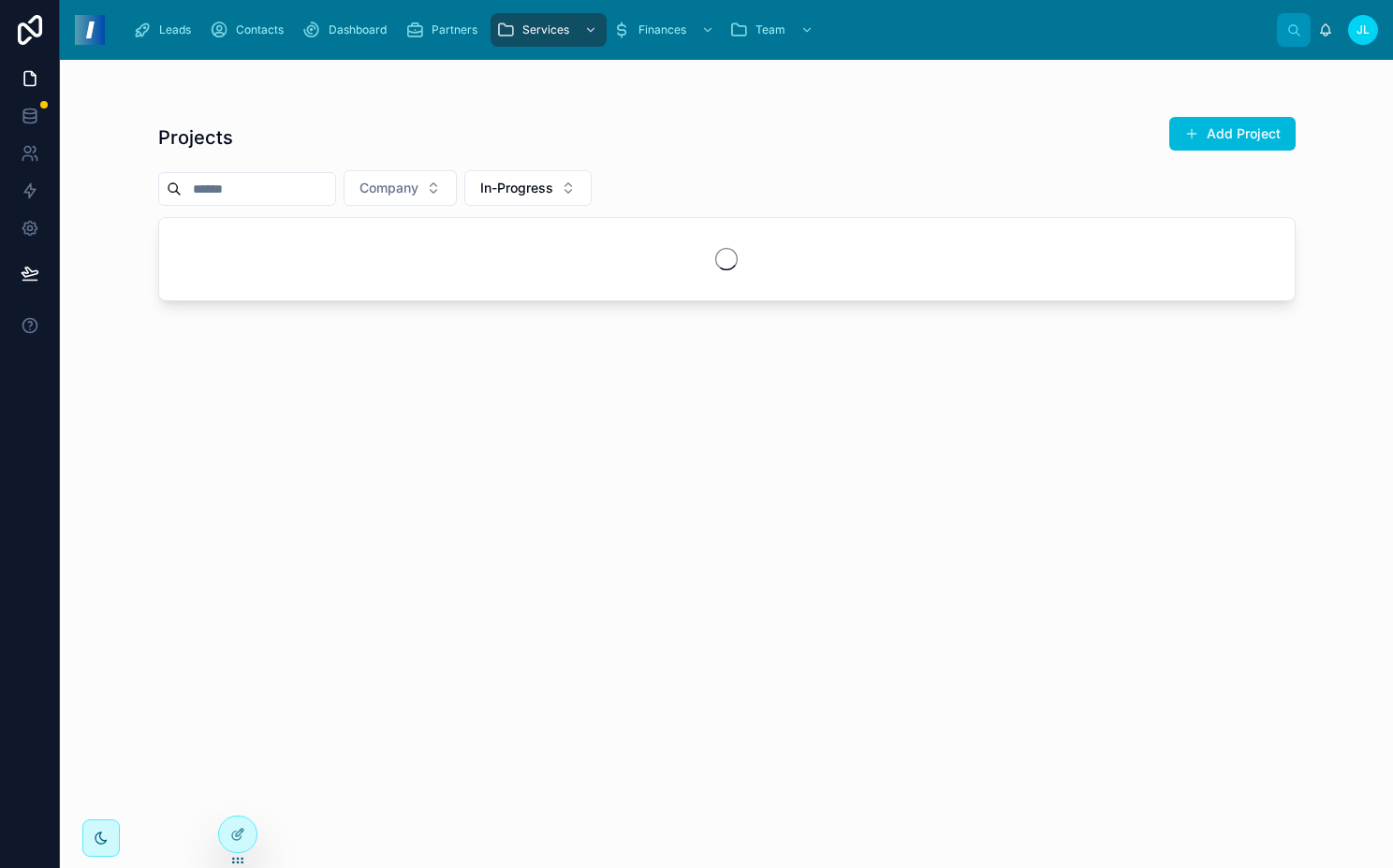
click at [1220, 128] on button "Add Project" at bounding box center [1232, 134] width 127 height 34
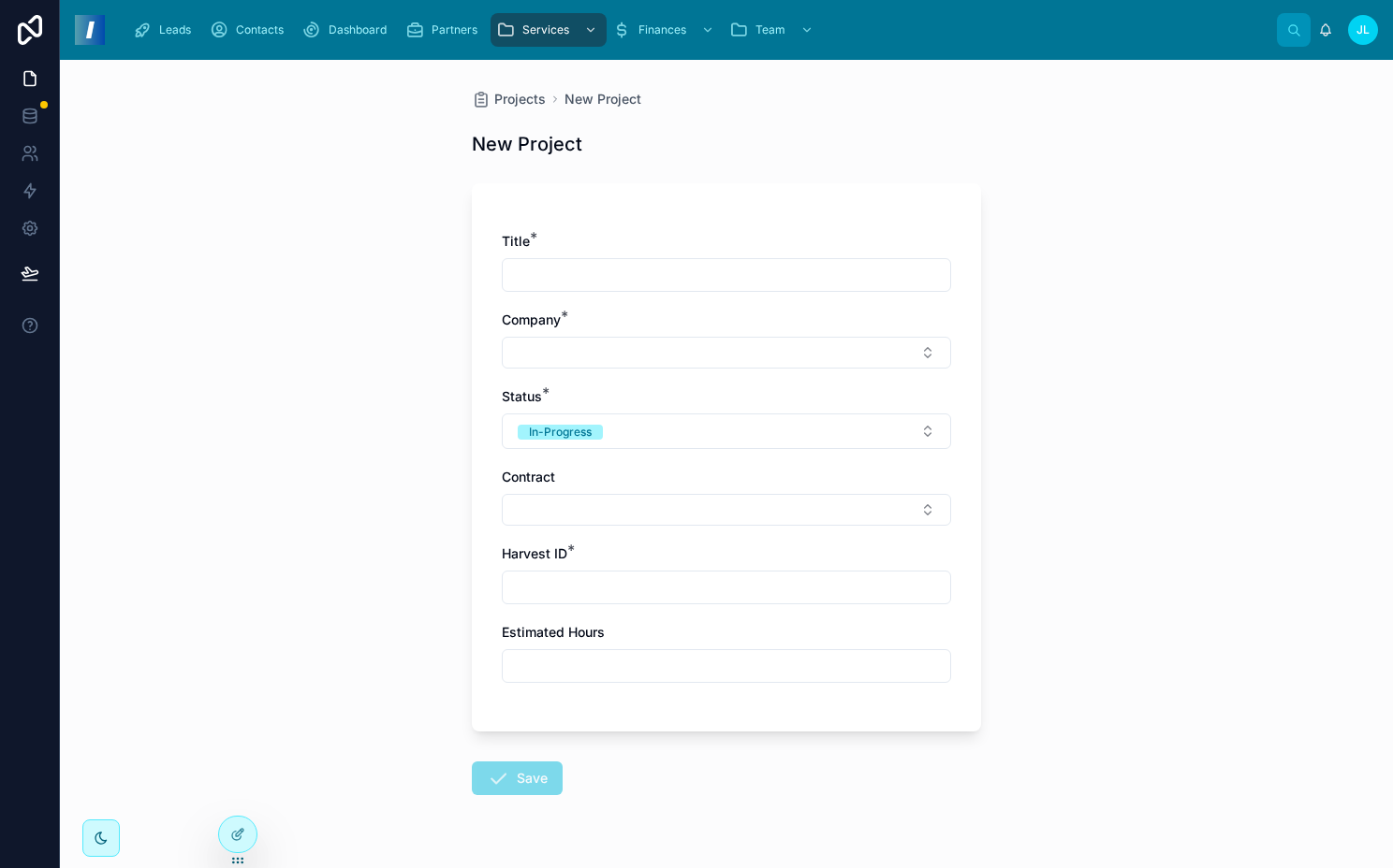
click at [528, 283] on input "text" at bounding box center [727, 275] width 448 height 26
type input "**********"
click at [554, 334] on div "Company *" at bounding box center [727, 339] width 450 height 58
click at [564, 349] on button "Select Button" at bounding box center [727, 353] width 450 height 32
type input "***"
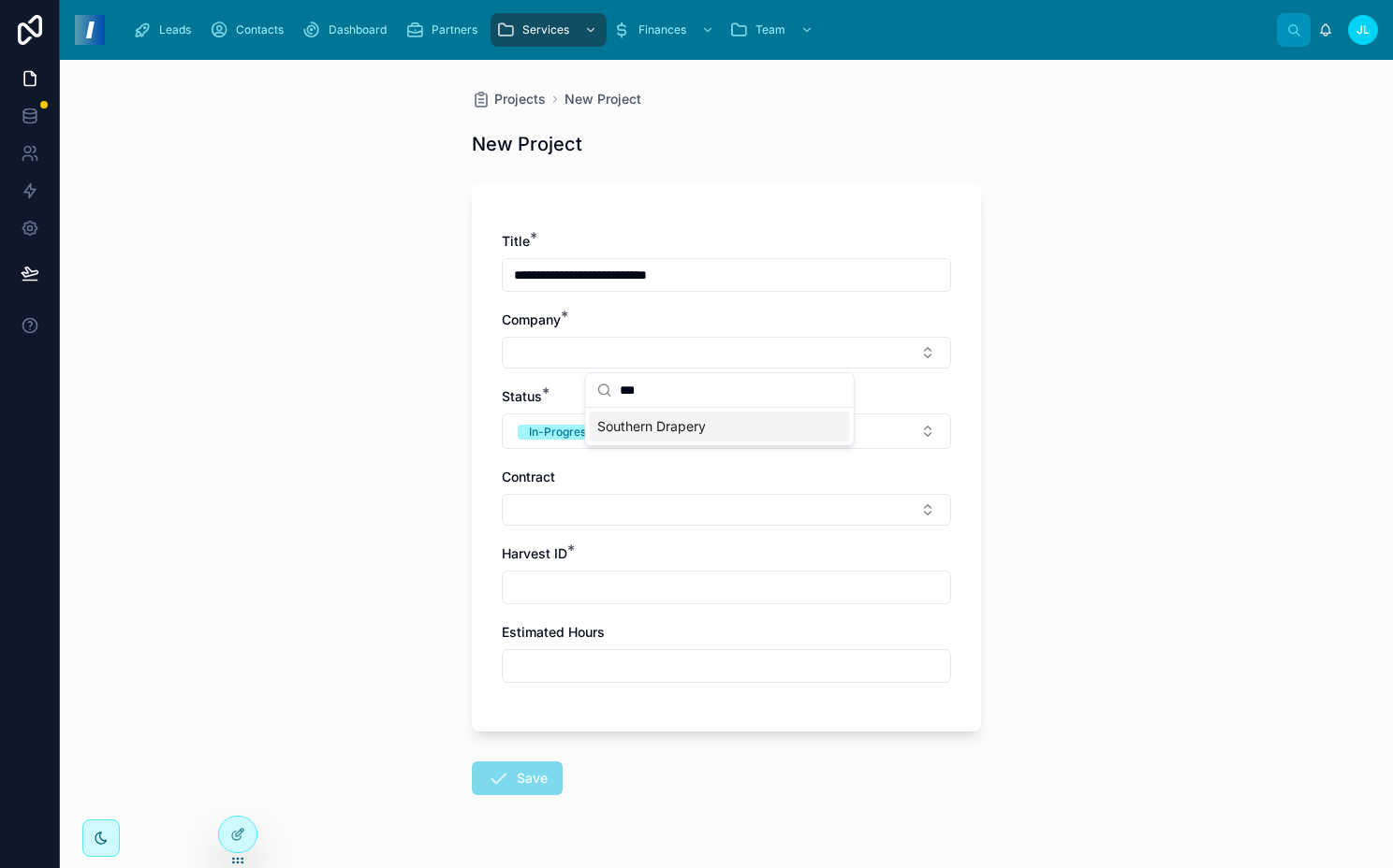
click at [666, 429] on span "Southern Drapery" at bounding box center [651, 427] width 109 height 19
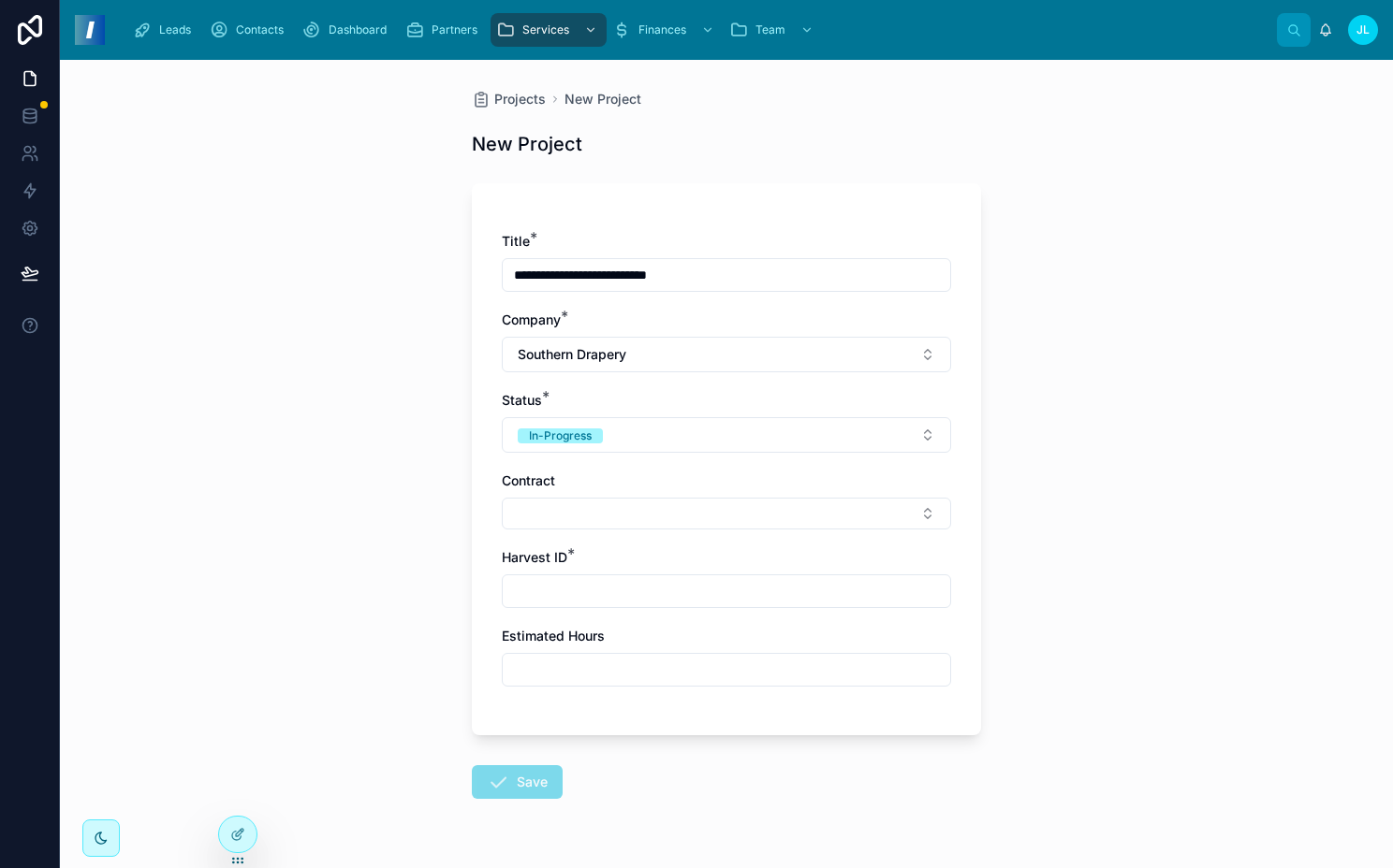
click at [595, 499] on button "Select Button" at bounding box center [727, 514] width 450 height 32
click at [652, 584] on span "Southern - 10/25 SLA - Fractional" at bounding box center [699, 587] width 205 height 19
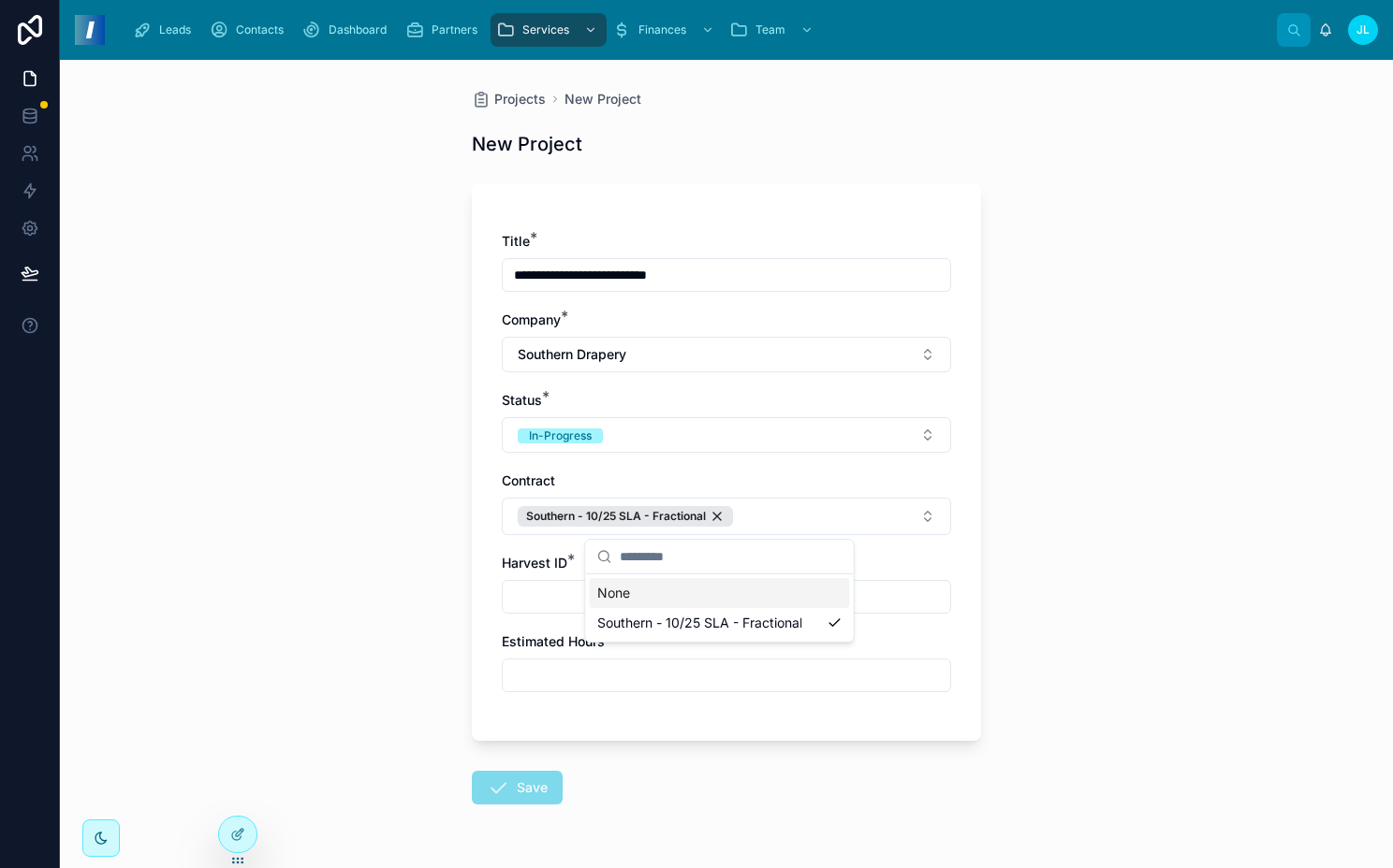
click at [554, 593] on input "text" at bounding box center [727, 597] width 448 height 26
click at [551, 681] on input "text" at bounding box center [727, 675] width 448 height 26
type input "**"
click at [511, 614] on div "**********" at bounding box center [727, 471] width 450 height 479
click at [527, 617] on div "**********" at bounding box center [727, 471] width 450 height 479
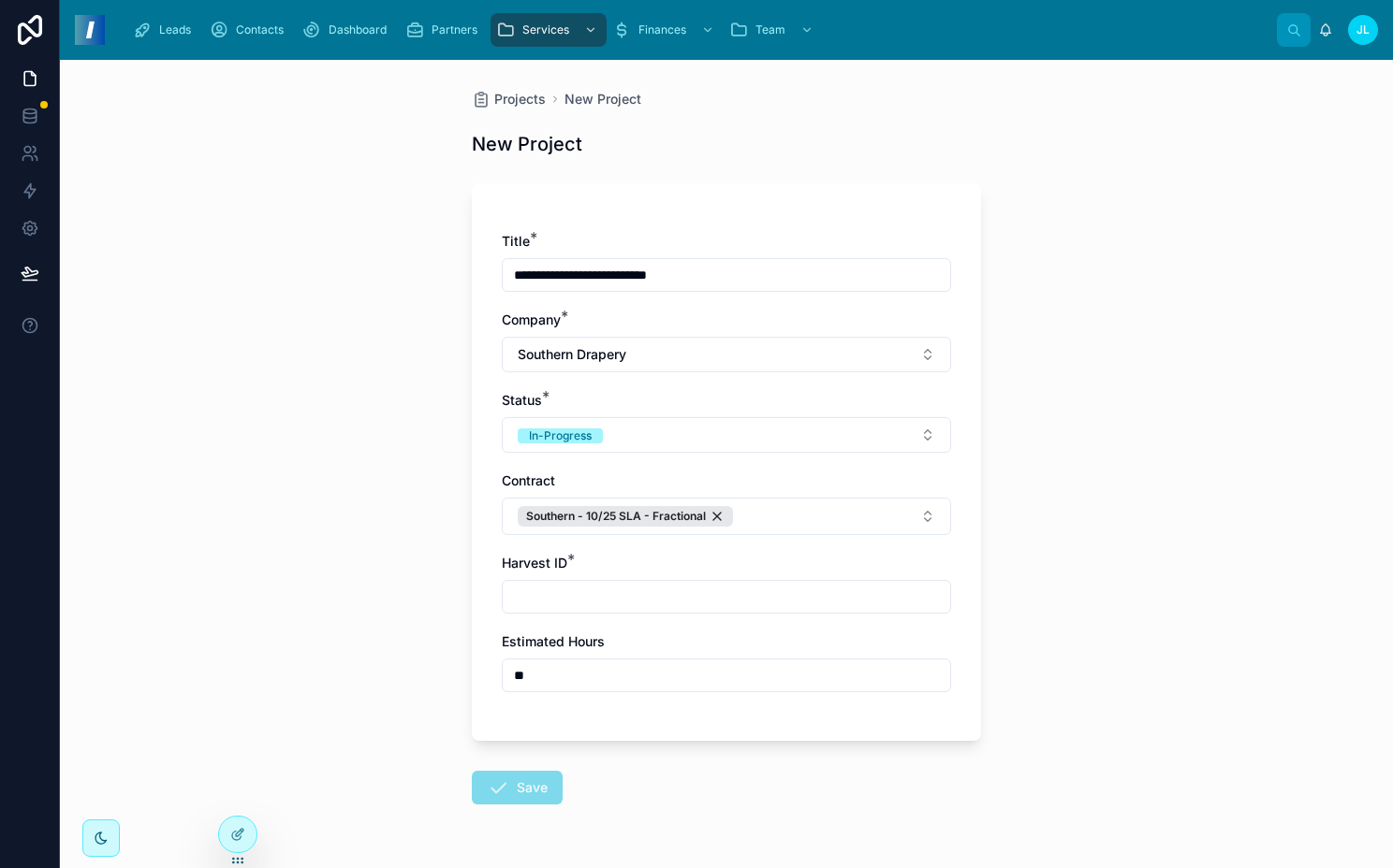
click at [525, 604] on input "text" at bounding box center [727, 597] width 448 height 26
paste input "********"
type input "********"
click at [516, 786] on button "Save" at bounding box center [517, 788] width 91 height 34
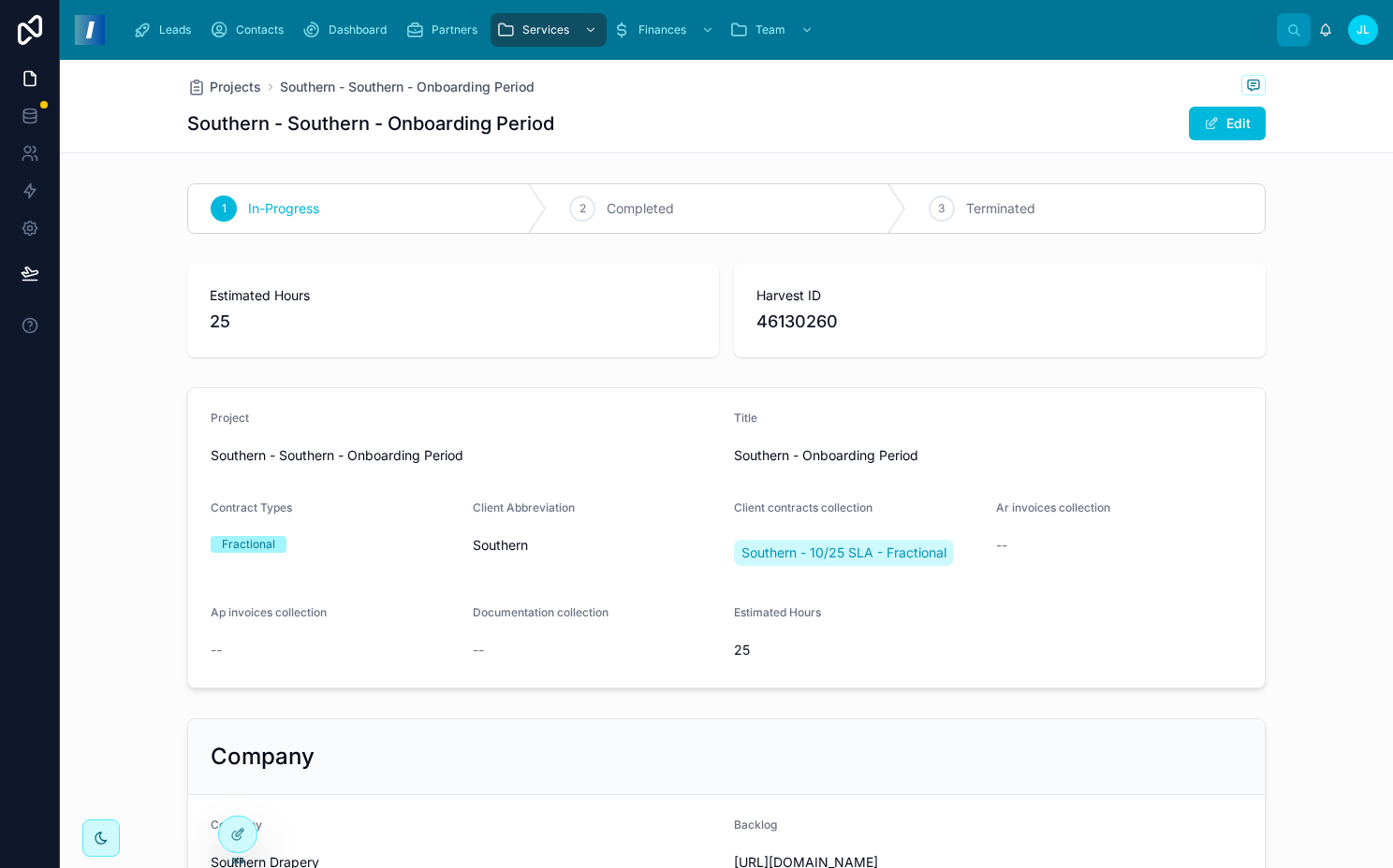
click at [1222, 117] on button "Edit" at bounding box center [1227, 124] width 77 height 34
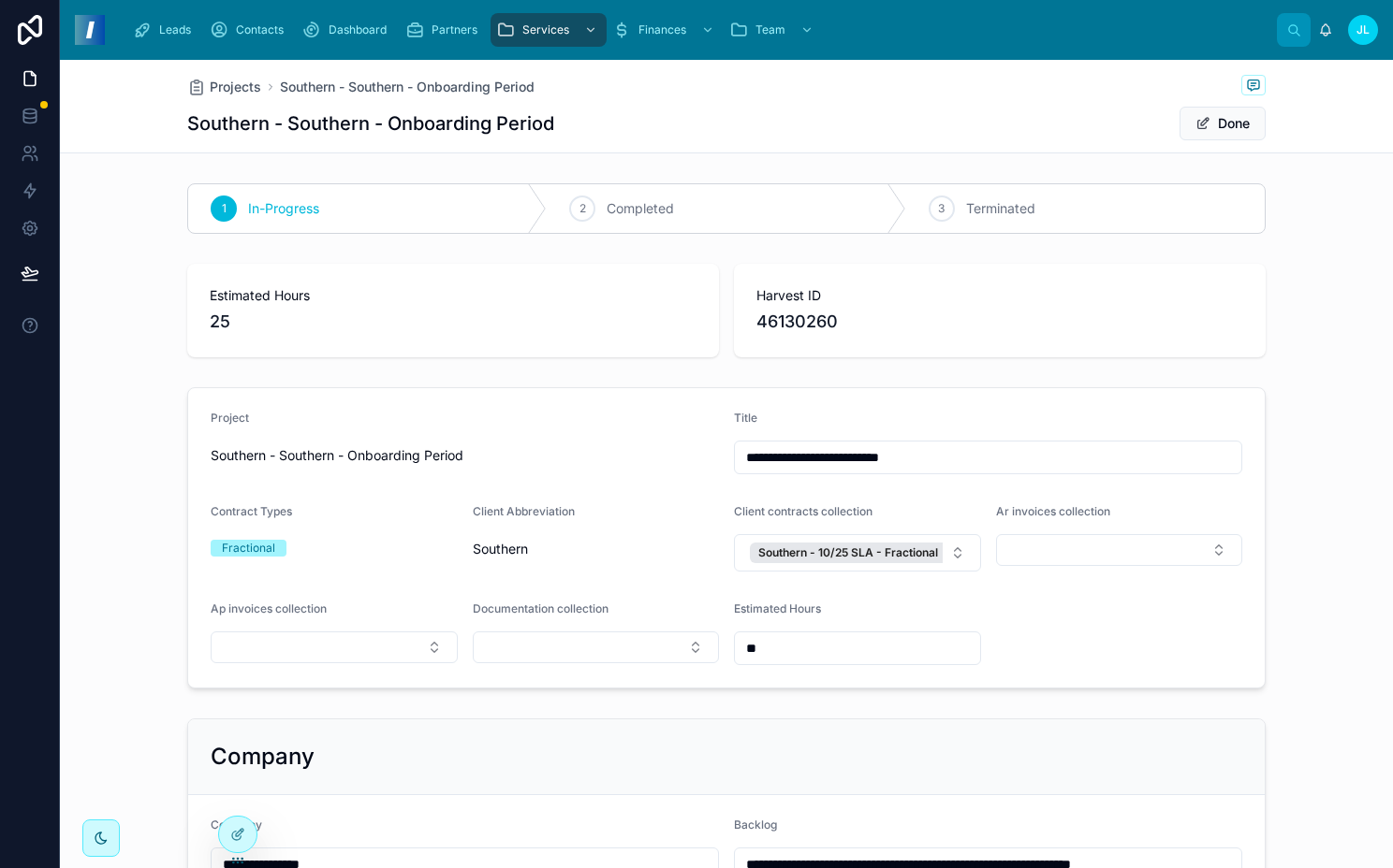
click at [1050, 549] on button "Select Button" at bounding box center [1120, 551] width 248 height 32
click at [1109, 296] on div "SD01" at bounding box center [1111, 298] width 260 height 30
click at [1293, 284] on div "Estimated Hours 25 Harvest ID 46130260" at bounding box center [726, 310] width 1333 height 109
click at [1230, 127] on button "Done" at bounding box center [1222, 124] width 86 height 34
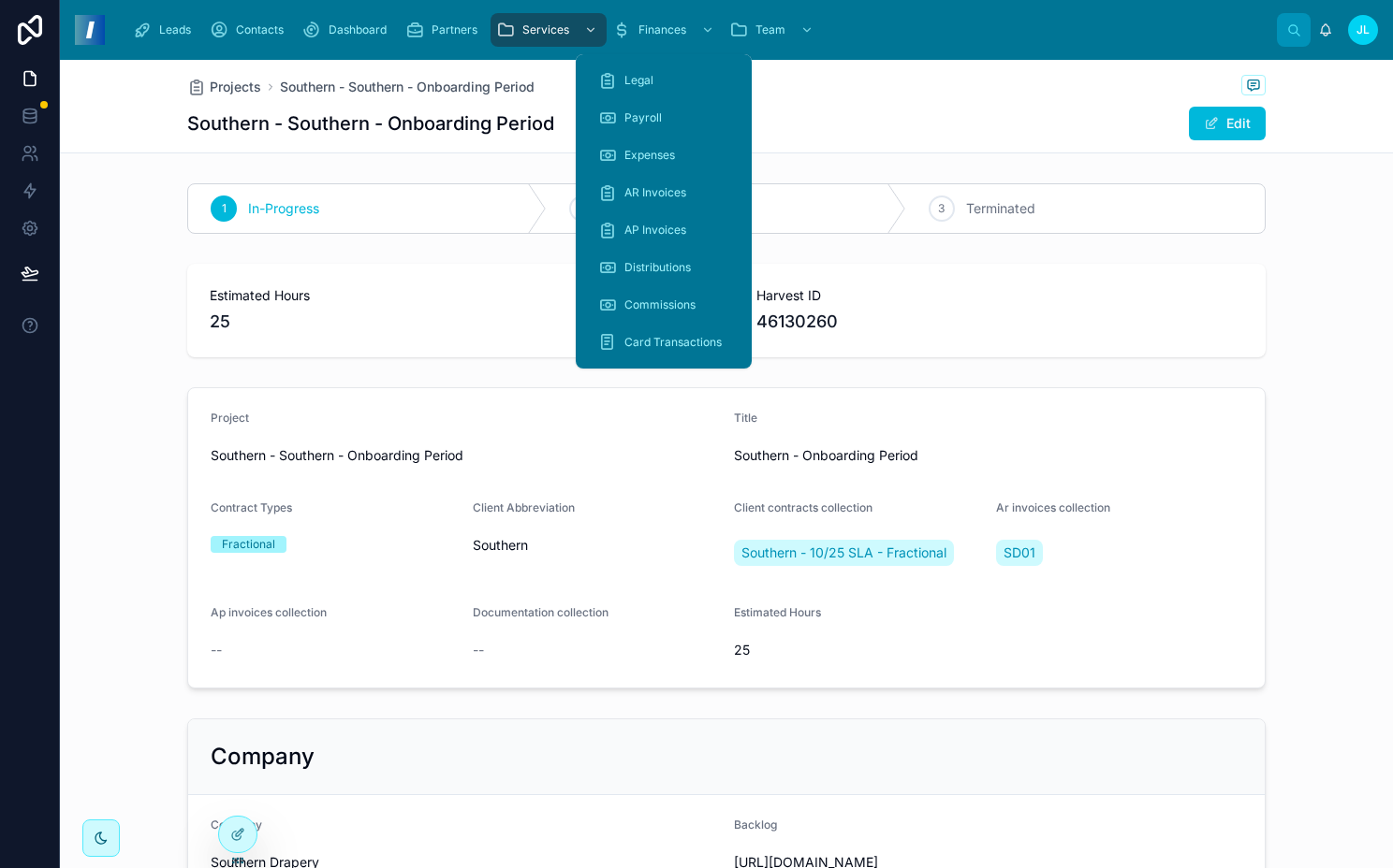
click at [628, 192] on span "AR Invoices" at bounding box center [655, 193] width 61 height 15
